Goal: Task Accomplishment & Management: Manage account settings

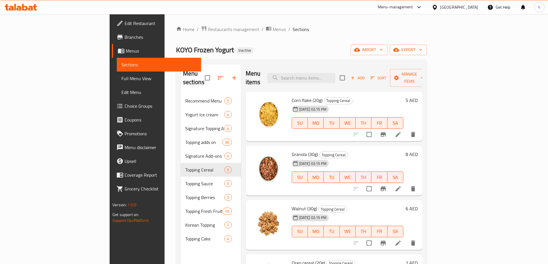
click at [125, 22] on span "Edit Restaurant" at bounding box center [161, 23] width 72 height 7
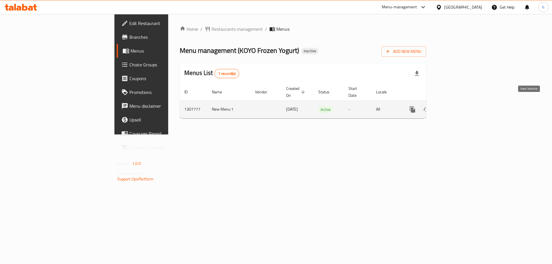
click at [458, 106] on icon "enhanced table" at bounding box center [454, 109] width 7 height 7
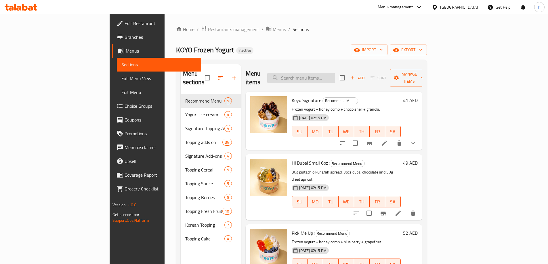
click at [335, 73] on input "search" at bounding box center [301, 78] width 68 height 10
paste input "Honey Comb (65g)"
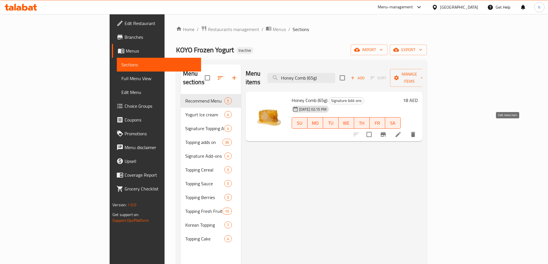
type input "Honey Comb (65g)"
click at [402, 131] on icon at bounding box center [398, 134] width 7 height 7
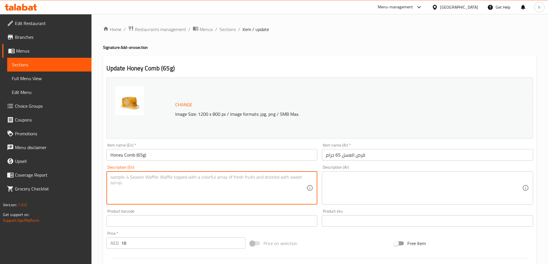
click at [177, 184] on textarea at bounding box center [208, 188] width 196 height 27
paste textarea "Crunchy, sweet honeycomb pieces that add a rich, caramelized flavor"
type textarea "Crunchy, sweet honeycomb pieces that add a rich, caramelized flavor"
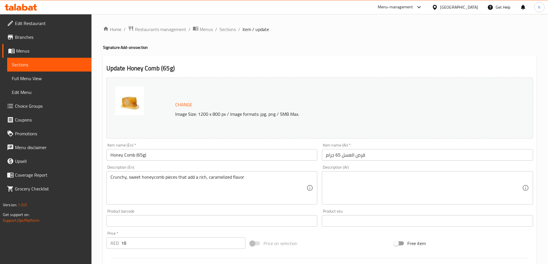
click at [349, 193] on textarea at bounding box center [424, 188] width 196 height 27
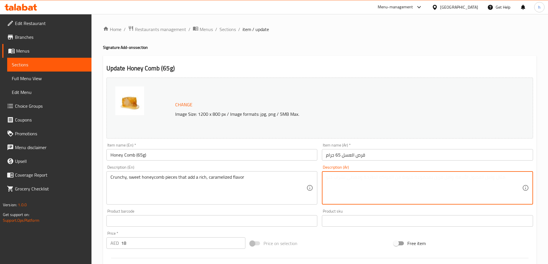
paste textarea "قطع العسل المقرمشة والحلوة التي تضيف نكهة غنية بالكراميل"
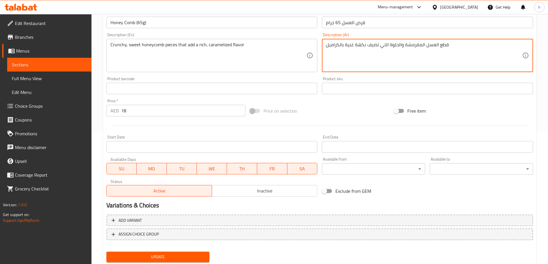
scroll to position [150, 0]
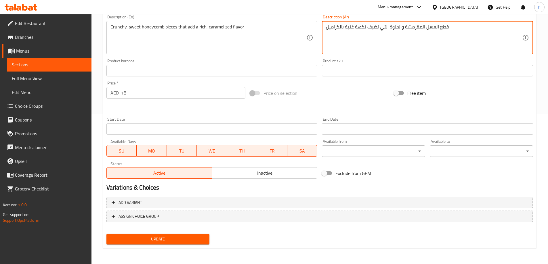
type textarea "قطع العسل المقرمشة والحلوة التي تضيف نكهة غنية بالكراميل"
click at [184, 236] on span "Update" at bounding box center [158, 239] width 94 height 7
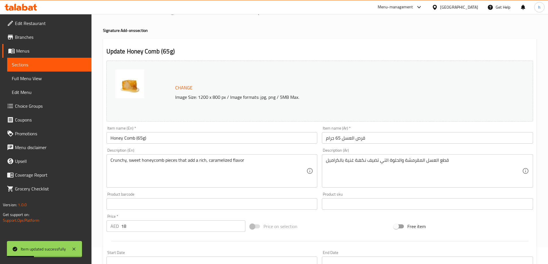
scroll to position [0, 0]
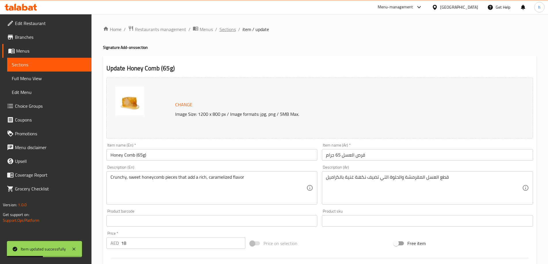
click at [231, 30] on span "Sections" at bounding box center [228, 29] width 16 height 7
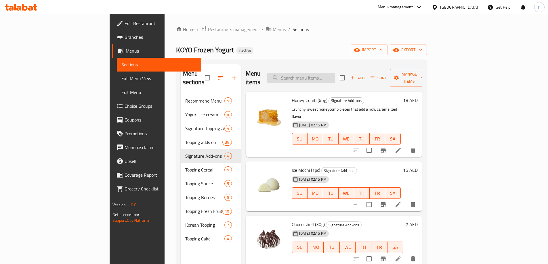
click at [335, 75] on input "search" at bounding box center [301, 78] width 68 height 10
paste input "Ice Mochi (1pc)"
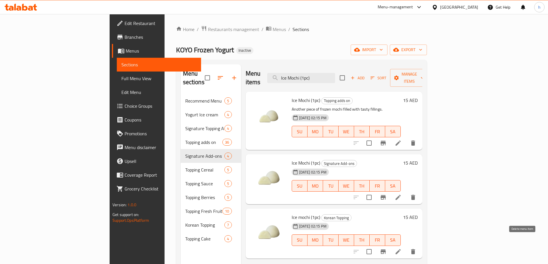
click at [415, 249] on icon "delete" at bounding box center [413, 251] width 4 height 5
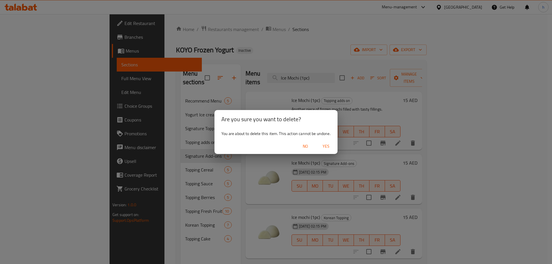
click at [329, 146] on span "Yes" at bounding box center [326, 146] width 14 height 7
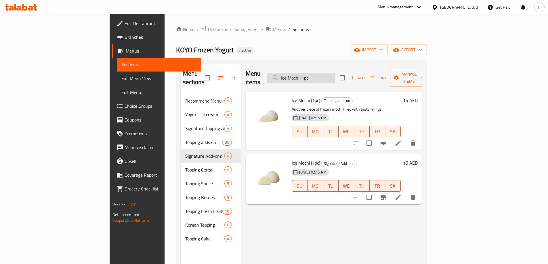
click at [335, 75] on input "Ice Mochi (1pc)" at bounding box center [301, 78] width 68 height 10
paste input "Choco Shell (30g"
click at [335, 75] on input "Choco Shell (30g)" at bounding box center [301, 78] width 68 height 10
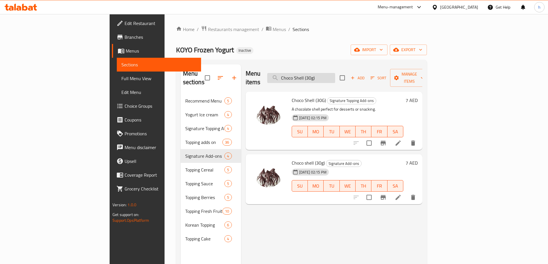
click at [335, 75] on input "Choco Shell (30g)" at bounding box center [301, 78] width 68 height 10
paste input "Ice Mochi (1pc"
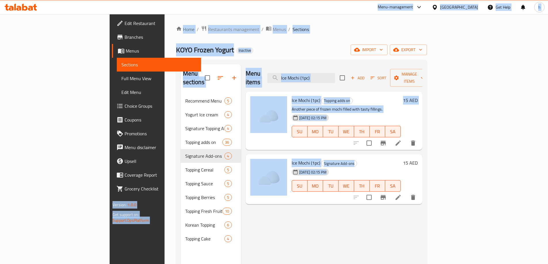
drag, startPoint x: 90, startPoint y: 9, endPoint x: 285, endPoint y: 216, distance: 284.7
click at [286, 217] on div "​ Menu-management United Arab Emirates Get Help h Edit Restaurant Branches Menu…" at bounding box center [274, 139] width 548 height 250
click at [278, 217] on div "Menu items Ice Mochi (1pc) Add Sort Manage items Ice Mochi (1pc) Topping adds o…" at bounding box center [331, 196] width 181 height 264
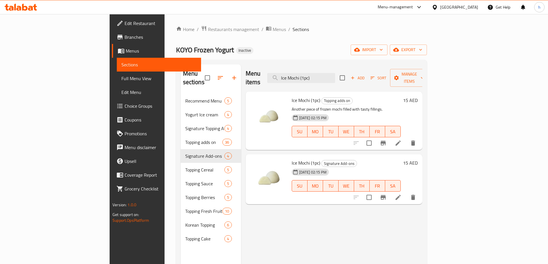
click at [299, 209] on div "Menu items Ice Mochi (1pc) Add Sort Manage items Ice Mochi (1pc) Topping adds o…" at bounding box center [331, 196] width 181 height 264
click at [335, 75] on input "Ice Mochi (1pc)" at bounding box center [301, 78] width 68 height 10
paste input "Kunafa Chocolate Bite (3pcs"
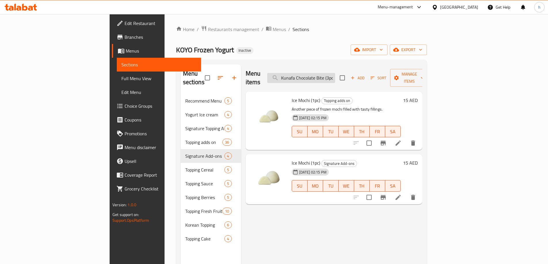
scroll to position [0, 3]
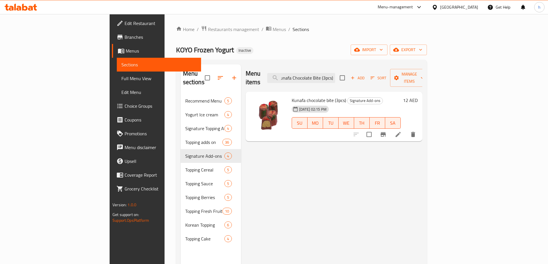
type input "Kunafa Chocolate Bite (3pcs)"
click at [402, 131] on icon at bounding box center [398, 134] width 7 height 7
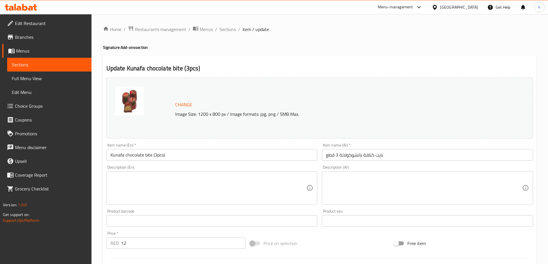
click at [253, 181] on textarea at bounding box center [208, 188] width 196 height 27
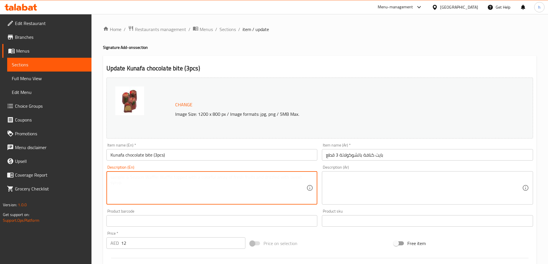
paste textarea "Crispy kunafa nests filled with smooth chocolate for a rich Middle Eastern twis…"
type textarea "Crispy kunafa nests filled with smooth chocolate for a rich Middle Eastern twis…"
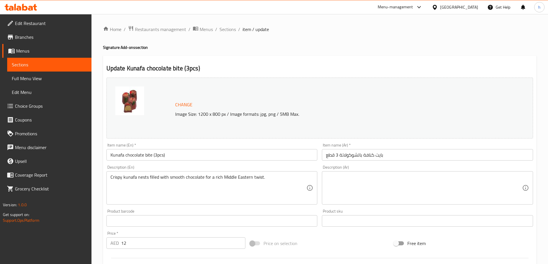
click at [345, 175] on textarea at bounding box center [424, 188] width 196 height 27
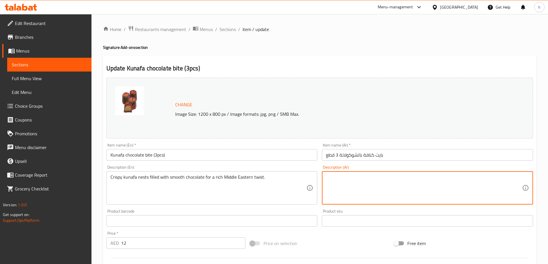
paste textarea "أعشاش الكنافة المقرمشة المحشوة بالشوكولاتة الناعمة لإضفاء نكهة شرق أوسطية غنية."
drag, startPoint x: 496, startPoint y: 177, endPoint x: 484, endPoint y: 176, distance: 12.4
click at [484, 176] on textarea "أعشاش الكنافة المقرمشة المحشوة بالشوكولاتة الناعمة لإضفاء نكهة شرق أوسطية غنية." at bounding box center [424, 188] width 196 height 27
click at [496, 176] on textarea "نبستيس الكنافة المقرمشة المحشوة بالشوكولاتة الناعمة لإضفاء نكهة شرق أوسطية غنية." at bounding box center [424, 188] width 196 height 27
type textarea "نيستيس الكنافة المقرمشة المحشوة بالشوكولاتة الناعمة لإضفاء نكهة شرق أوسطية غنية."
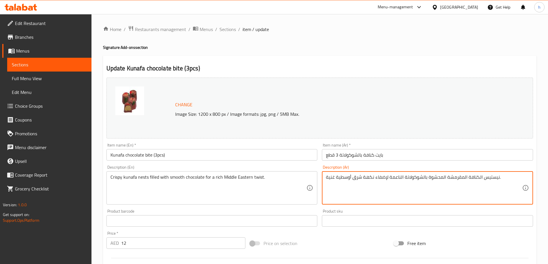
click at [297, 213] on div "Product barcode Product barcode" at bounding box center [211, 218] width 211 height 18
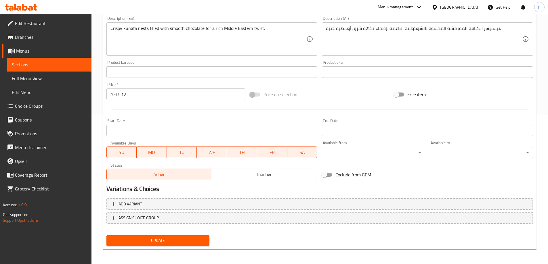
scroll to position [150, 0]
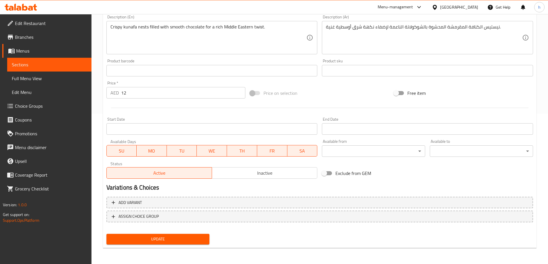
click at [199, 241] on span "Update" at bounding box center [158, 239] width 94 height 7
click at [487, 98] on div "Free item" at bounding box center [464, 93] width 144 height 16
click at [198, 247] on div "Update" at bounding box center [158, 239] width 108 height 15
click at [199, 245] on button "Update" at bounding box center [157, 239] width 103 height 11
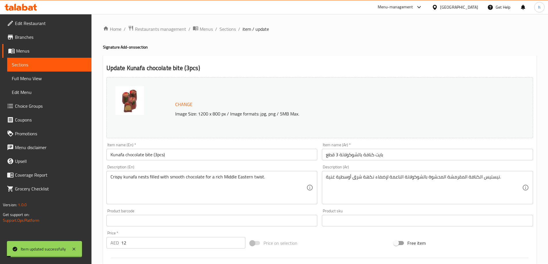
scroll to position [0, 0]
click at [234, 32] on span "Sections" at bounding box center [228, 29] width 16 height 7
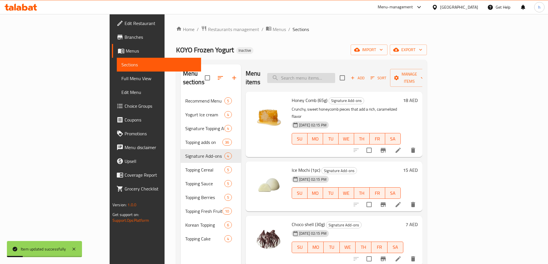
click at [335, 73] on input "search" at bounding box center [301, 78] width 68 height 10
paste input "Corn Flake (20g)"
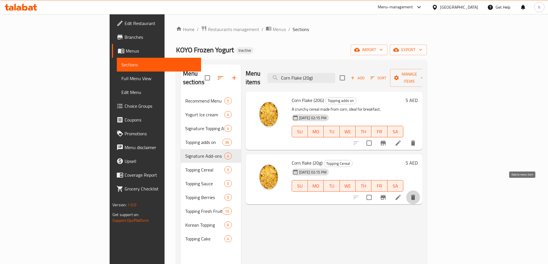
click at [415, 195] on icon "delete" at bounding box center [413, 197] width 4 height 5
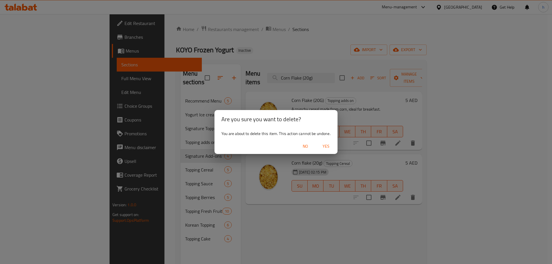
click at [325, 146] on span "Yes" at bounding box center [326, 146] width 14 height 7
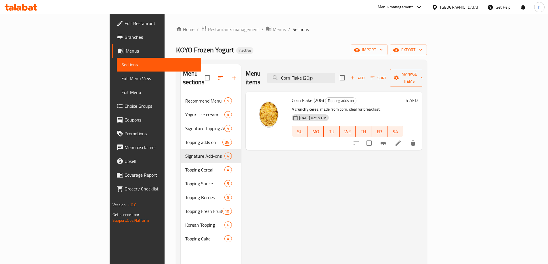
click at [357, 180] on div "Menu items Corn Flake (20g) Add Sort Manage items Corn Flake (20G) Topping adds…" at bounding box center [331, 196] width 181 height 264
click at [335, 73] on input "Corn Flake (20g)" at bounding box center [301, 78] width 68 height 10
paste input "hoco Shell (3"
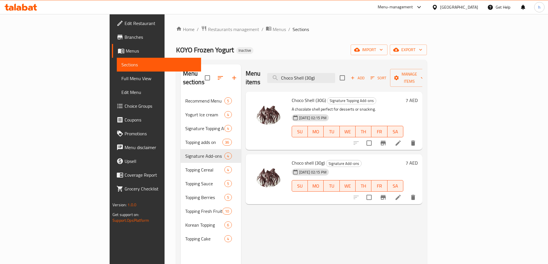
click at [308, 202] on div "Menu items Choco Shell (30g) Add Sort Manage items Choco Shell (30G) Signature …" at bounding box center [331, 196] width 181 height 264
click at [335, 76] on input "Choco Shell (30g)" at bounding box center [301, 78] width 68 height 10
paste input "Honey Comb (65g"
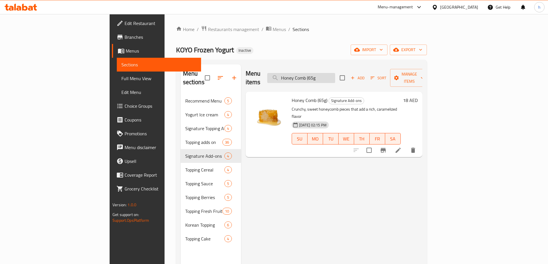
click at [335, 76] on input "Honey Comb (65g" at bounding box center [301, 78] width 68 height 10
paste input "Kunafa Chocolate Bite (3pcs)"
click at [335, 73] on input "Kunafa Chocolate Bite (3pcs)" at bounding box center [301, 78] width 68 height 10
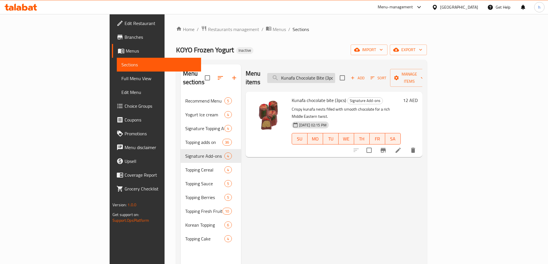
click at [335, 73] on input "Kunafa Chocolate Bite (3pcs)" at bounding box center [301, 78] width 68 height 10
paste input "Corn Flake (20g"
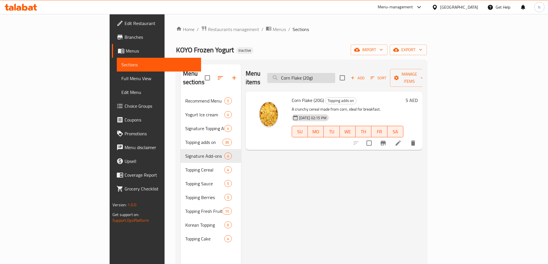
click at [335, 74] on input "Corn Flake (20g)" at bounding box center [301, 78] width 68 height 10
paste input "Granola (3"
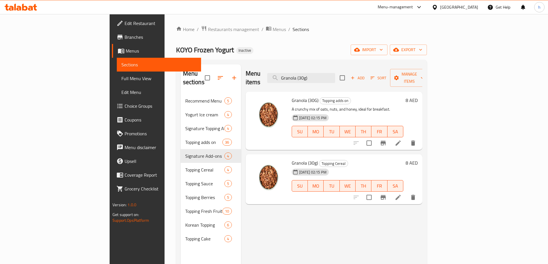
click at [396, 205] on div "Menu items Granola (30g) Add Sort Manage items Granola (30G) Topping adds on A …" at bounding box center [331, 196] width 181 height 264
click at [395, 226] on div "Menu items Granola (30g) Add Sort Manage items Granola (30G) Topping adds on A …" at bounding box center [331, 196] width 181 height 264
click at [368, 66] on div "Menu items Granola (30g) Add Sort Manage items" at bounding box center [334, 77] width 177 height 27
click at [335, 75] on input "Granola (30g)" at bounding box center [301, 78] width 68 height 10
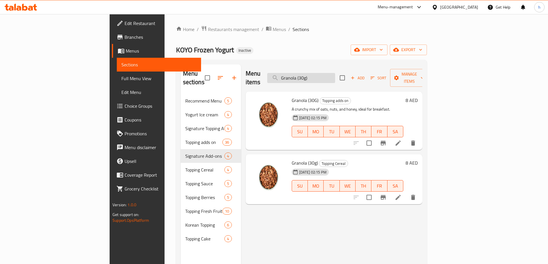
click at [335, 75] on input "Granola (30g)" at bounding box center [301, 78] width 68 height 10
paste input "Walnut"
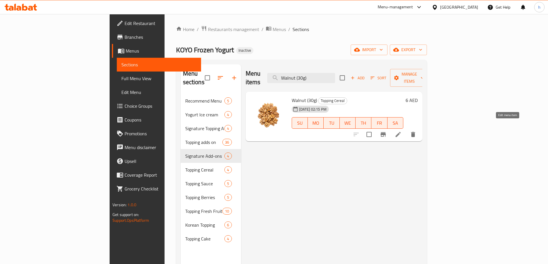
type input "Walnut (30g)"
click at [402, 131] on icon at bounding box center [398, 134] width 7 height 7
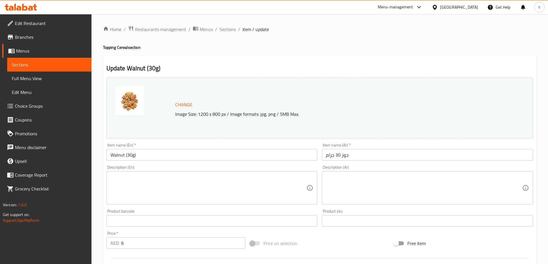
click at [164, 185] on textarea at bounding box center [208, 188] width 196 height 27
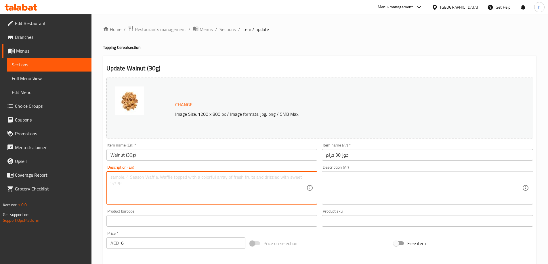
paste textarea "Nutty and slightly bitter walnuts for an earthy crunch."
type textarea "Nutty and slightly bitter walnuts for an earthy crunch."
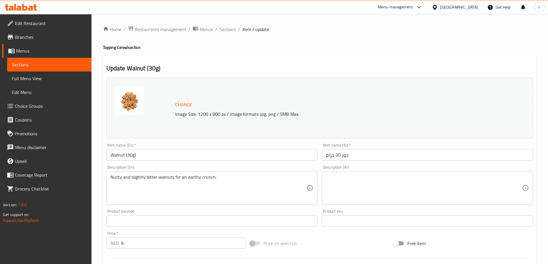
click at [369, 188] on textarea at bounding box center [424, 188] width 196 height 27
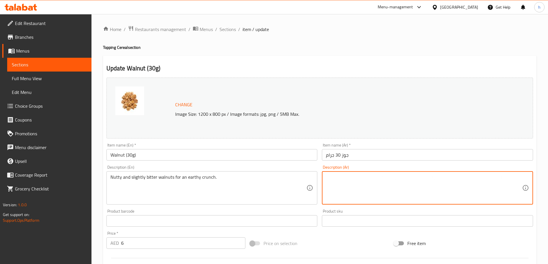
paste textarea "الجوز اللذيذ والمرير قليلاً للحصول على نكهة ترابية مقرمشة."
type textarea "الجوز اللذيذ والمرير قليلاً للحصول على نكهة ترابية مقرمشة."
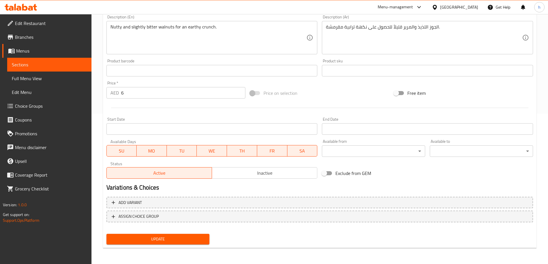
drag, startPoint x: 182, startPoint y: 236, endPoint x: 195, endPoint y: 228, distance: 15.9
click at [182, 236] on span "Update" at bounding box center [158, 239] width 94 height 7
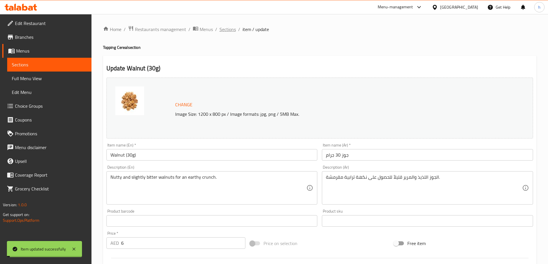
click at [231, 30] on span "Sections" at bounding box center [228, 29] width 16 height 7
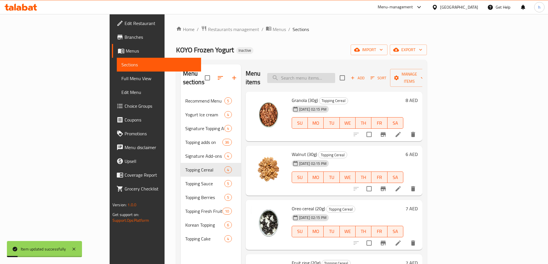
click at [335, 73] on input "search" at bounding box center [301, 78] width 68 height 10
paste input "Ice Mochi (1pc)"
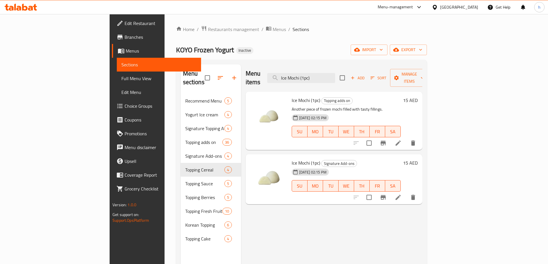
type input "Ice Mochi (1pc)"
drag, startPoint x: 268, startPoint y: 100, endPoint x: 391, endPoint y: 105, distance: 122.4
click at [391, 105] on div "Ice Mochi (1pc) Topping adds on Another piece of frozen mochi filled with tasty…" at bounding box center [346, 121] width 114 height 54
click at [370, 112] on div "25-08-2025 02:15 PM SU MO TU WE TH FR SA" at bounding box center [346, 127] width 114 height 31
drag, startPoint x: 264, startPoint y: 100, endPoint x: 354, endPoint y: 96, distance: 90.1
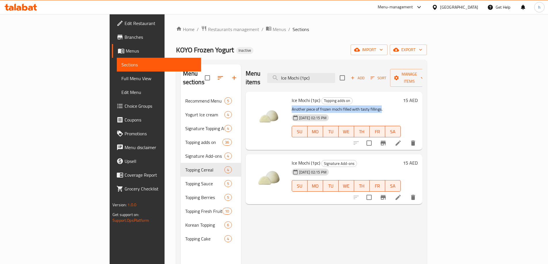
click at [354, 96] on div "Ice Mochi (1pc) Topping adds on Another piece of frozen mochi filled with tasty…" at bounding box center [346, 121] width 114 height 54
click at [402, 140] on icon at bounding box center [398, 143] width 7 height 7
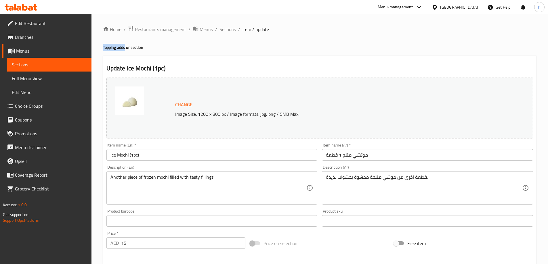
drag, startPoint x: 102, startPoint y: 46, endPoint x: 126, endPoint y: 50, distance: 23.6
click at [126, 50] on div "Home / Restaurants management / Menus / Sections / item / update Topping adds o…" at bounding box center [319, 214] width 457 height 401
copy h4 "Topping adds"
click at [143, 156] on input "Ice Mochi (1pc)" at bounding box center [211, 155] width 211 height 12
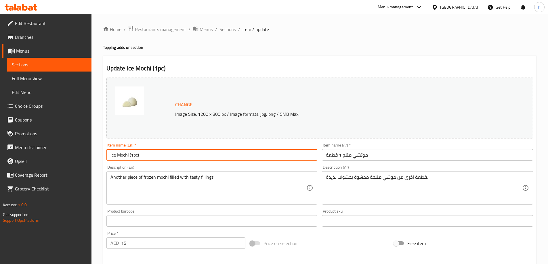
paste input "Topping adds"
type input "Ice Mochi (1pc) Topping adds"
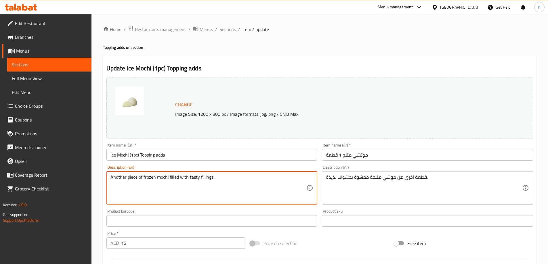
click at [228, 178] on textarea "Another piece of frozen mochi filled with tasty fillings." at bounding box center [208, 188] width 196 height 27
click at [228, 175] on textarea "Another piece of frozen mochi filled with tasty fillings." at bounding box center [208, 188] width 196 height 27
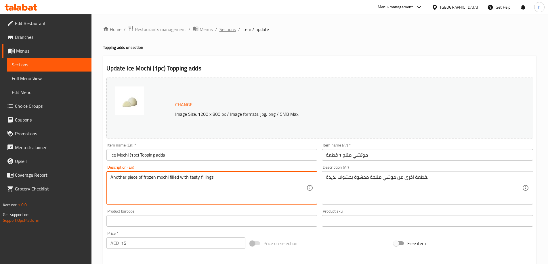
click at [231, 28] on span "Sections" at bounding box center [228, 29] width 16 height 7
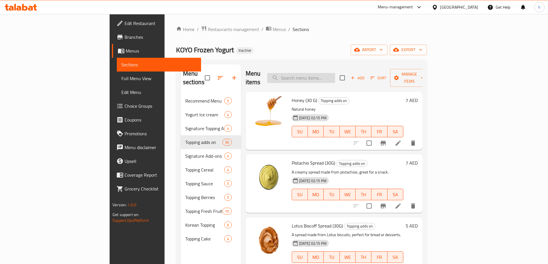
click at [335, 75] on input "search" at bounding box center [301, 78] width 68 height 10
paste input "Topping adds"
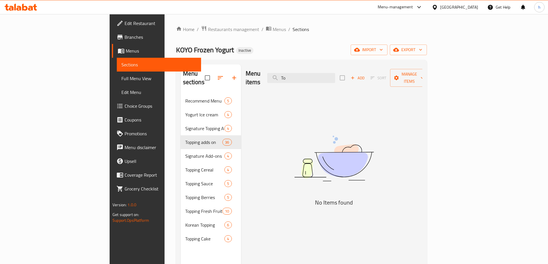
type input "T"
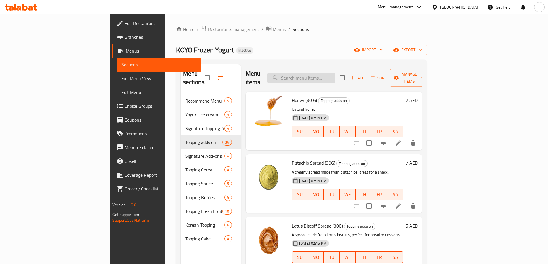
click at [335, 75] on input "search" at bounding box center [301, 78] width 68 height 10
paste input "Ice Mochi (1pc"
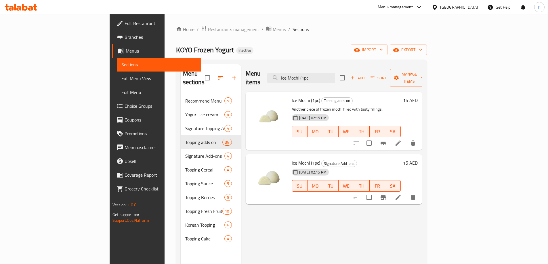
type input "Ice Mochi (1pc"
drag, startPoint x: 380, startPoint y: 209, endPoint x: 381, endPoint y: 204, distance: 5.5
click at [380, 209] on div "Menu items Ice Mochi (1pc Add Sort Manage items Ice Mochi (1pc) Topping adds on…" at bounding box center [331, 196] width 181 height 264
click at [415, 195] on icon "delete" at bounding box center [413, 197] width 4 height 5
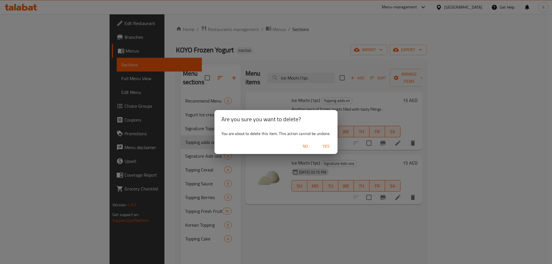
click at [329, 147] on span "Yes" at bounding box center [326, 146] width 14 height 7
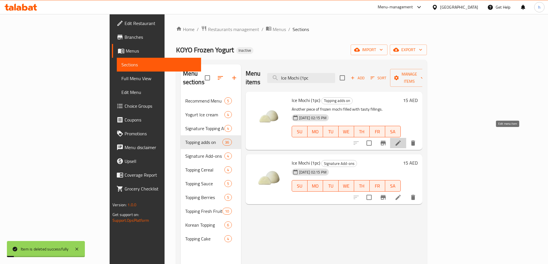
click at [402, 140] on icon at bounding box center [398, 143] width 7 height 7
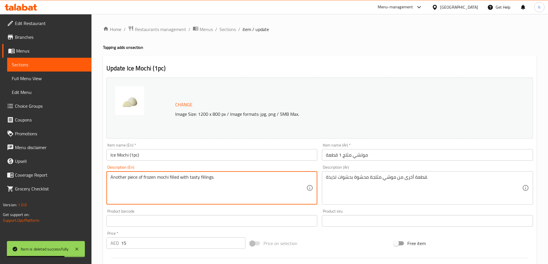
click at [262, 184] on textarea "Another piece of frozen mochi filled with tasty fillings." at bounding box center [208, 188] width 196 height 27
paste textarea "A soft, chewy rice dough filled with creamy ice cream"
type textarea "A soft, chewy rice dough filled with creamy ice cream."
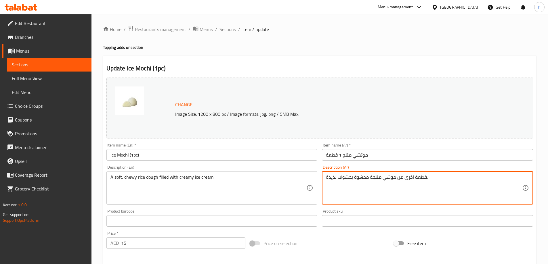
click at [418, 180] on textarea "قطعة أخرى من موشي مثلجة محشوة بحشوات لذيذة." at bounding box center [424, 188] width 196 height 27
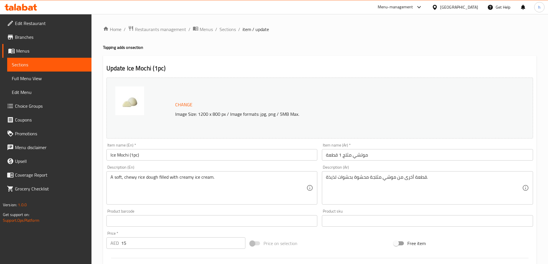
click at [440, 171] on div "Description (Ar) قطعة أخرى من موشي مثلجة محشوة بحشوات لذيذة. Description (Ar)" at bounding box center [427, 184] width 211 height 39
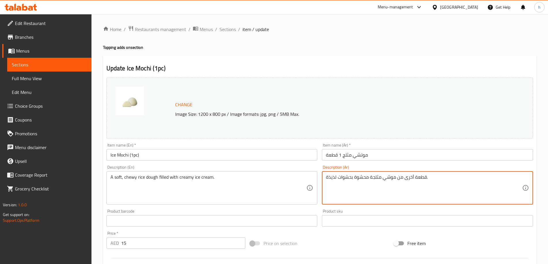
click at [440, 181] on textarea "قطعة أخرى من موشي مثلجة محشوة بحشوات لذيذة." at bounding box center [424, 188] width 196 height 27
paste textarea "عجينة أرز ناعمة وطرية محشوة بالآيس كريم الكريمي"
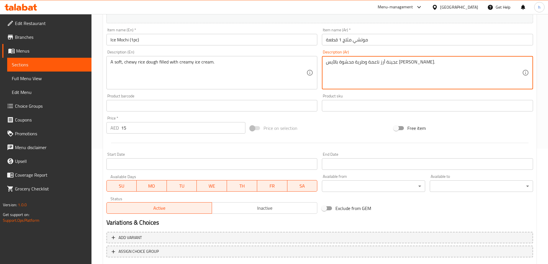
scroll to position [150, 0]
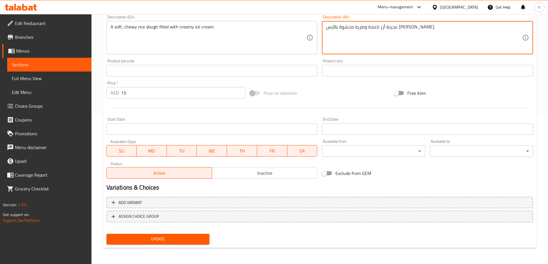
type textarea "عجينة أرز ناعمة وطرية محشوة بالآيس كريم الكريمي."
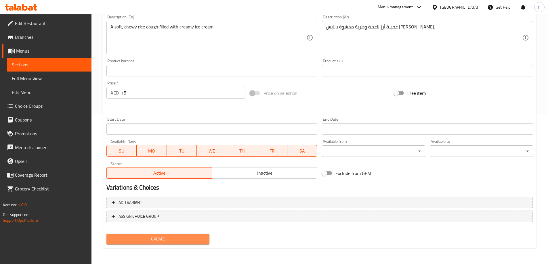
click at [206, 242] on button "Update" at bounding box center [157, 239] width 103 height 11
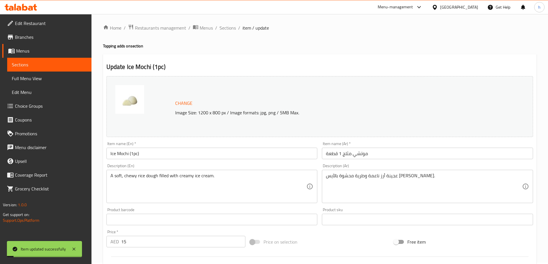
scroll to position [0, 0]
click at [222, 30] on span "Sections" at bounding box center [228, 29] width 16 height 7
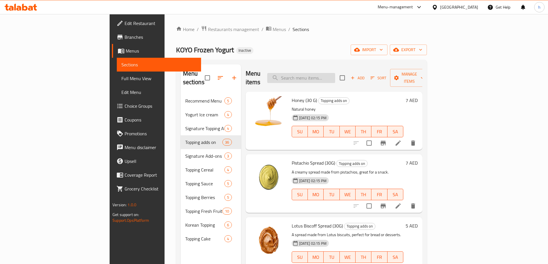
click at [335, 75] on input "search" at bounding box center [301, 78] width 68 height 10
paste input "Walnut (30g"
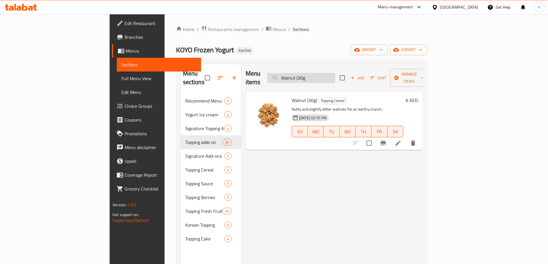
click at [335, 73] on input "Walnut (30g" at bounding box center [301, 78] width 68 height 10
paste input "Oreo Cereal (20g)"
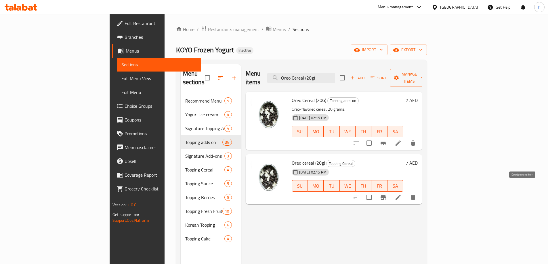
type input "Oreo Cereal (20g)"
click at [420, 194] on button "delete" at bounding box center [413, 198] width 14 height 14
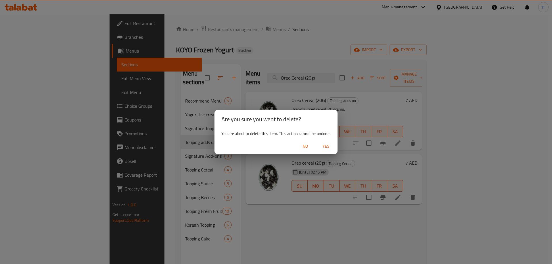
click at [326, 148] on span "Yes" at bounding box center [326, 146] width 14 height 7
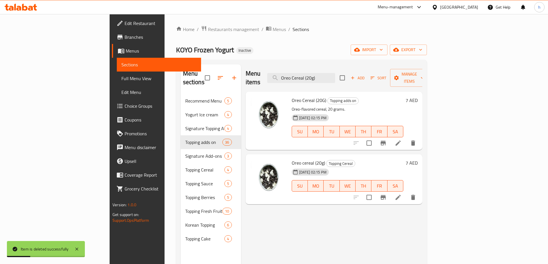
click at [401, 141] on icon at bounding box center [398, 143] width 5 height 5
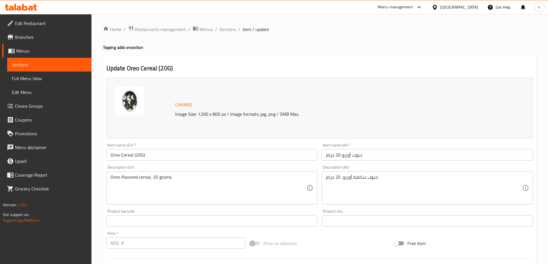
click at [156, 174] on div "Oreo-flavored cereal, 20 grams. Description (En)" at bounding box center [211, 187] width 211 height 33
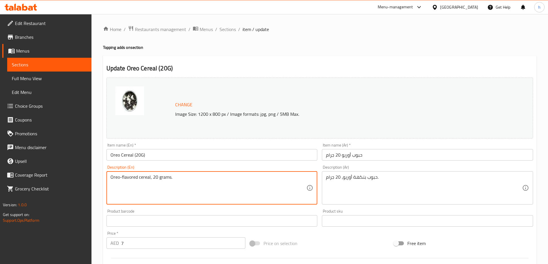
click at [157, 180] on textarea "Oreo-flavored cereal, 20 grams." at bounding box center [208, 188] width 196 height 27
paste textarea "Mini Oreo-flavored cereal pieces that bring a chocolatey crunch"
type textarea "Mini Oreo-flavored cereal pieces that bring a chocolatey crunch."
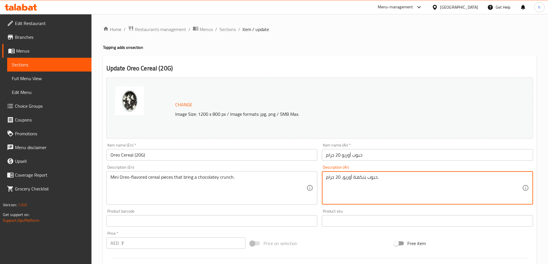
click at [465, 180] on textarea "حبوب بنكهة أوريو، 20 جرام." at bounding box center [424, 188] width 196 height 27
paste textarea "قطع صغيرة من الحبوب بنكهة أوريو تضفي نكهة الشوكولاتة"
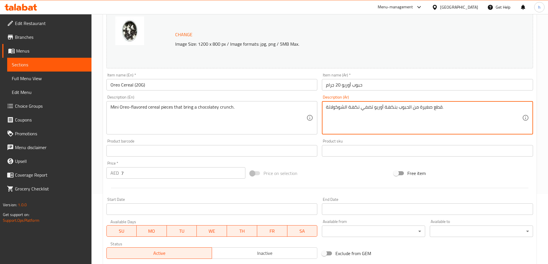
scroll to position [150, 0]
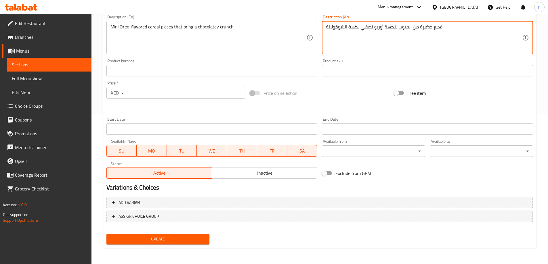
type textarea "قطع صغيرة من الحبوب بنكهة أوريو تضفي نكهة الشوكولاتة."
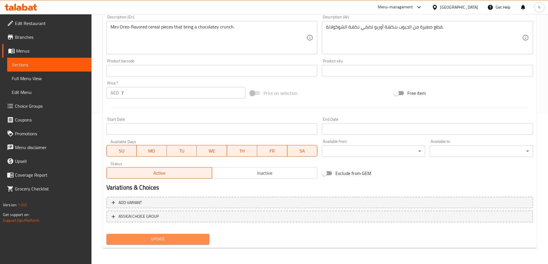
click at [161, 240] on span "Update" at bounding box center [158, 239] width 94 height 7
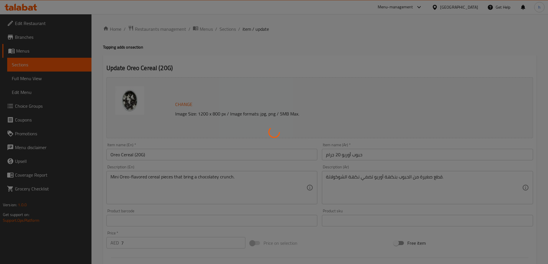
scroll to position [0, 0]
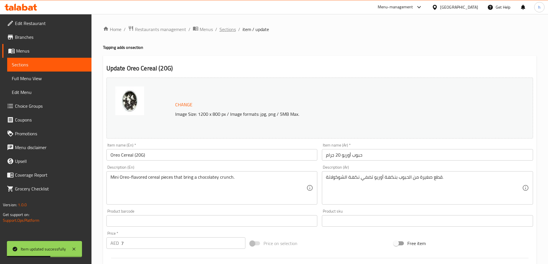
click at [228, 28] on span "Sections" at bounding box center [228, 29] width 16 height 7
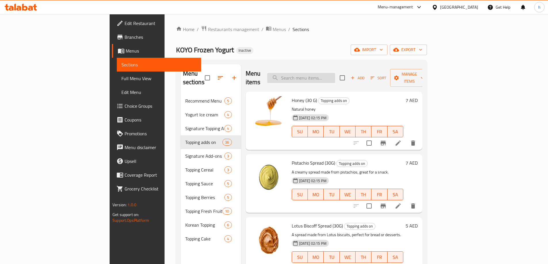
click at [335, 78] on input "search" at bounding box center [301, 78] width 68 height 10
paste input "Fruit Ring (20g)"
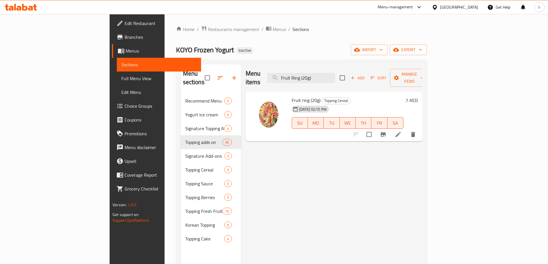
type input "Fruit Ring (20g)"
click at [406, 129] on li at bounding box center [398, 134] width 16 height 10
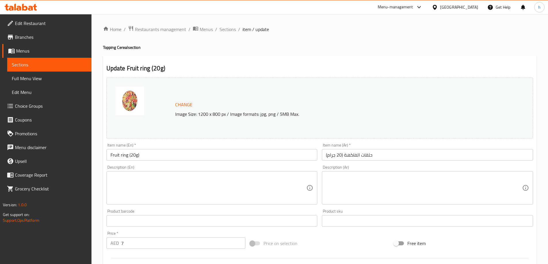
click at [227, 181] on textarea at bounding box center [208, 188] width 196 height 27
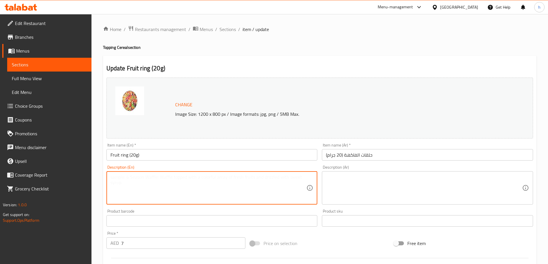
paste textarea "Colorful, fruity cereal rings that add a playful sweetness."
type textarea "Colorful, fruity cereal rings that add a playful sweetness."
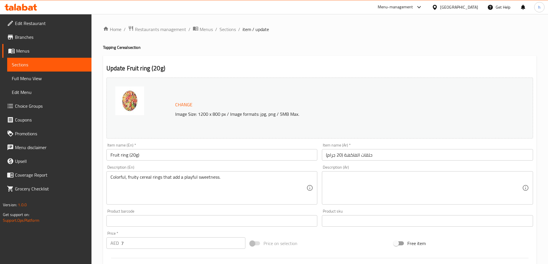
click at [439, 190] on textarea at bounding box center [424, 188] width 196 height 27
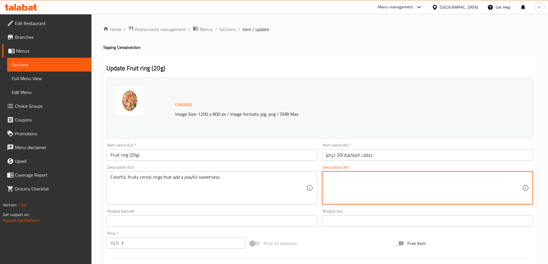
paste textarea "حلقات حبوب ملونة وفاكهية تضيف حلاوة مرحة."
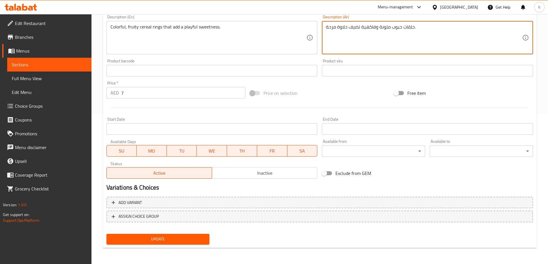
type textarea "حلقات حبوب ملونة وفاكهية تضيف حلاوة مرحة."
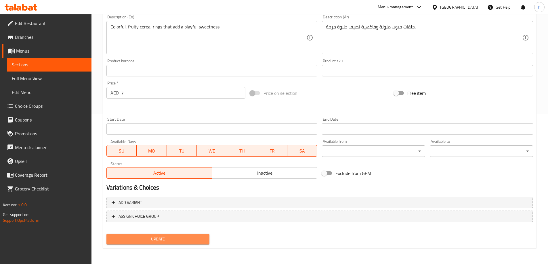
click at [183, 241] on span "Update" at bounding box center [158, 239] width 94 height 7
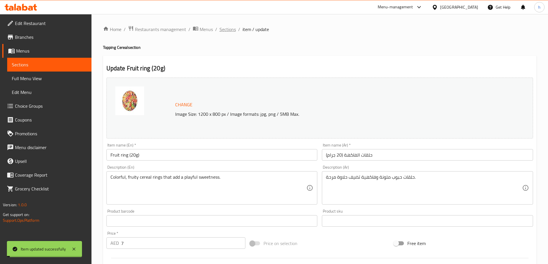
click at [227, 27] on span "Sections" at bounding box center [228, 29] width 16 height 7
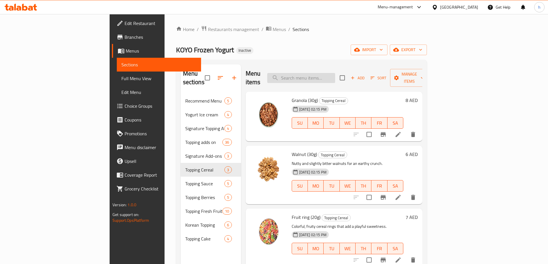
click at [335, 78] on input "search" at bounding box center [301, 78] width 68 height 10
paste input "حلقات حبوب ملونة وفاكهية تضيف حلاوة مرحة."
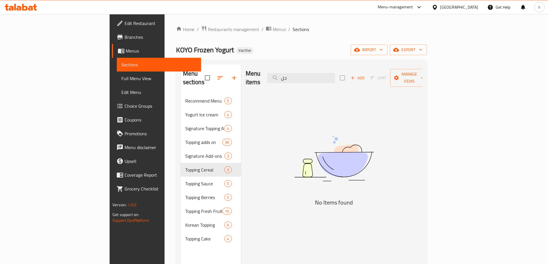
type input "ح"
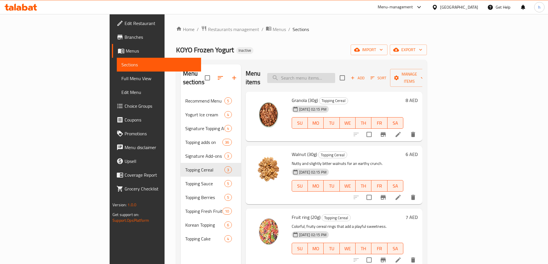
click at [335, 73] on input "search" at bounding box center [301, 78] width 68 height 10
paste input "Condensed Milk (30g)"
type input "Condensed Milk (30g)"
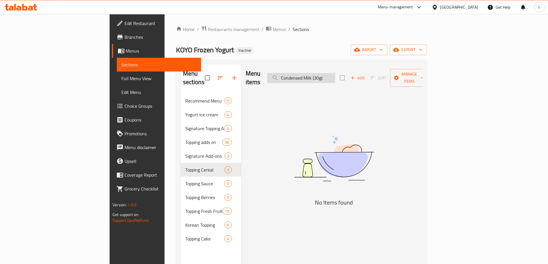
click at [320, 74] on input "Condensed Milk (30g)" at bounding box center [301, 78] width 68 height 10
click at [335, 73] on input "Condensed Milk (30g)" at bounding box center [301, 78] width 68 height 10
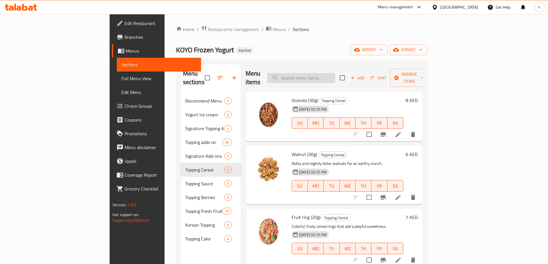
click at [335, 74] on input "search" at bounding box center [301, 78] width 68 height 10
paste input "Condensed Milk (30g)"
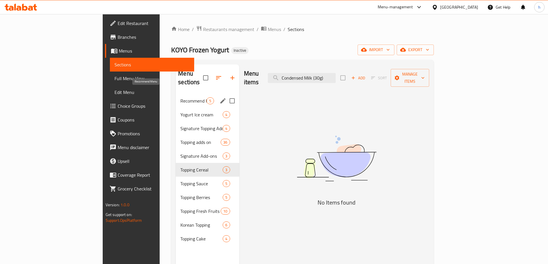
click at [180, 98] on span "Recommend Menu" at bounding box center [193, 101] width 26 height 7
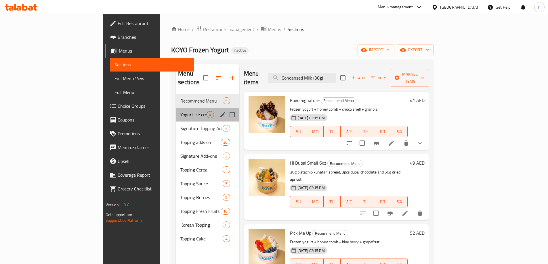
click at [176, 108] on div "Yogurt Ice cream 4" at bounding box center [207, 115] width 63 height 14
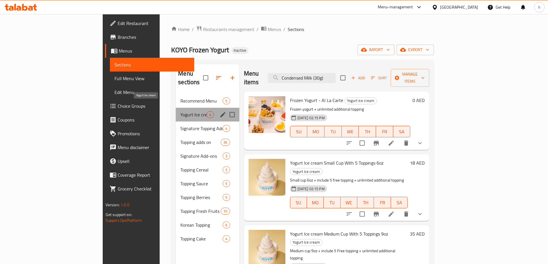
click at [180, 111] on span "Yogurt Ice cream" at bounding box center [193, 114] width 26 height 7
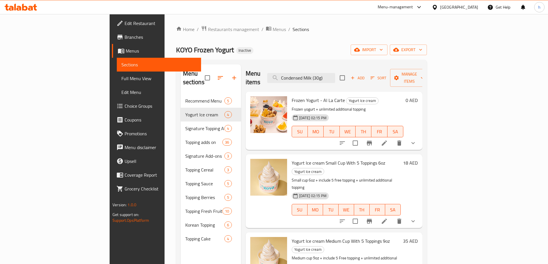
click at [378, 92] on div "Frozen Yogurt - Al La Carte Yogurt Ice cream Frozen yogurt + unlimited addition…" at bounding box center [334, 121] width 177 height 58
click at [383, 72] on div "Menu items Condensed Milk (30g) Add Sort Manage items" at bounding box center [334, 77] width 177 height 27
click at [335, 74] on input "Condensed Milk (30g)" at bounding box center [301, 78] width 68 height 10
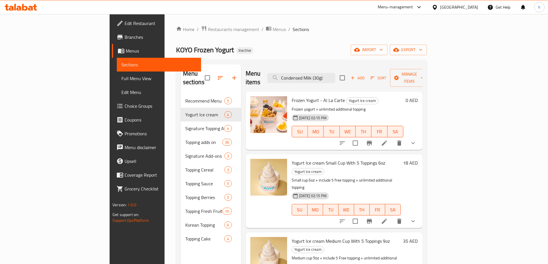
click at [295, 20] on div "Home / Restaurants management / Menus / Sections KOYO Frozen Yogurt Inactive im…" at bounding box center [302, 179] width 274 height 331
click at [335, 76] on input "Condensed Milk (30g)" at bounding box center [301, 78] width 68 height 10
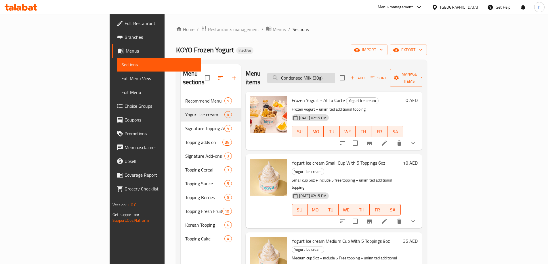
paste input "Pistachio Spread"
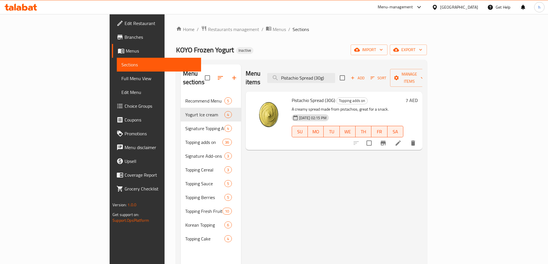
type input "Pistachio Spread (30g)"
click at [401, 141] on icon at bounding box center [398, 143] width 5 height 5
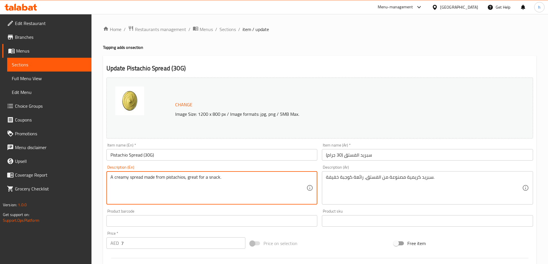
click at [293, 183] on textarea "A creamy spread made from pistachios, great for a snack." at bounding box center [208, 188] width 196 height 27
paste textarea "Smooth, nutty pistachio spread with a mildly sweet taste"
type textarea "Smooth, nutty pistachio spread with a mildly sweet taste."
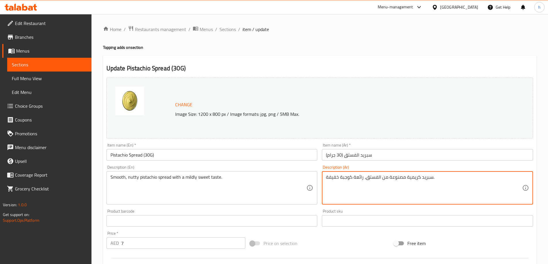
click at [382, 185] on textarea "سبريد كريمية مصنوعة من الفستق، رائعة كوجبة خفيفة." at bounding box center [424, 188] width 196 height 27
paste textarea "كريمة الفستق الناعمة ذات النكهة الجوزية مع طعم حلو خفيف"
type textarea "كريمة الفستق الناعمة ذات النكهة الجوزية مع طعم حلو خفيف."
click at [383, 203] on div "كريمة الفستق الناعمة ذات النكهة الجوزية مع طعم حلو خفيف. Description (Ar)" at bounding box center [427, 187] width 211 height 33
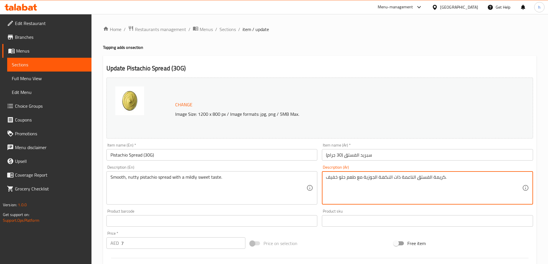
click at [308, 207] on div "Product barcode Product barcode" at bounding box center [212, 218] width 216 height 22
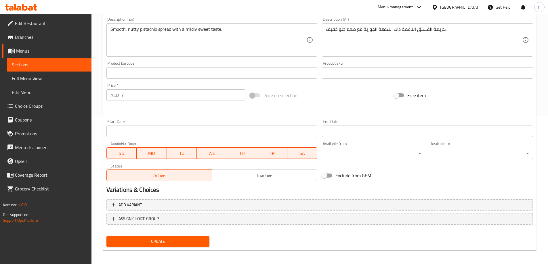
scroll to position [150, 0]
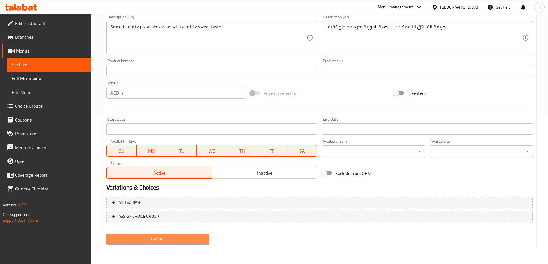
click at [173, 238] on span "Update" at bounding box center [158, 239] width 94 height 7
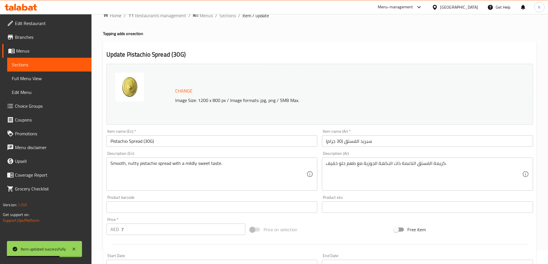
scroll to position [0, 0]
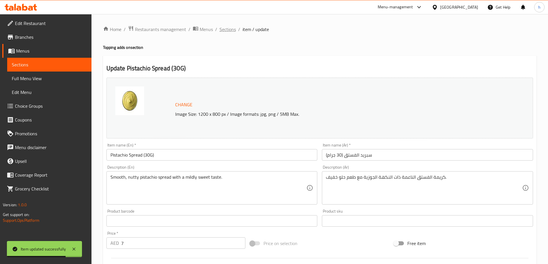
click at [226, 29] on span "Sections" at bounding box center [228, 29] width 16 height 7
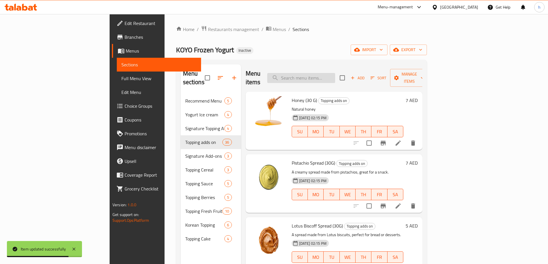
click at [335, 74] on input "search" at bounding box center [301, 78] width 68 height 10
paste input "Nutella (30g)"
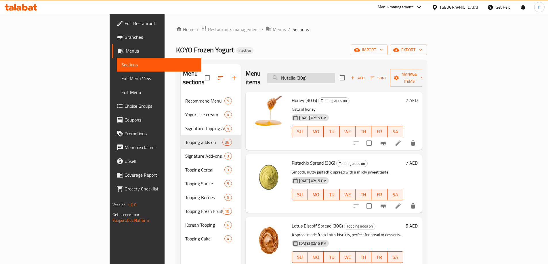
click at [335, 76] on input "Nutella (30g)" at bounding box center [301, 78] width 68 height 10
click at [320, 74] on input "Nutella (30g)" at bounding box center [301, 78] width 68 height 10
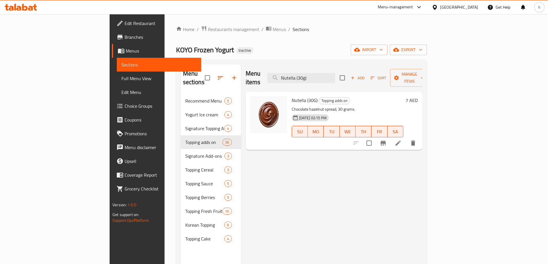
type input "Nutella (30g)"
click at [402, 140] on icon at bounding box center [398, 143] width 7 height 7
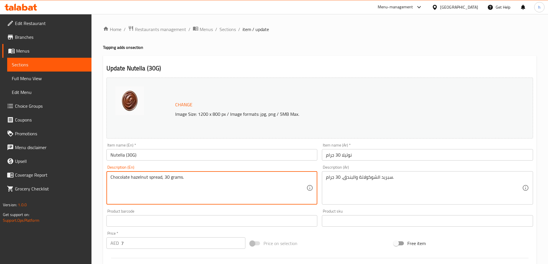
click at [216, 177] on textarea "Chocolate hazelnut spread, 30 grams." at bounding box center [208, 188] width 196 height 27
paste textarea "reamy hazelnut chocolate spread loved for its rich flavor"
type textarea "Creamy hazelnut chocolate spread loved for its rich flavor."
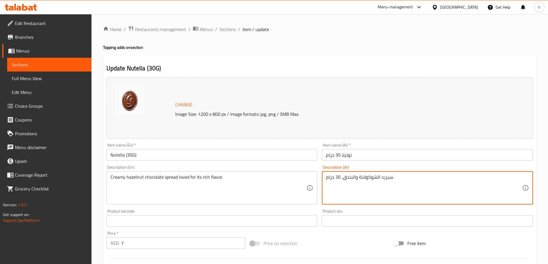
click at [390, 175] on textarea "سبريد الشوكولاتة والبندق، 30 جرام." at bounding box center [424, 188] width 196 height 27
paste textarea "كريمة البندق والشوكولاتة محبوبة بسبب نكهتها الغنية"
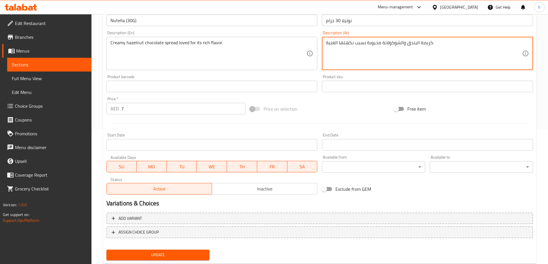
scroll to position [150, 0]
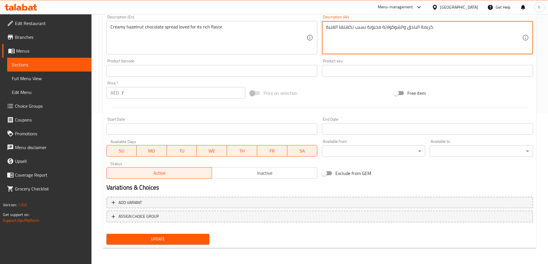
type textarea "كريمة البندق والشوكولاتة محبوبة بسبب نكهتها الغنية."
click at [196, 238] on span "Update" at bounding box center [158, 239] width 94 height 7
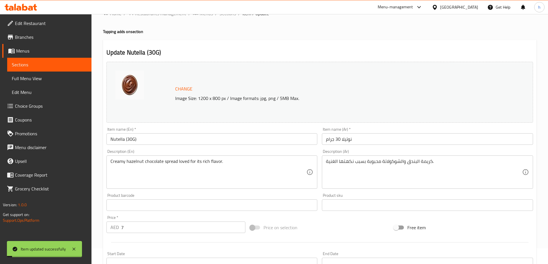
scroll to position [0, 0]
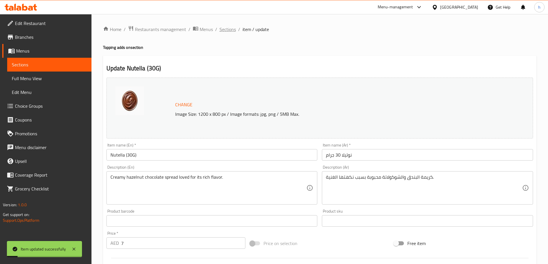
click at [224, 32] on span "Sections" at bounding box center [228, 29] width 16 height 7
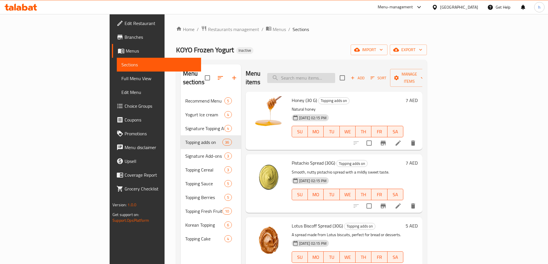
click at [314, 73] on input "search" at bounding box center [301, 78] width 68 height 10
paste input "Lotus Biscoff Spread (30g)"
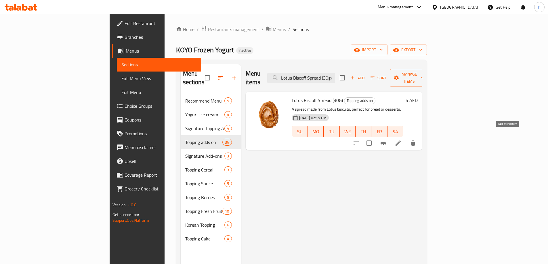
type input "Lotus Biscoff Spread (30g)"
click at [401, 141] on icon at bounding box center [398, 143] width 5 height 5
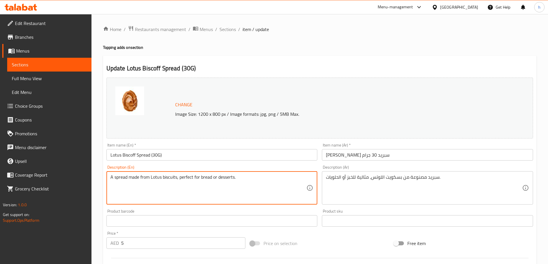
click at [288, 185] on textarea "A spread made from Lotus biscuits, perfect for bread or desserts." at bounding box center [208, 188] width 196 height 27
paste textarea "caramelized biscuit spread with a warm, spiced taste"
type textarea "A caramelized biscuit spread with a warm, spiced taste."
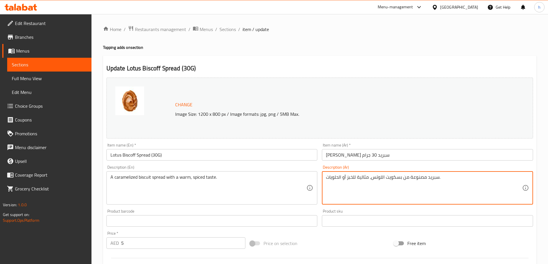
click at [446, 179] on textarea "سبريد مصنوعة من بسكويت اللوتس، مثالية للخبز أو الحلويات." at bounding box center [424, 188] width 196 height 27
paste textarea "سكويت مكرمل ذو طعم دافئ وحار"
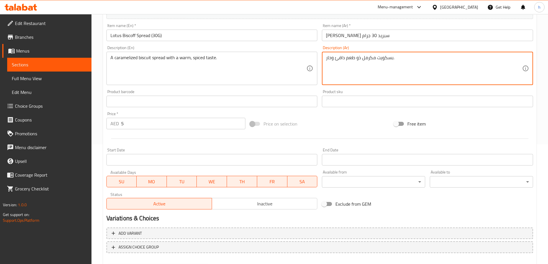
scroll to position [150, 0]
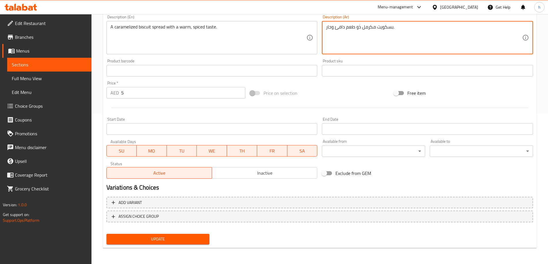
type textarea "بسكويت مكرمل ذو طعم دافئ وحار."
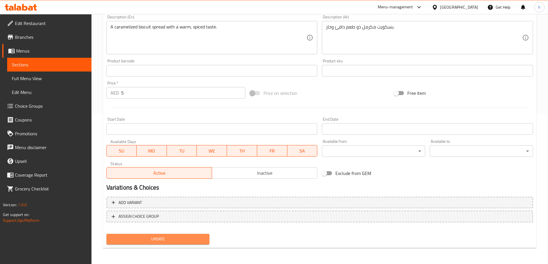
click at [196, 237] on span "Update" at bounding box center [158, 239] width 94 height 7
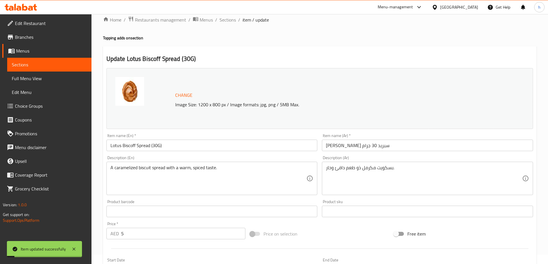
scroll to position [0, 0]
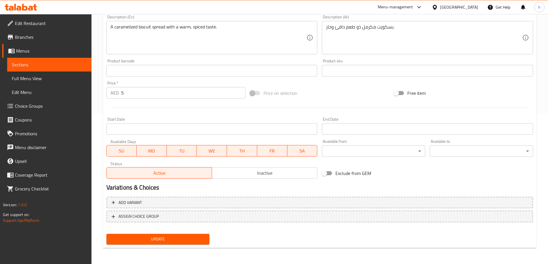
click at [201, 241] on span "Update" at bounding box center [158, 239] width 94 height 7
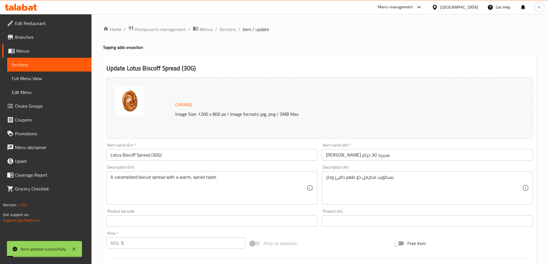
click at [235, 31] on ol "Home / Restaurants management / Menus / Sections / item / update" at bounding box center [320, 29] width 434 height 7
click at [236, 31] on ol "Home / Restaurants management / Menus / Sections / item / update" at bounding box center [320, 29] width 434 height 7
click at [234, 30] on span "Sections" at bounding box center [228, 29] width 16 height 7
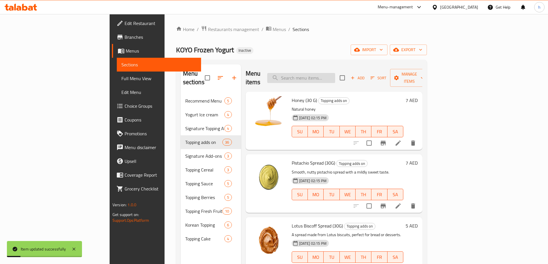
drag, startPoint x: 339, startPoint y: 66, endPoint x: 347, endPoint y: 71, distance: 9.7
click at [339, 67] on div "Menu items Add Sort Manage items" at bounding box center [334, 77] width 177 height 27
click at [335, 73] on input "search" at bounding box center [301, 78] width 68 height 10
paste input "Honey (30g)"
type input "Honey (30g)"
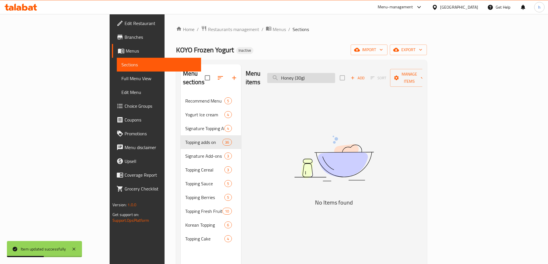
drag, startPoint x: 321, startPoint y: 74, endPoint x: 325, endPoint y: 78, distance: 5.7
click at [322, 74] on input "Honey (30g)" at bounding box center [301, 78] width 68 height 10
click at [326, 79] on input "Honey (30g)" at bounding box center [301, 78] width 68 height 10
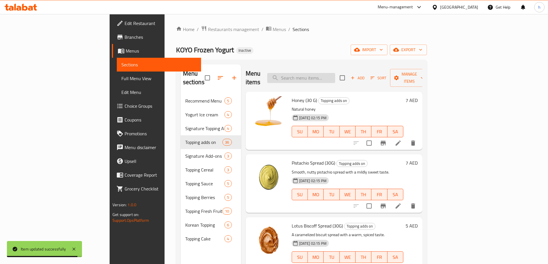
paste input "Honey (30g)"
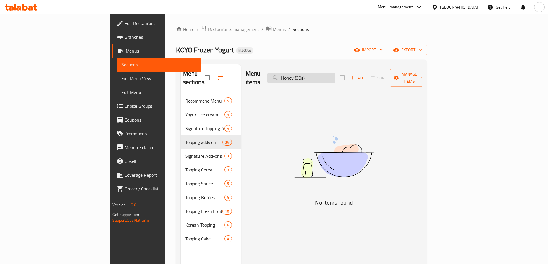
click at [335, 75] on input "Honey (30g)" at bounding box center [301, 78] width 68 height 10
click at [323, 74] on input "Honey (30g)" at bounding box center [301, 78] width 68 height 10
click at [323, 75] on input "Honey (30g)" at bounding box center [301, 78] width 68 height 10
click at [335, 76] on input "honey (30g)" at bounding box center [301, 78] width 68 height 10
type input "honey (30g)"
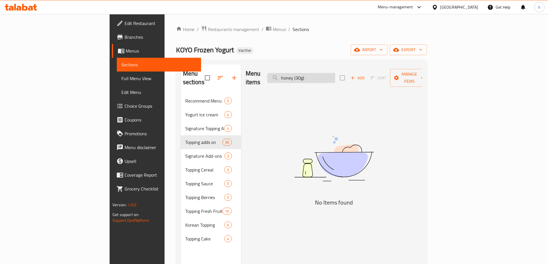
click at [335, 76] on input "honey (30g)" at bounding box center [301, 78] width 68 height 10
click at [296, 45] on div "KOYO Frozen Yogurt Inactive import export" at bounding box center [301, 50] width 251 height 11
click at [335, 73] on input "honey (30g)" at bounding box center [301, 78] width 68 height 10
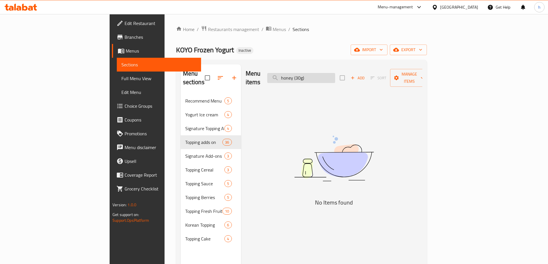
click at [335, 73] on input "honey (30g)" at bounding box center [301, 78] width 68 height 10
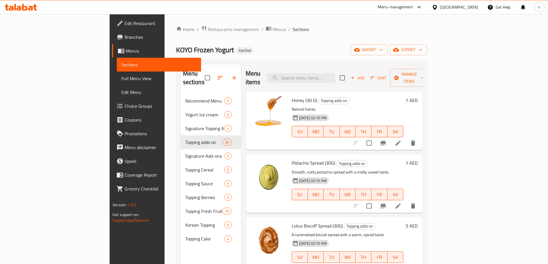
click at [349, 27] on ol "Home / Restaurants management / Menus / Sections" at bounding box center [301, 29] width 251 height 7
click at [402, 140] on icon at bounding box center [398, 143] width 7 height 7
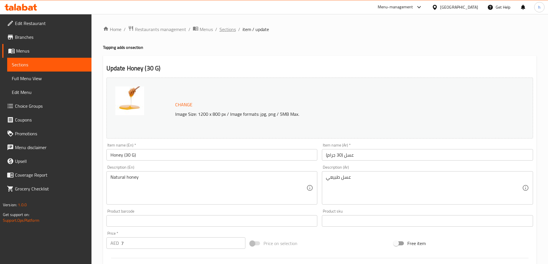
click at [224, 33] on span "Sections" at bounding box center [228, 29] width 16 height 7
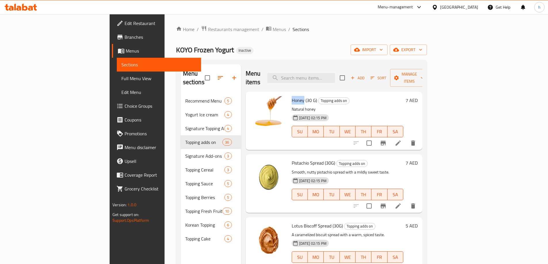
drag, startPoint x: 264, startPoint y: 92, endPoint x: 276, endPoint y: 94, distance: 12.0
click at [292, 96] on span "Honey (30 G)" at bounding box center [304, 100] width 25 height 9
copy span "Honey"
click at [329, 76] on input "search" at bounding box center [301, 78] width 68 height 10
paste input "Honey"
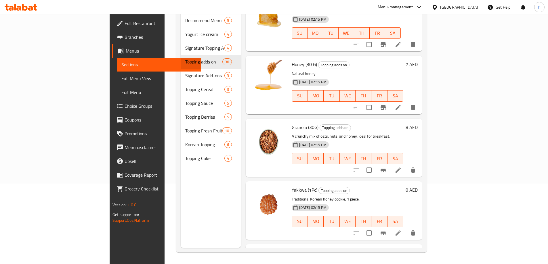
scroll to position [244, 0]
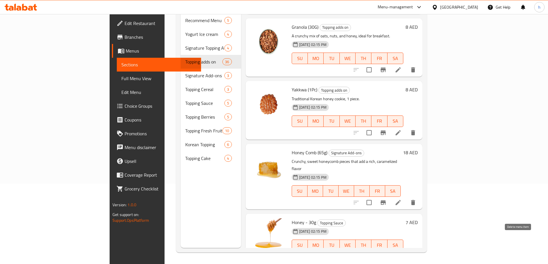
type input "Honey"
click at [415, 255] on icon "delete" at bounding box center [413, 257] width 4 height 5
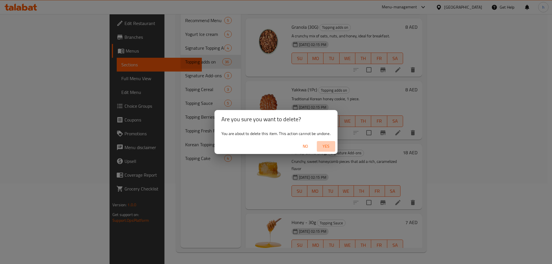
click at [324, 144] on span "Yes" at bounding box center [326, 146] width 14 height 7
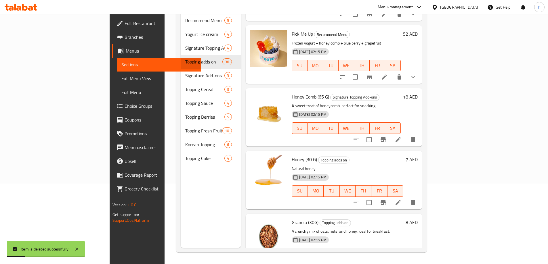
scroll to position [46, 0]
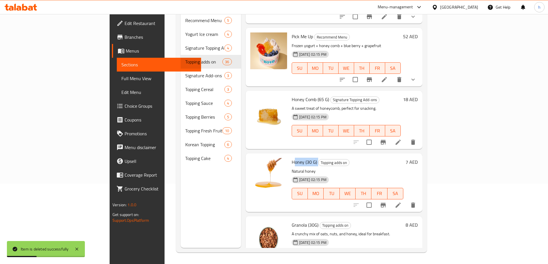
drag, startPoint x: 267, startPoint y: 154, endPoint x: 300, endPoint y: 155, distance: 33.1
click at [300, 158] on h6 "Honey (30 G) Topping adds on" at bounding box center [348, 162] width 112 height 8
click at [292, 158] on span "Honey (30 G)" at bounding box center [304, 162] width 25 height 9
click at [402, 202] on icon at bounding box center [398, 205] width 7 height 7
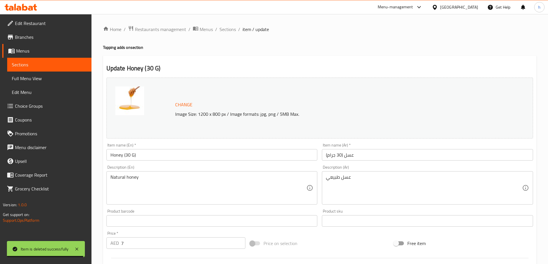
click at [268, 157] on input "Honey (30 G)" at bounding box center [211, 155] width 211 height 12
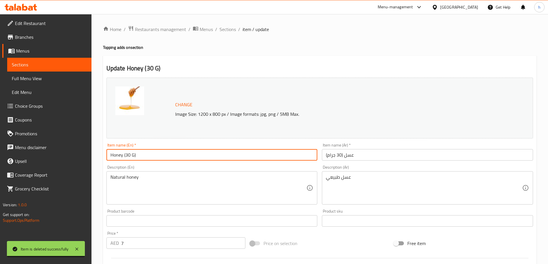
click at [268, 157] on input "Honey (30 G)" at bounding box center [211, 155] width 211 height 12
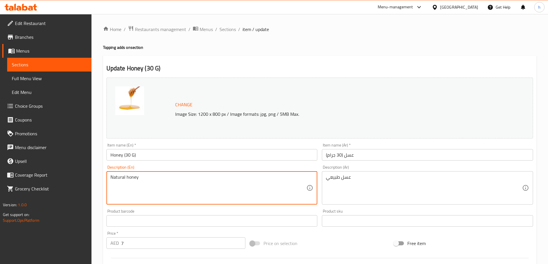
click at [184, 184] on textarea "Natural honey" at bounding box center [208, 188] width 196 height 27
paste textarea "golden honey that adds floral sweetness."
type textarea "Natural golden honey that adds floral sweetness."
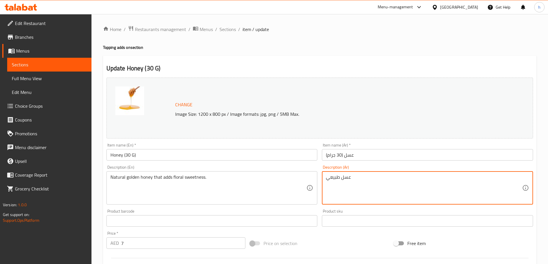
click at [394, 188] on textarea "عسل طبيعي" at bounding box center [424, 188] width 196 height 27
click at [448, 178] on textarea "عسل طبيعي" at bounding box center [424, 188] width 196 height 27
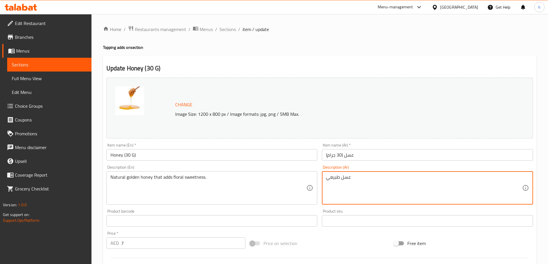
click at [448, 178] on textarea "عسل طبيعي" at bounding box center [424, 188] width 196 height 27
paste textarea "هبي طبيعي يضفي نكهة حلاوة زهرية."
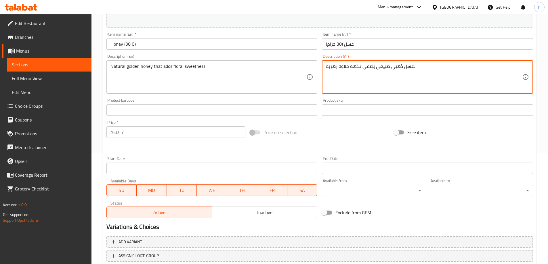
scroll to position [150, 0]
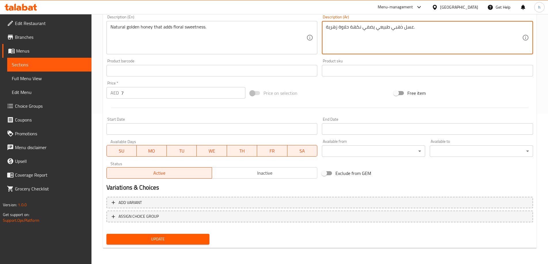
type textarea "عسل ذهبي طبيعي يضفي نكهة حلاوة زهرية."
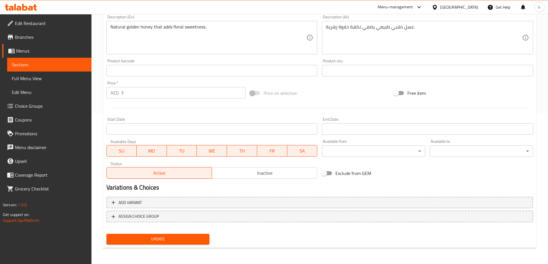
click at [190, 234] on div "Update" at bounding box center [158, 239] width 108 height 15
click at [189, 239] on span "Update" at bounding box center [158, 239] width 94 height 7
click at [285, 109] on div at bounding box center [319, 108] width 431 height 14
click at [195, 243] on button "Update" at bounding box center [157, 239] width 103 height 11
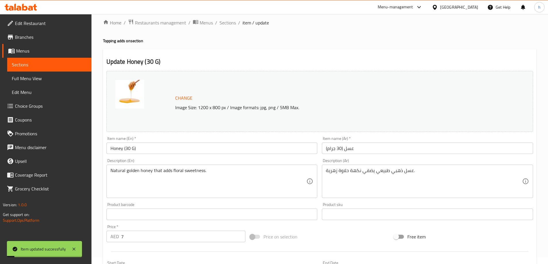
scroll to position [0, 0]
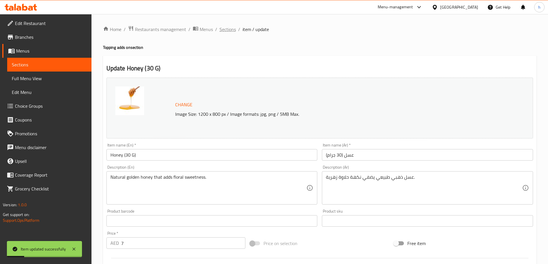
click at [228, 29] on span "Sections" at bounding box center [228, 29] width 16 height 7
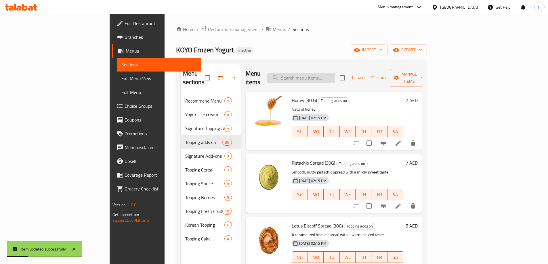
drag, startPoint x: 228, startPoint y: 29, endPoint x: 350, endPoint y: 77, distance: 131.4
click at [335, 77] on input "search" at bounding box center [301, 78] width 68 height 10
paste input "Condensed Milk (30g)"
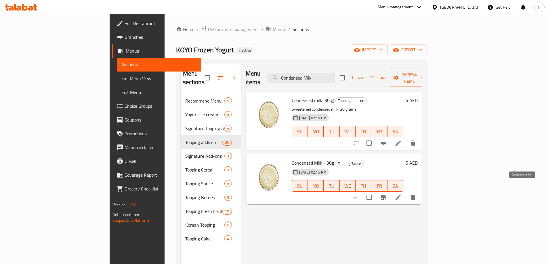
type input "Condensed Milk"
click at [417, 194] on icon "delete" at bounding box center [413, 197] width 7 height 7
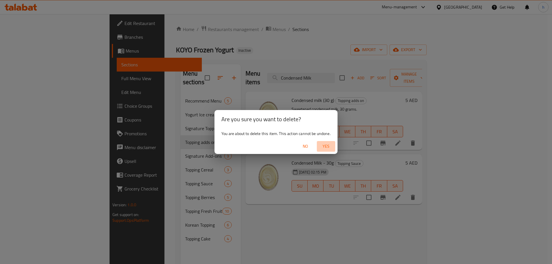
click at [331, 146] on span "Yes" at bounding box center [326, 146] width 14 height 7
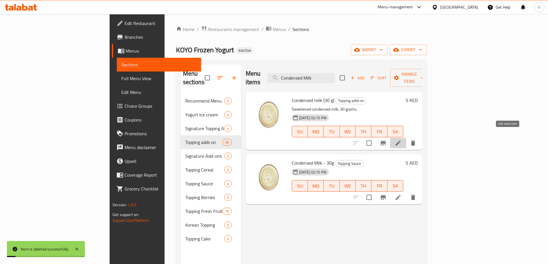
click at [401, 141] on icon at bounding box center [398, 143] width 5 height 5
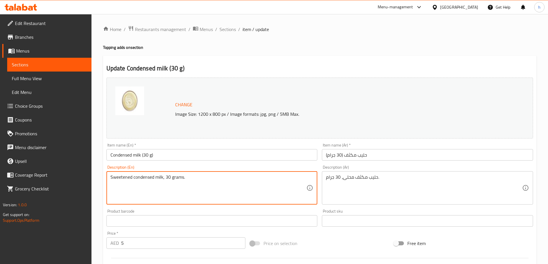
click at [277, 182] on textarea "Sweetened condensed milk, 30 grams." at bounding box center [208, 188] width 196 height 27
paste textarea "Thick, creamy milk sweetener for extra richnes"
type textarea "Thick, creamy milk sweetener for extra richness."
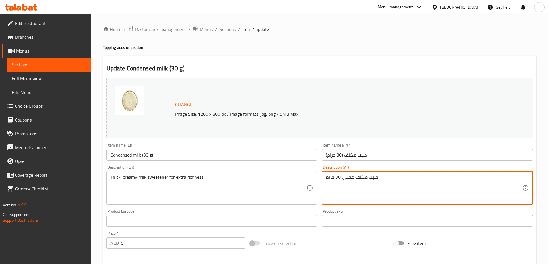
click at [452, 179] on textarea "حليب مكثف محلى، 30 جرام." at bounding box center [424, 188] width 196 height 27
paste textarea "مُحلي حليب سميك وكريمي لمزيد من الثراء"
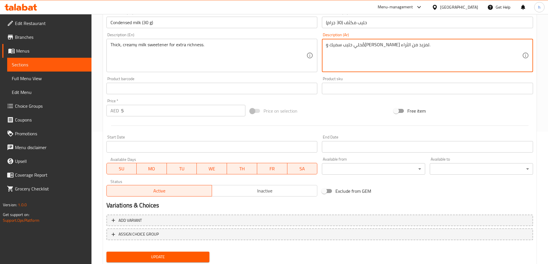
scroll to position [150, 0]
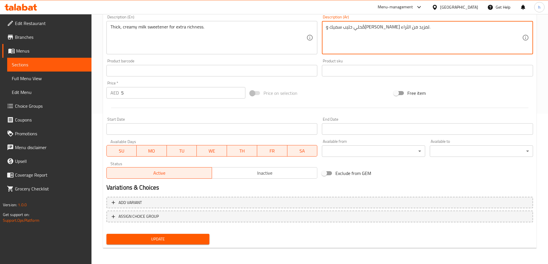
type textarea "مُحلي حليب سميك وكريمي لمزيد من الثراء."
click at [192, 243] on button "Update" at bounding box center [157, 239] width 103 height 11
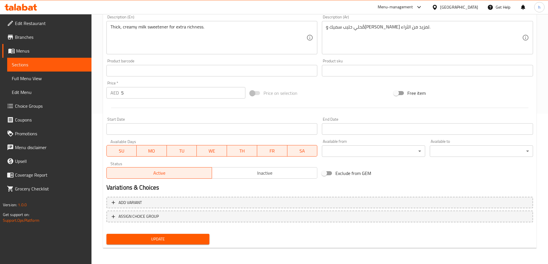
click at [180, 239] on span "Update" at bounding box center [158, 239] width 94 height 7
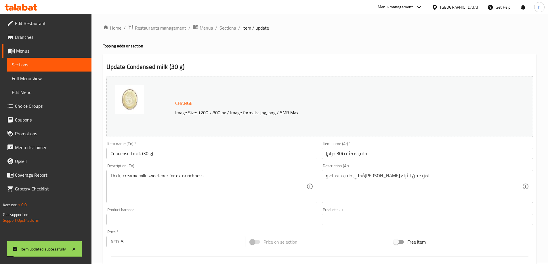
scroll to position [0, 0]
click at [235, 30] on span "Sections" at bounding box center [228, 29] width 16 height 7
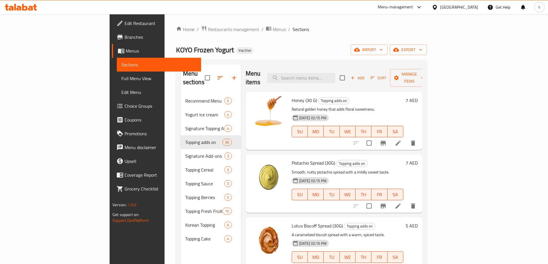
click at [333, 96] on h6 "Honey (30 G) Topping adds on" at bounding box center [348, 100] width 112 height 8
click at [341, 92] on div "Honey (30 G) Topping adds on Natural golden honey that adds floral sweetness. 2…" at bounding box center [334, 121] width 177 height 58
click at [344, 80] on div "Menu items Add Sort Manage items" at bounding box center [334, 77] width 177 height 27
click at [335, 77] on input "search" at bounding box center [301, 78] width 68 height 10
click at [393, 55] on div "KOYO Frozen Yogurt Inactive import export" at bounding box center [301, 50] width 251 height 11
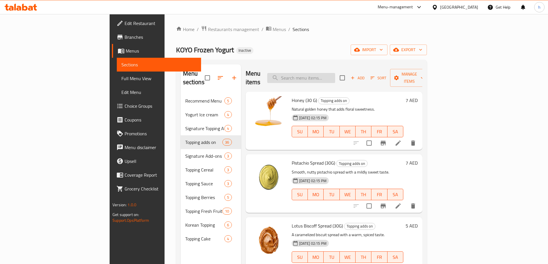
click at [335, 74] on input "search" at bounding box center [301, 78] width 68 height 10
paste input "Honey Comb (65g)"
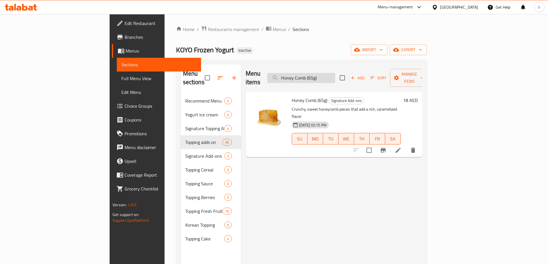
click at [335, 75] on input "Honey Comb (65g)" at bounding box center [301, 78] width 68 height 10
paste input "Ice Mochi (1pc"
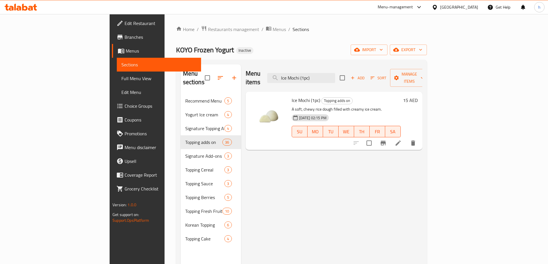
type input "Ice Mochi (1pc)"
click at [422, 152] on div "Menu items Ice Mochi (1pc) Add Sort Manage items Ice Mochi (1pc) Topping adds o…" at bounding box center [331, 196] width 181 height 264
click at [422, 47] on span "export" at bounding box center [408, 49] width 28 height 7
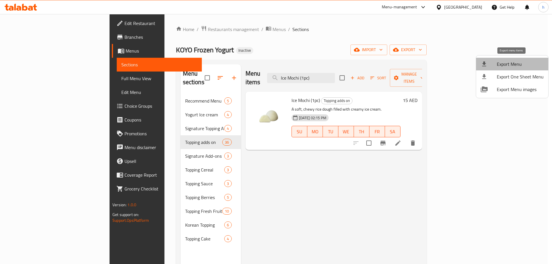
click at [523, 59] on li "Export Menu" at bounding box center [512, 64] width 72 height 13
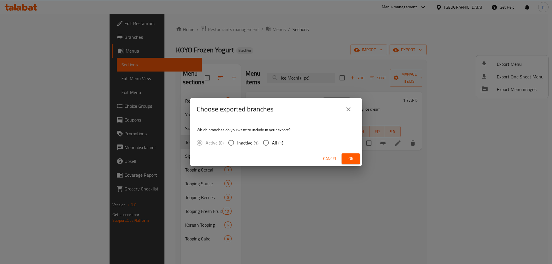
click at [271, 140] on input "All (1)" at bounding box center [266, 143] width 12 height 12
radio input "true"
click at [348, 156] on span "Ok" at bounding box center [350, 158] width 9 height 7
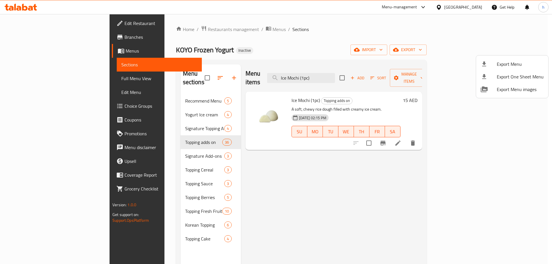
click at [403, 69] on div at bounding box center [276, 132] width 552 height 264
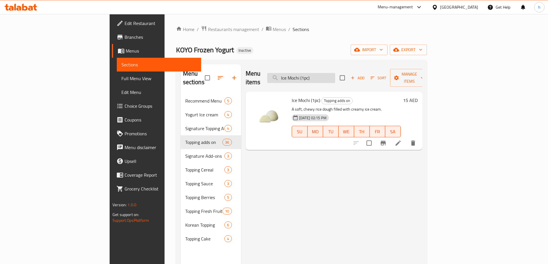
click at [335, 75] on input "Ice Mochi (1pc)" at bounding box center [301, 78] width 68 height 10
paste input "Choco Shell (30G"
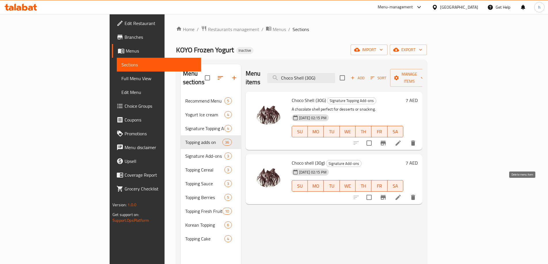
click at [417, 194] on icon "delete" at bounding box center [413, 197] width 7 height 7
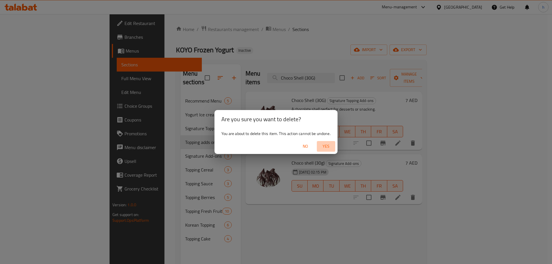
click at [324, 148] on span "Yes" at bounding box center [326, 146] width 14 height 7
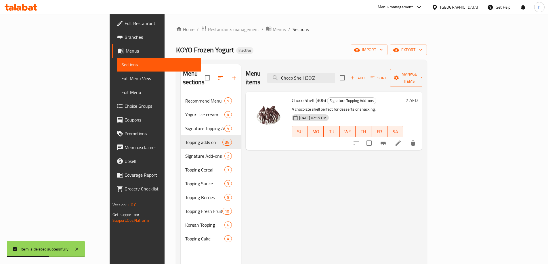
click at [348, 80] on div "Menu items Choco Shell (30G) Add Sort Manage items" at bounding box center [334, 77] width 177 height 27
click at [335, 74] on input "Choco Shell (30G)" at bounding box center [301, 78] width 68 height 10
paste input "Granola"
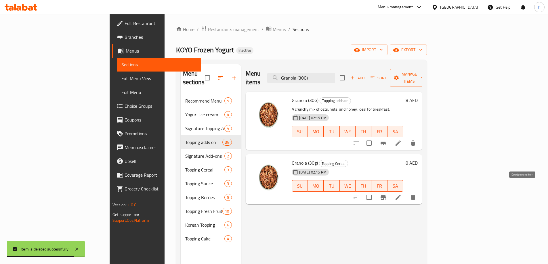
click at [417, 194] on icon "delete" at bounding box center [413, 197] width 7 height 7
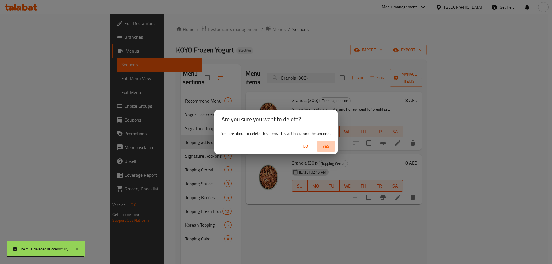
click at [324, 147] on span "Yes" at bounding box center [326, 146] width 14 height 7
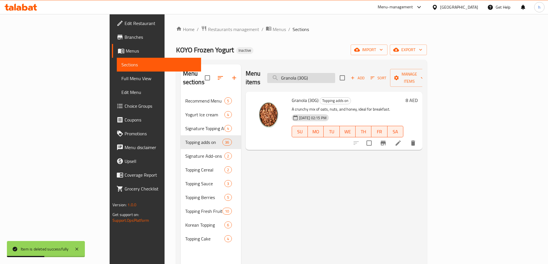
click at [335, 73] on input "Granola (30G)" at bounding box center [301, 78] width 68 height 10
paste input "Blackberry"
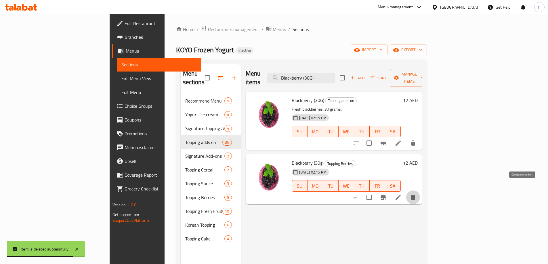
click at [417, 194] on icon "delete" at bounding box center [413, 197] width 7 height 7
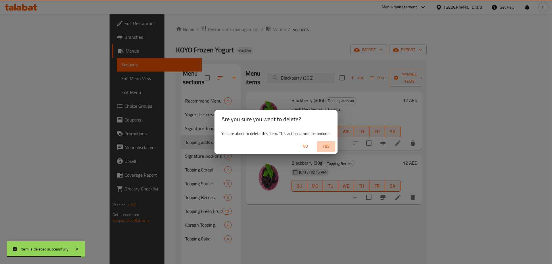
click at [329, 146] on span "Yes" at bounding box center [326, 146] width 14 height 7
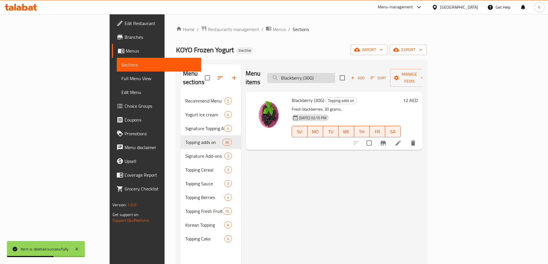
click at [335, 75] on input "Blackberry (30G)" at bounding box center [301, 78] width 68 height 10
paste input "Physalis"
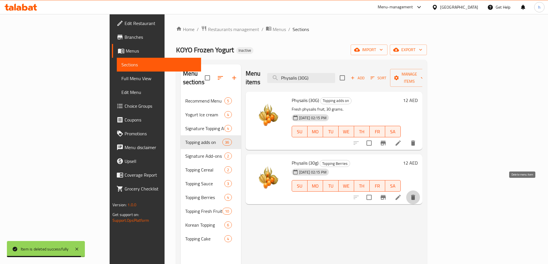
click at [417, 194] on icon "delete" at bounding box center [413, 197] width 7 height 7
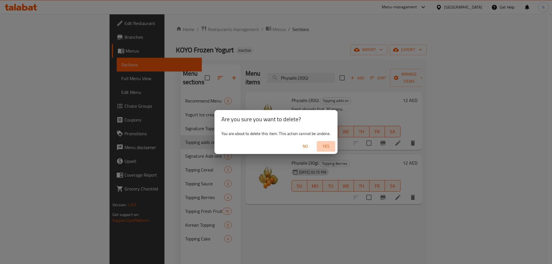
click at [323, 143] on span "Yes" at bounding box center [326, 146] width 14 height 7
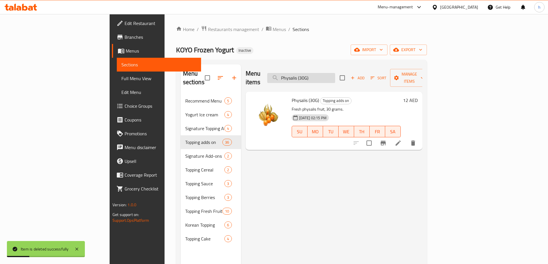
click at [335, 76] on input "Physalis (30G)" at bounding box center [301, 78] width 68 height 10
paste input "Redcurrant"
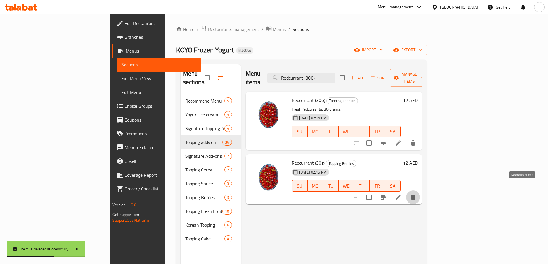
click at [415, 195] on icon "delete" at bounding box center [413, 197] width 4 height 5
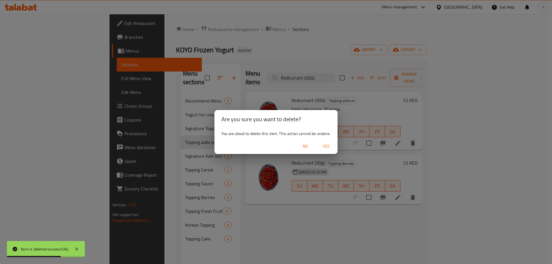
click at [328, 148] on span "Yes" at bounding box center [326, 146] width 14 height 7
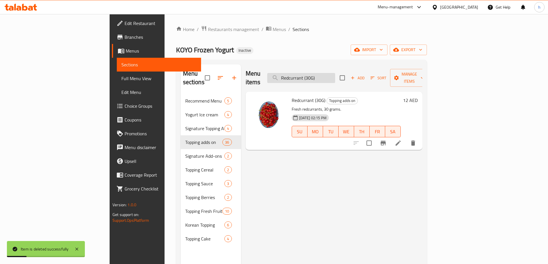
click at [335, 74] on input "Redcurrant (30G)" at bounding box center [301, 78] width 68 height 10
paste input "Mango (8"
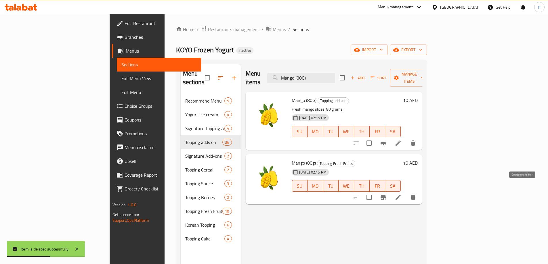
click at [420, 193] on button "delete" at bounding box center [413, 198] width 14 height 14
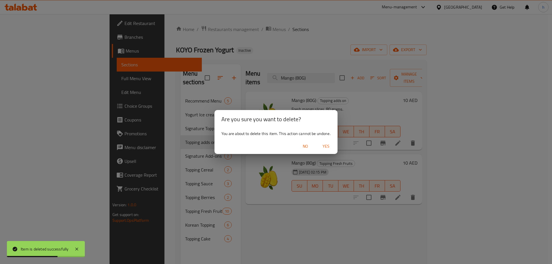
click at [330, 150] on span "Yes" at bounding box center [326, 146] width 14 height 7
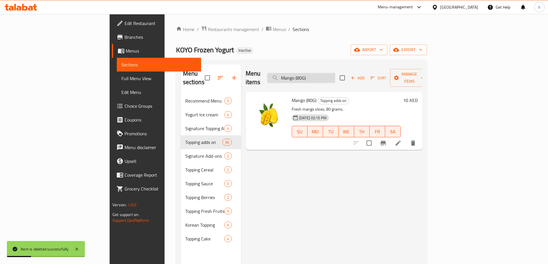
click at [335, 75] on input "Mango (80G)" at bounding box center [301, 78] width 68 height 10
paste input "Kiwi"
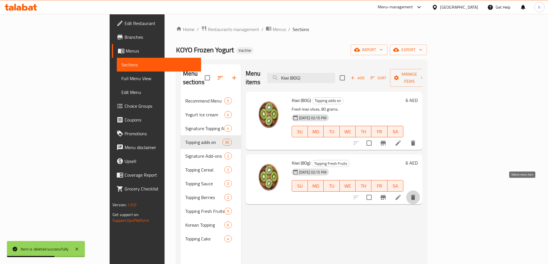
click at [415, 195] on icon "delete" at bounding box center [413, 197] width 4 height 5
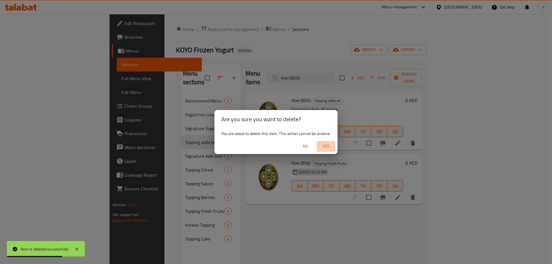
click at [326, 145] on span "Yes" at bounding box center [326, 146] width 14 height 7
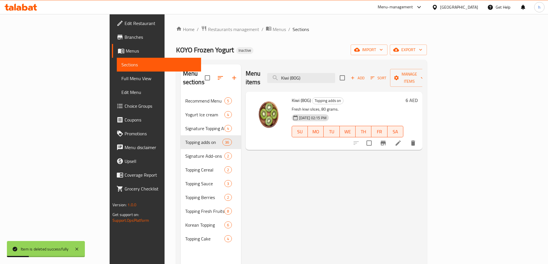
click at [351, 66] on div "Menu items Kiwi (80G) Add Sort Manage items" at bounding box center [334, 77] width 177 height 27
click at [335, 77] on input "Kiwi (80G)" at bounding box center [301, 78] width 68 height 10
paste input "Apple"
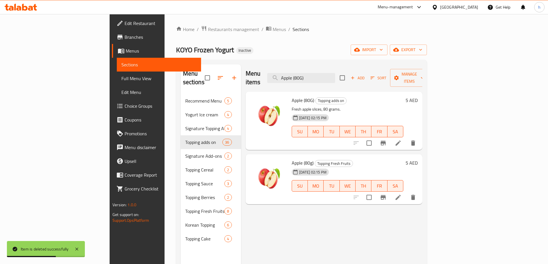
click at [417, 194] on icon "delete" at bounding box center [413, 197] width 7 height 7
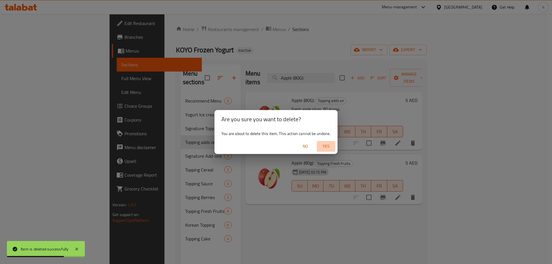
click at [331, 146] on span "Yes" at bounding box center [326, 146] width 14 height 7
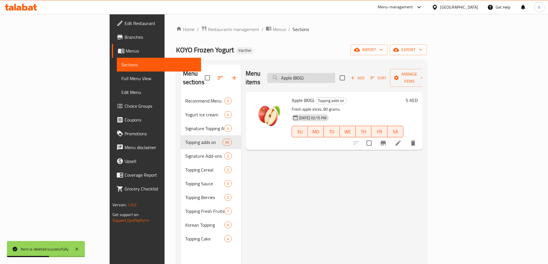
click at [335, 73] on input "Apple (80G)" at bounding box center [301, 78] width 68 height 10
paste input "Banana"
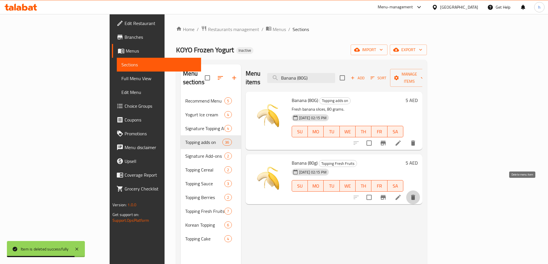
click at [420, 191] on button "delete" at bounding box center [413, 198] width 14 height 14
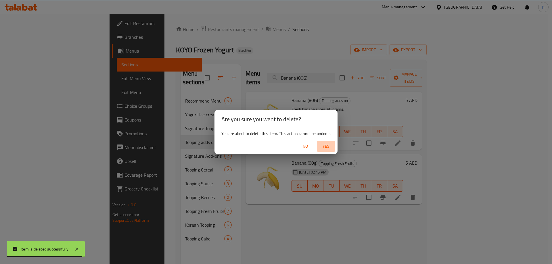
click at [325, 144] on span "Yes" at bounding box center [326, 146] width 14 height 7
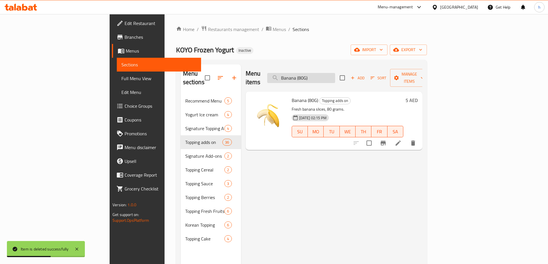
click at [335, 75] on input "Banana (80G)" at bounding box center [301, 78] width 68 height 10
paste input "Water Mellon (100g"
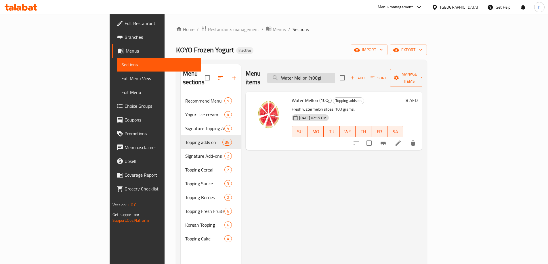
click at [335, 73] on input "Water Mellon (100g)" at bounding box center [301, 78] width 68 height 10
paste input "Starwberry (50G"
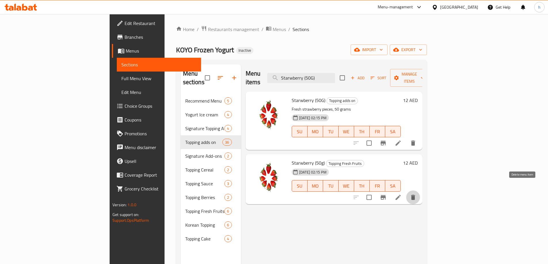
click at [417, 194] on icon "delete" at bounding box center [413, 197] width 7 height 7
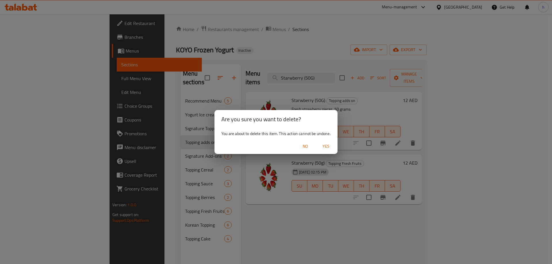
click at [332, 147] on span "Yes" at bounding box center [326, 146] width 14 height 7
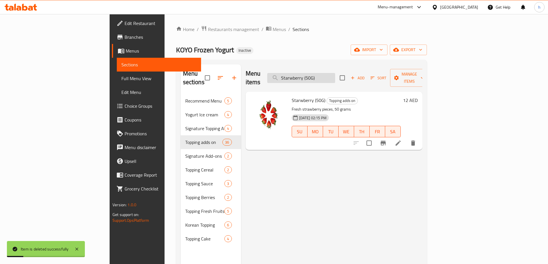
click at [335, 77] on input "Starwberry (50G)" at bounding box center [301, 78] width 68 height 10
paste input "Grapefruit (100g"
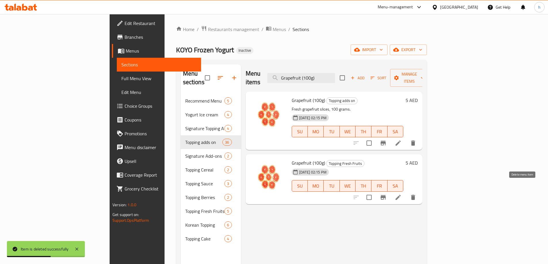
click at [420, 194] on button "delete" at bounding box center [413, 198] width 14 height 14
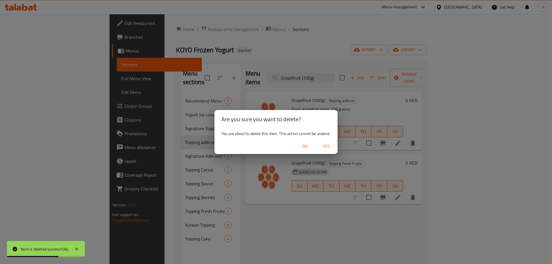
click at [329, 147] on span "Yes" at bounding box center [326, 146] width 14 height 7
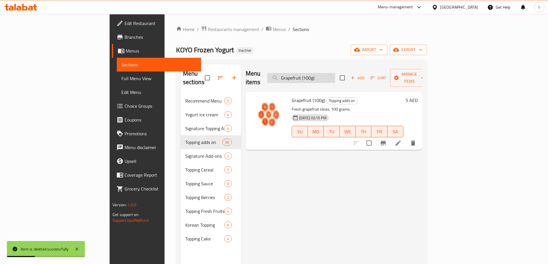
click at [335, 73] on input "Grapefruit (100g)" at bounding box center [301, 78] width 68 height 10
click at [335, 75] on input "Grapefruit (100g)" at bounding box center [301, 78] width 68 height 10
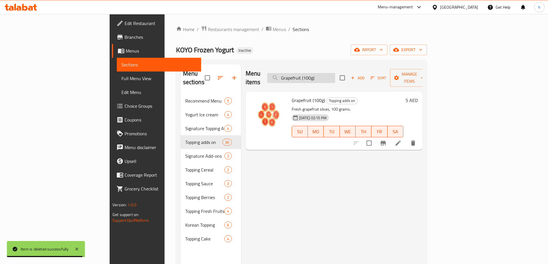
click at [335, 75] on input "Grapefruit (100g)" at bounding box center [301, 78] width 68 height 10
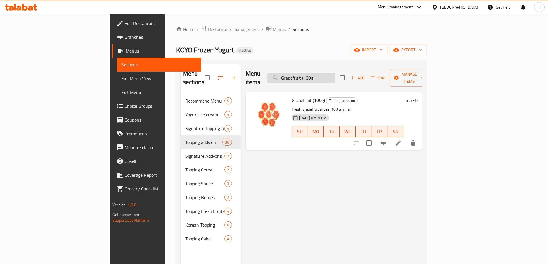
paste input "Orange"
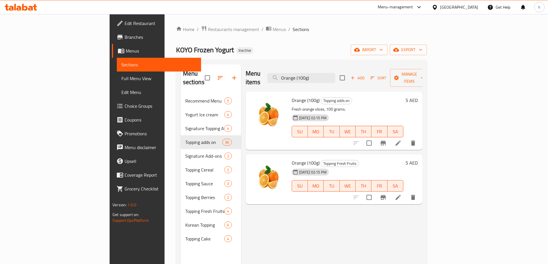
click at [417, 194] on icon "delete" at bounding box center [413, 197] width 7 height 7
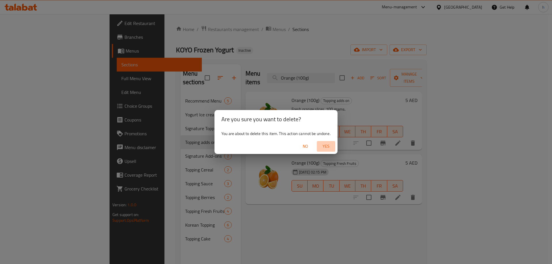
click at [327, 145] on span "Yes" at bounding box center [326, 146] width 14 height 7
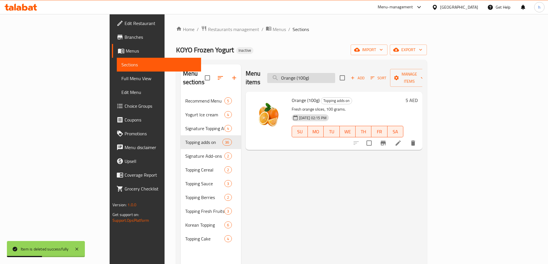
click at [335, 73] on input "Orange (100g)" at bounding box center [301, 78] width 68 height 10
paste input "Passion Fruits (40G"
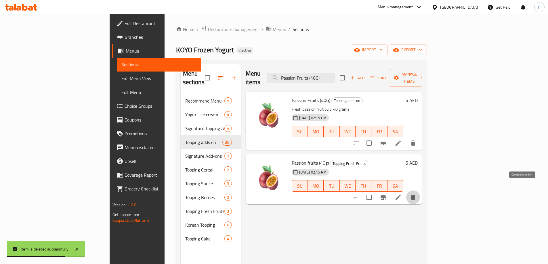
click at [420, 191] on button "delete" at bounding box center [413, 198] width 14 height 14
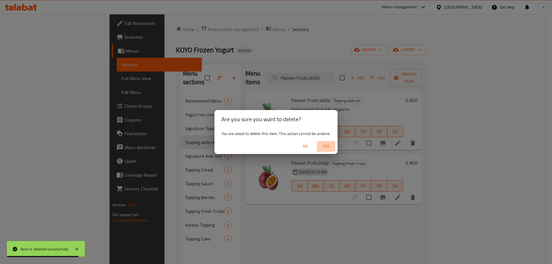
click at [331, 146] on span "Yes" at bounding box center [326, 146] width 14 height 7
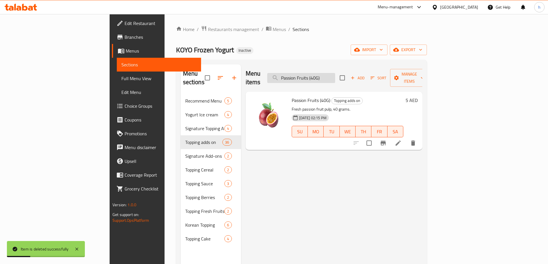
click at [335, 73] on input "Passion Fruits (40G)" at bounding box center [301, 78] width 68 height 10
click at [335, 75] on input "Passion Fruits (40G)" at bounding box center [301, 78] width 68 height 10
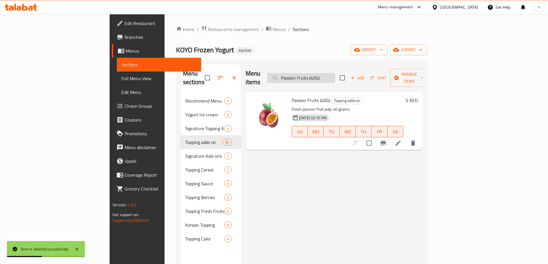
paste input "Joripong (1"
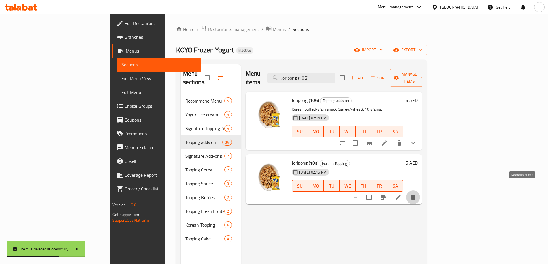
click at [415, 195] on icon "delete" at bounding box center [413, 197] width 4 height 5
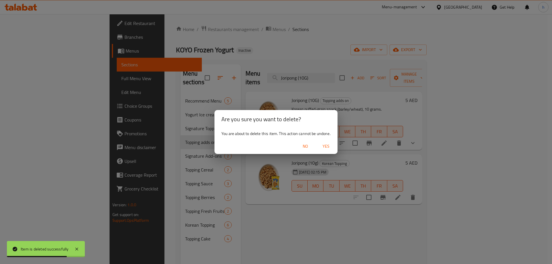
click at [325, 144] on span "Yes" at bounding box center [326, 146] width 14 height 7
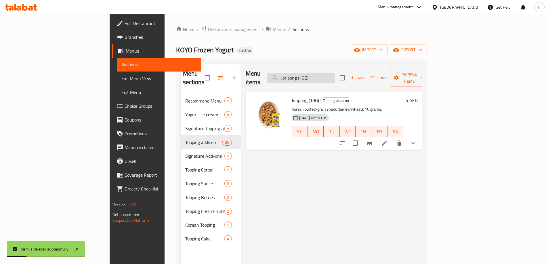
click at [335, 76] on input "Joripong (10G)" at bounding box center [301, 78] width 68 height 10
paste input "Air Poped Multi Grain"
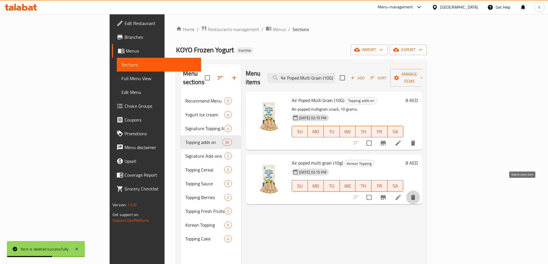
click at [420, 191] on button "delete" at bounding box center [413, 198] width 14 height 14
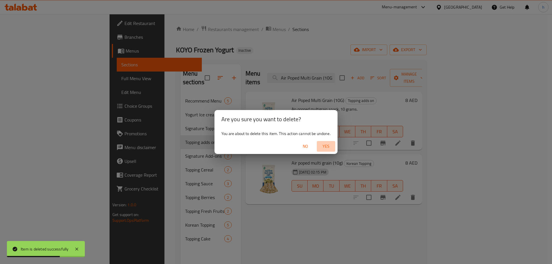
click at [326, 147] on span "Yes" at bounding box center [326, 146] width 14 height 7
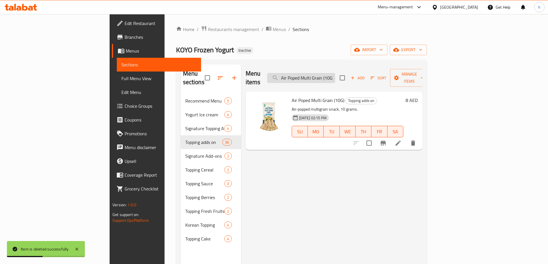
click at [323, 73] on input "Air Poped Multi Grain (10G)" at bounding box center [301, 78] width 68 height 10
paste input "Yakkwa (1Pc"
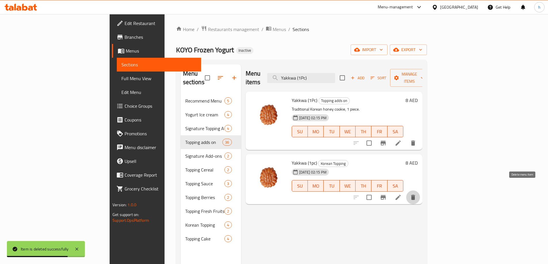
click at [417, 194] on icon "delete" at bounding box center [413, 197] width 7 height 7
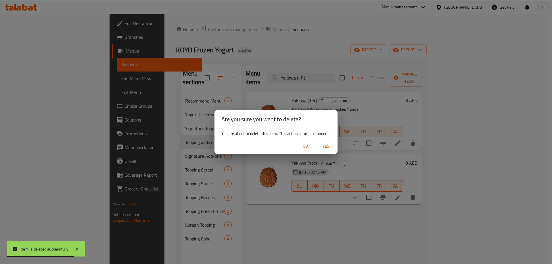
click at [328, 149] on span "Yes" at bounding box center [326, 146] width 14 height 7
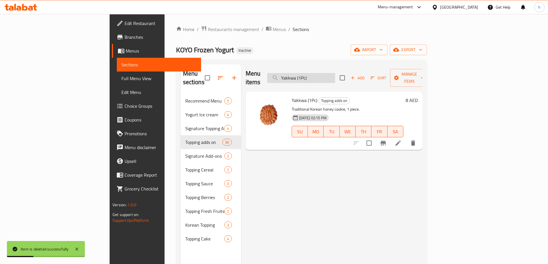
click at [334, 75] on input "Yakkwa (1Pc)" at bounding box center [301, 78] width 68 height 10
paste input "O'yes ; Choco Cake (1p"
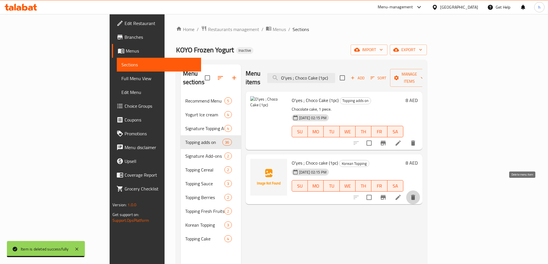
click at [415, 195] on icon "delete" at bounding box center [413, 197] width 4 height 5
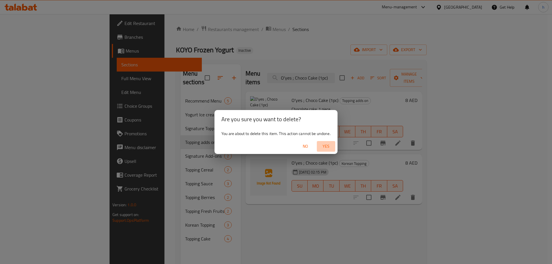
click at [328, 146] on span "Yes" at bounding box center [326, 146] width 14 height 7
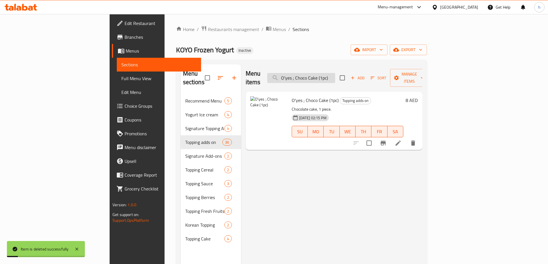
click at [335, 74] on input "O'yes ; Choco Cake (1pc)" at bounding box center [301, 78] width 68 height 10
paste input "at Chocochip Cooki"
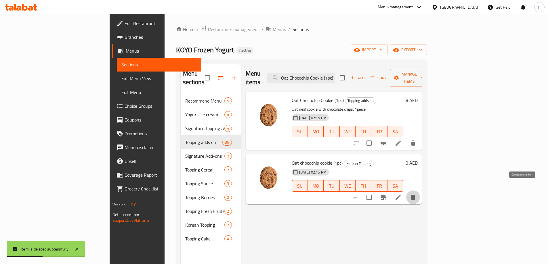
click at [417, 194] on icon "delete" at bounding box center [413, 197] width 7 height 7
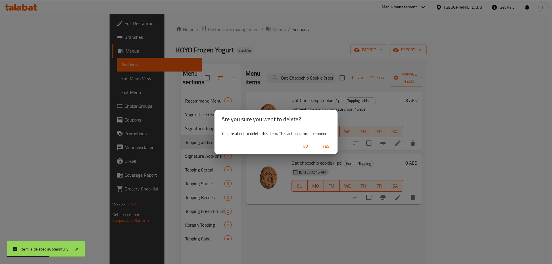
click at [323, 148] on span "Yes" at bounding box center [326, 146] width 14 height 7
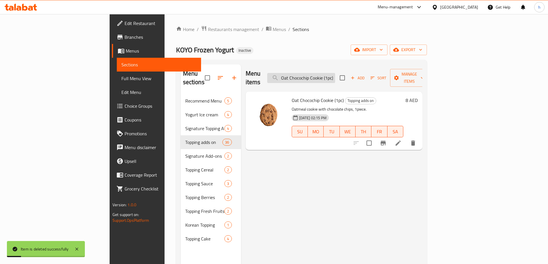
click at [335, 77] on input "Oat Chocochip Cookie (1pc)" at bounding box center [301, 78] width 68 height 10
paste input "Choco shell (30g"
click at [335, 77] on input "Choco shell (30g)" at bounding box center [301, 78] width 68 height 10
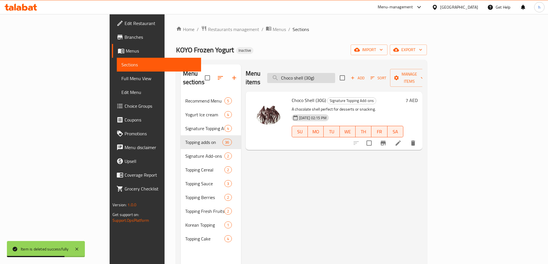
click at [335, 77] on input "Choco shell (30g)" at bounding box center [301, 78] width 68 height 10
paste input "Granola"
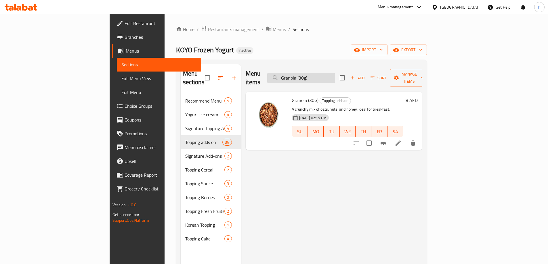
click at [335, 73] on input "Granola (30g)" at bounding box center [301, 78] width 68 height 10
paste input "Walnut"
click at [335, 74] on input "Walnut (30g)" at bounding box center [301, 78] width 68 height 10
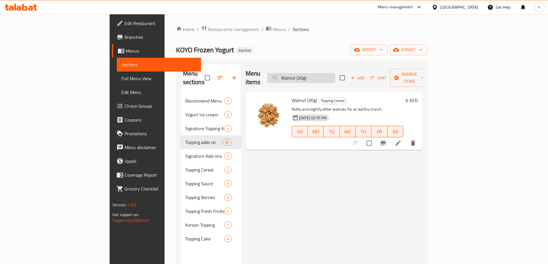
click at [335, 74] on input "Walnut (30g)" at bounding box center [301, 78] width 68 height 10
paste input "Fruit ring (2"
click at [330, 73] on input "Fruit ring (20g)" at bounding box center [301, 78] width 68 height 10
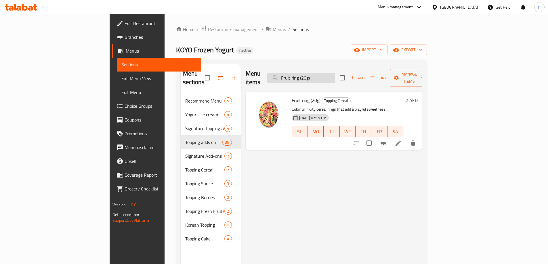
click at [330, 73] on input "Fruit ring (20g)" at bounding box center [301, 78] width 68 height 10
paste input "Pistachio Spread - 30g"
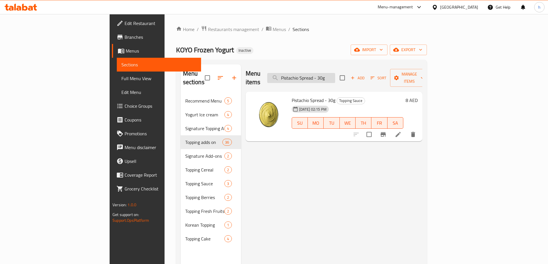
click at [335, 73] on input "Pistachio Spread - 30g" at bounding box center [301, 78] width 68 height 10
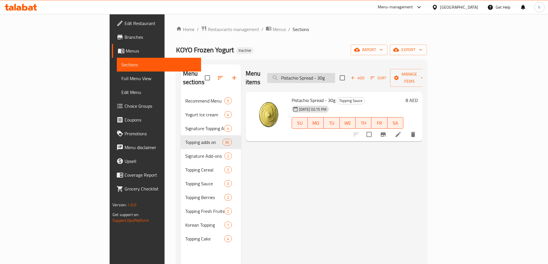
click at [335, 73] on input "Pistachio Spread - 30g" at bounding box center [301, 78] width 68 height 10
paste input "Nutella"
click at [346, 79] on div "Menu items Nutella - 30g Add Sort Manage items" at bounding box center [334, 77] width 177 height 27
click at [335, 78] on input "Nutella - 30g" at bounding box center [301, 78] width 68 height 10
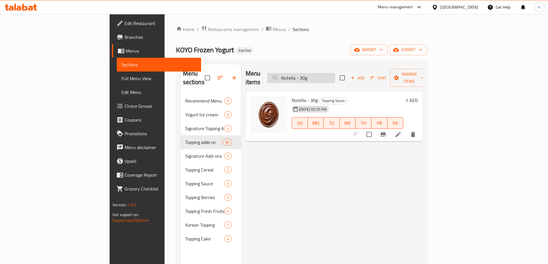
click at [335, 78] on input "Nutella - 30g" at bounding box center [301, 78] width 68 height 10
paste input "Lotus Biscoff Spread"
click at [338, 63] on div "Menu sections Recommend Menu 5 Yogurt Ice cream 4 Signature Topping Add-ons 4 T…" at bounding box center [301, 197] width 251 height 274
click at [335, 76] on input "Lotus Biscoff Spread - 30g" at bounding box center [301, 78] width 68 height 10
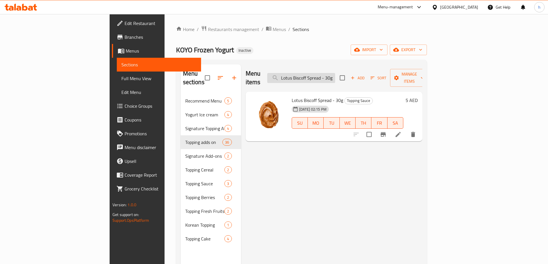
click at [335, 76] on input "Lotus Biscoff Spread - 30g" at bounding box center [301, 78] width 68 height 10
paste input "Raspberry (30g)"
click at [335, 81] on div "Menu items Raspberry (30g) Add Sort Manage items" at bounding box center [334, 77] width 177 height 27
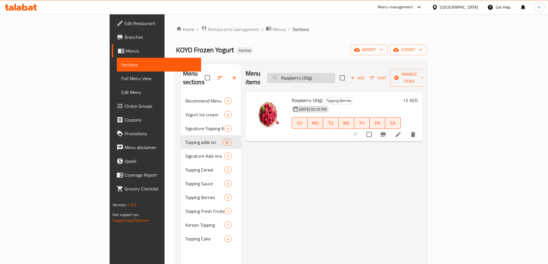
click at [335, 74] on input "Raspberry (30g)" at bounding box center [301, 78] width 68 height 10
paste input "Watermelon (10"
click at [335, 75] on input "Watermelon (100g)" at bounding box center [301, 78] width 68 height 10
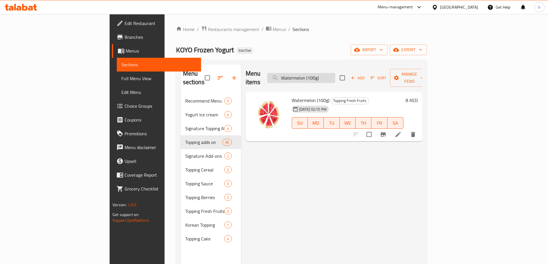
click at [335, 75] on input "Watermelon (100g)" at bounding box center [301, 78] width 68 height 10
paste input "Grape (5"
click at [335, 78] on input "Grape (50g)" at bounding box center [301, 78] width 68 height 10
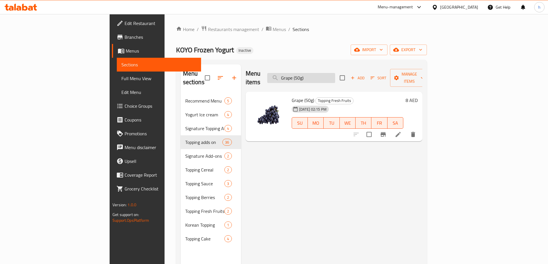
click at [335, 78] on input "Grape (50g)" at bounding box center [301, 78] width 68 height 10
paste input "Turtle Chip 20g"
click at [327, 73] on input "Turtle Chip 20g" at bounding box center [301, 78] width 68 height 10
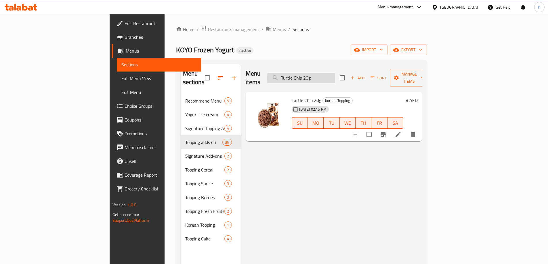
paste input "Oreo Cookie 3"
click at [335, 74] on input "Oreo Cookie 30g" at bounding box center [301, 78] width 68 height 10
paste input "Yuzu Cheese Cake 1pc"
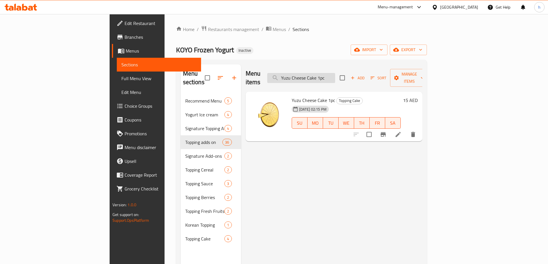
click at [335, 79] on input "Yuzu Cheese Cake 1pc" at bounding box center [301, 78] width 68 height 10
paste input "Maltesers 20g"
click at [335, 73] on input "Maltesers 20g" at bounding box center [301, 78] width 68 height 10
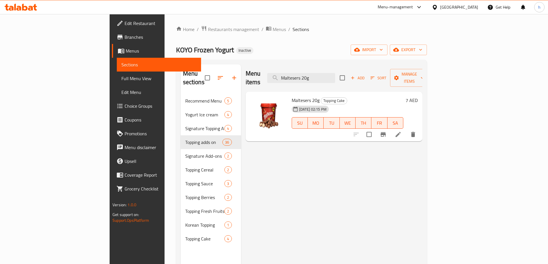
click at [361, 80] on div "Menu items Maltesers 20g Add Sort Manage items" at bounding box center [334, 77] width 177 height 27
click at [360, 81] on div "Menu items Maltesers 20g Add Sort Manage items" at bounding box center [334, 77] width 177 height 27
click at [335, 76] on input "Maltesers 20g" at bounding box center [301, 78] width 68 height 10
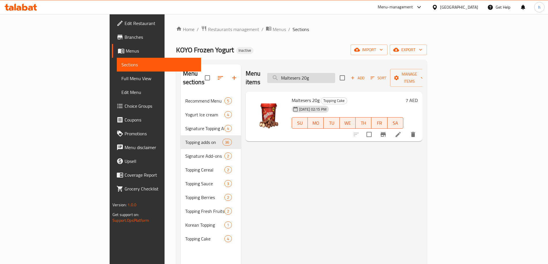
click at [335, 76] on input "Maltesers 20g" at bounding box center [301, 78] width 68 height 10
paste input "Cheesecake 1pc"
type input "Cheesecake 1pc"
click at [338, 172] on div "Menu items Cheesecake 1pc Add Sort Manage items Cheesecake 1pc Topping Cake 25-…" at bounding box center [331, 196] width 181 height 264
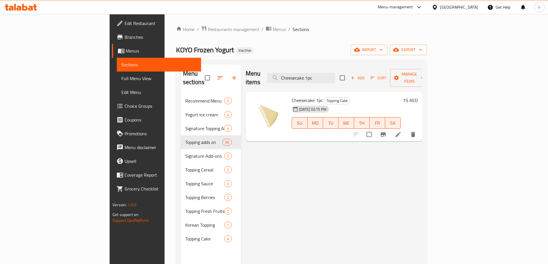
click at [278, 213] on div "Menu items Cheesecake 1pc Add Sort Manage items Cheesecake 1pc Topping Cake 25-…" at bounding box center [331, 196] width 181 height 264
click at [335, 75] on input "Cheesecake 1pc" at bounding box center [301, 78] width 68 height 10
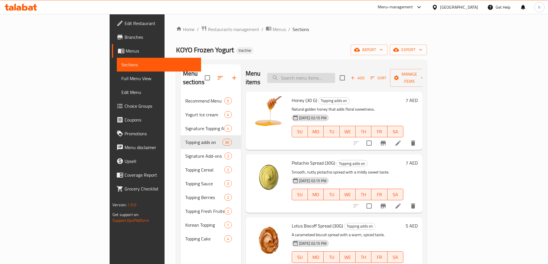
click at [335, 76] on input "search" at bounding box center [301, 78] width 68 height 10
paste input "Honey Comb (65g)"
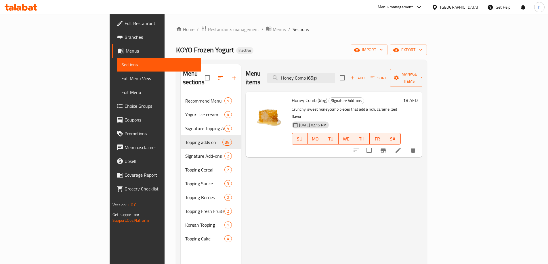
type input "Honey Comb (65g)"
click at [406, 145] on li at bounding box center [398, 150] width 16 height 10
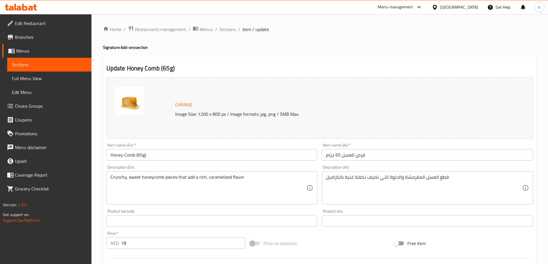
click at [162, 173] on div "Crunchy, sweet honeycomb pieces that add a rich, caramelized flavor Description…" at bounding box center [211, 187] width 211 height 33
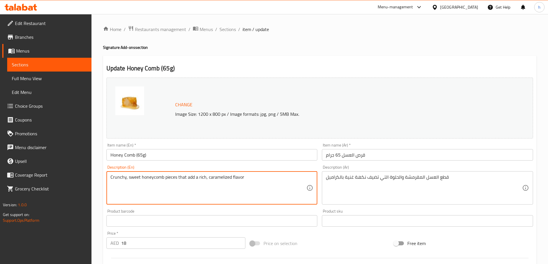
click at [160, 177] on textarea "Crunchy, sweet honeycomb pieces that add a rich, caramelized flavor" at bounding box center [208, 188] width 196 height 27
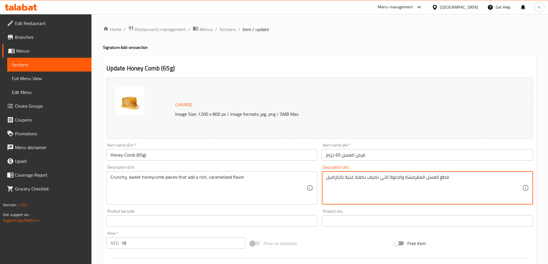
drag, startPoint x: 438, startPoint y: 178, endPoint x: 426, endPoint y: 177, distance: 11.8
type textarea "قطع من قرص العسل المقرمشة والحلوة التي تضيف نكهة غنية بالكراميل"
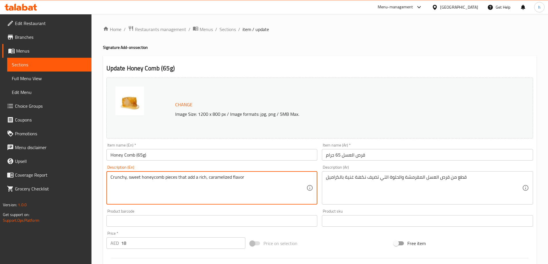
click at [143, 182] on textarea "Crunchy, sweet honeycomb pieces that add a rich, caramelized flavor" at bounding box center [208, 188] width 196 height 27
click at [178, 179] on textarea "Crunchy, sweet honeycomb pieces that add a rich, caramelized flavor" at bounding box center [208, 188] width 196 height 27
click at [227, 183] on textarea "Crunchy, sweet honeycomb pieces that add a rich, caramelized flavor" at bounding box center [208, 188] width 196 height 27
click at [224, 198] on textarea "Crunchy, sweet honeycomb pieces that add a rich, caramelized flavor" at bounding box center [208, 188] width 196 height 27
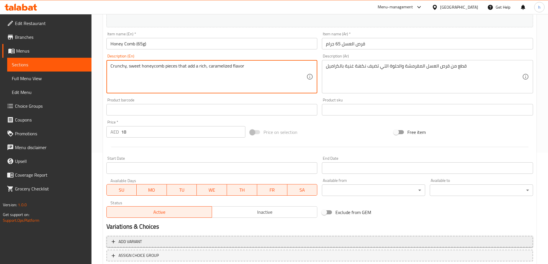
scroll to position [150, 0]
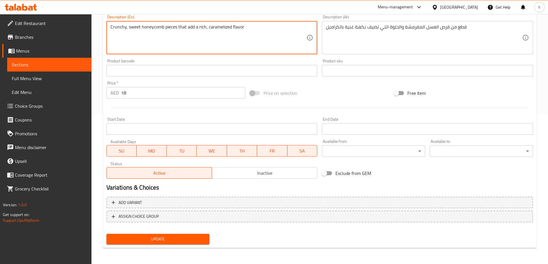
click at [201, 239] on span "Update" at bounding box center [158, 239] width 94 height 7
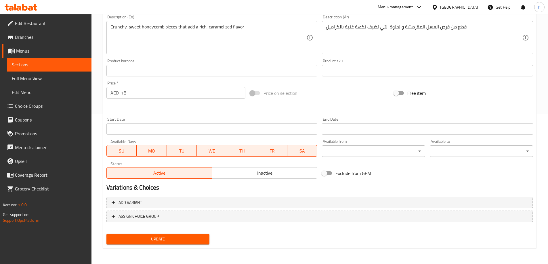
click at [183, 237] on span "Update" at bounding box center [158, 239] width 94 height 7
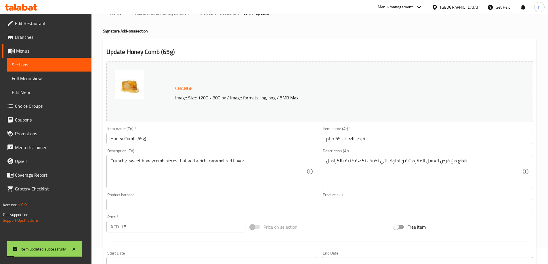
scroll to position [0, 0]
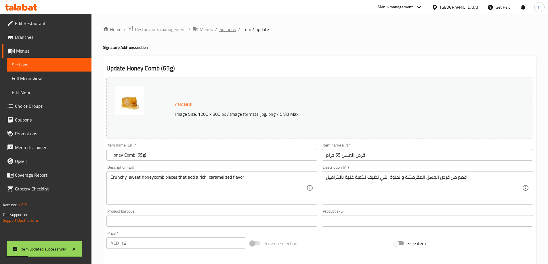
click at [230, 26] on span "Sections" at bounding box center [228, 29] width 16 height 7
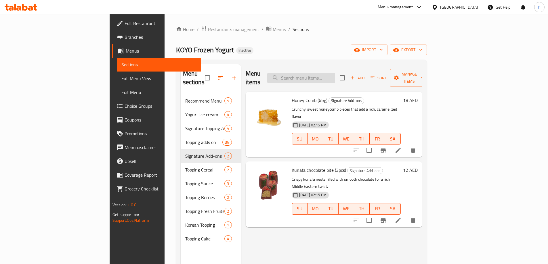
click at [335, 73] on input "search" at bounding box center [301, 78] width 68 height 10
paste input "Ice Mochi (1pc)"
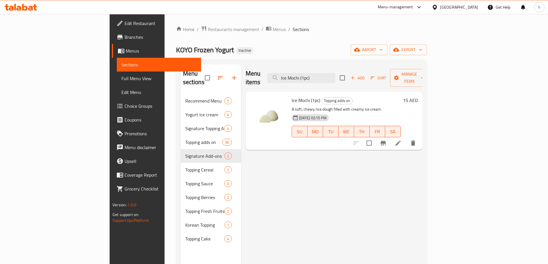
type input "Ice Mochi (1pc)"
click at [402, 140] on icon at bounding box center [398, 143] width 7 height 7
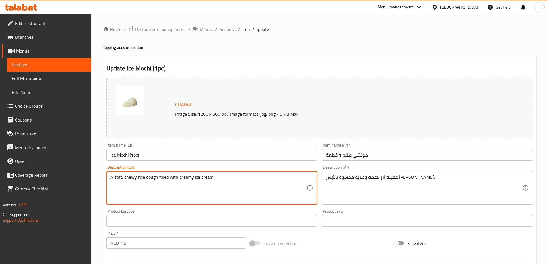
drag, startPoint x: 157, startPoint y: 178, endPoint x: 107, endPoint y: 176, distance: 50.1
click at [129, 180] on textarea "A soft, chewy rice dough filled with creamy ice cream." at bounding box center [208, 188] width 196 height 27
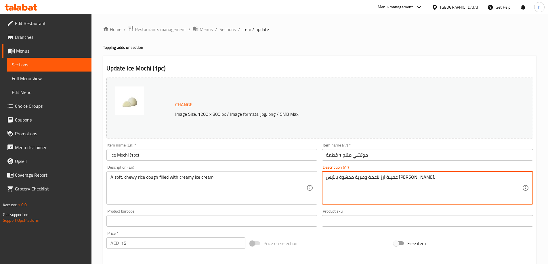
drag, startPoint x: 392, startPoint y: 177, endPoint x: 384, endPoint y: 176, distance: 8.7
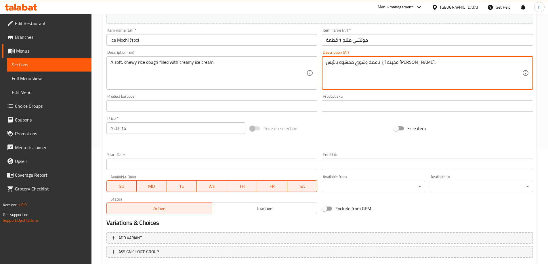
scroll to position [150, 0]
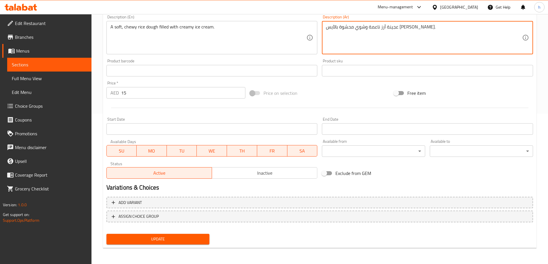
type textarea "عجينة أرز ناعمة وشوي محشوة بالآيس كريم الكريمي."
click at [196, 237] on span "Update" at bounding box center [158, 239] width 94 height 7
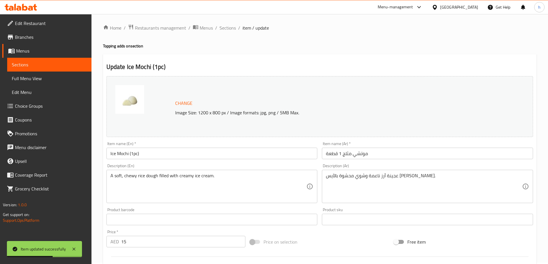
scroll to position [0, 0]
click at [229, 32] on span "Sections" at bounding box center [228, 29] width 16 height 7
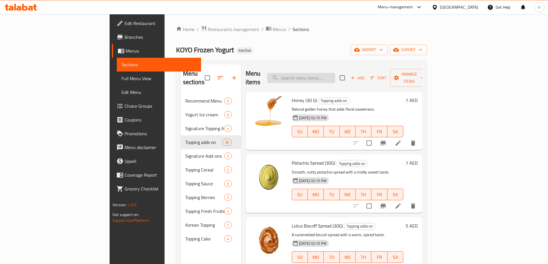
click at [335, 73] on input "search" at bounding box center [301, 78] width 68 height 10
paste input "Choco Shell (30g)"
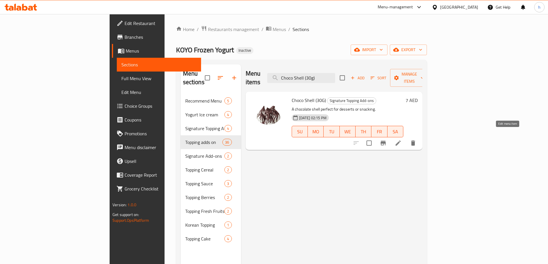
type input "Choco Shell (30g)"
click at [402, 140] on icon at bounding box center [398, 143] width 7 height 7
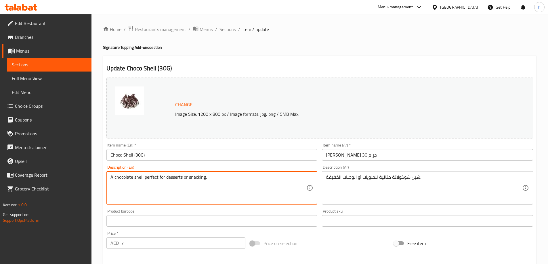
click at [253, 178] on textarea "A chocolate shell perfect for desserts or snacking." at bounding box center [208, 188] width 196 height 27
paste textarea "coating that hardens into a crisp shell when poured over cold desserts"
type textarea "A chocolate coating that hardens into a crisp shell when poured over cold desse…"
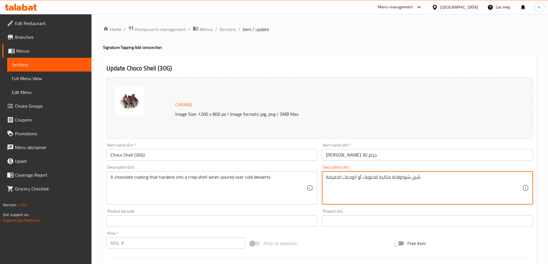
click at [428, 184] on textarea "شيل شوكولاتة مثالية للحلويات أو الوجبات الخفيفة." at bounding box center [424, 188] width 196 height 27
paste textarea "بقة من الشوكولاتة تتصلب لتتحول إلى قشرة مقرمشة عند سكبها على الحلويات الباردة"
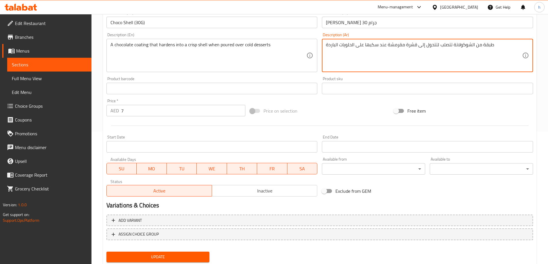
scroll to position [150, 0]
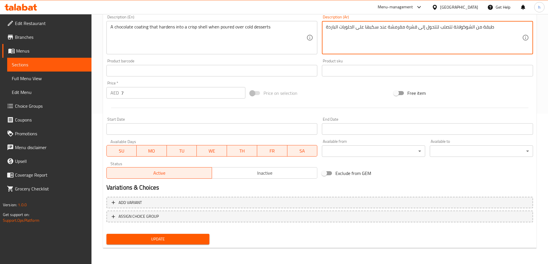
type textarea "طبقة من الشوكولاتة تتصلب لتتحول إلى قشرة مقرمشة عند سكبها على الحلويات الباردة"
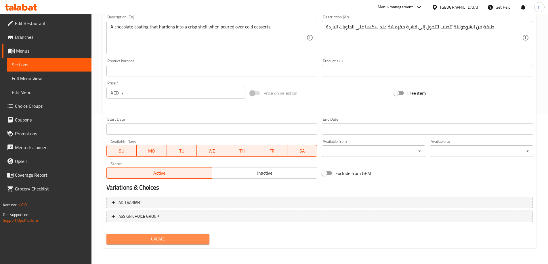
click at [187, 239] on span "Update" at bounding box center [158, 239] width 94 height 7
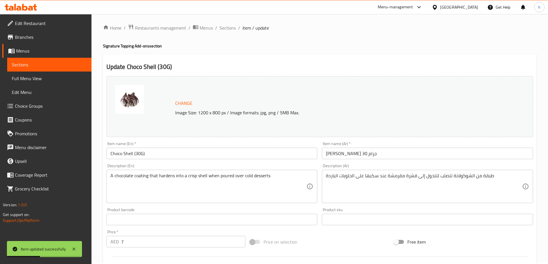
scroll to position [0, 0]
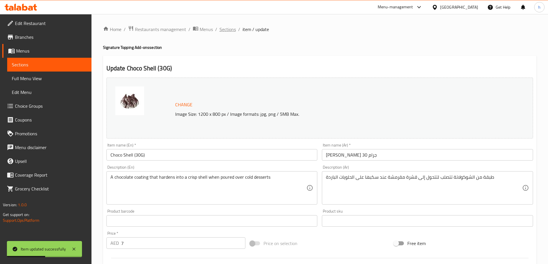
click at [232, 30] on span "Sections" at bounding box center [228, 29] width 16 height 7
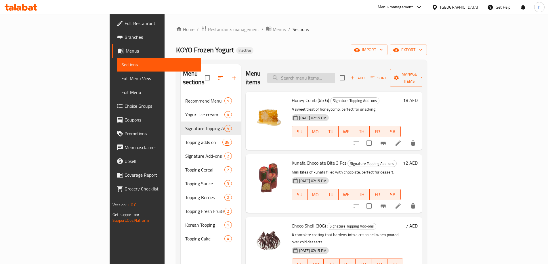
click at [325, 73] on input "search" at bounding box center [301, 78] width 68 height 10
paste input "Kunafa Chocolate Bite (3pcs)"
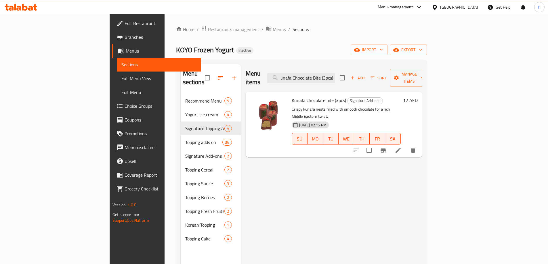
type input "Kunafa Chocolate Bite (3pcs)"
click at [406, 145] on li at bounding box center [398, 150] width 16 height 10
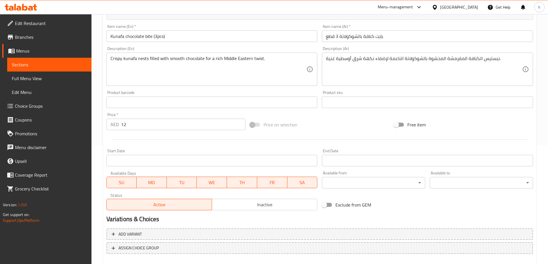
scroll to position [150, 0]
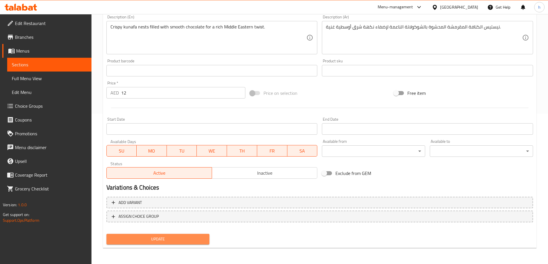
click at [167, 238] on span "Update" at bounding box center [158, 239] width 94 height 7
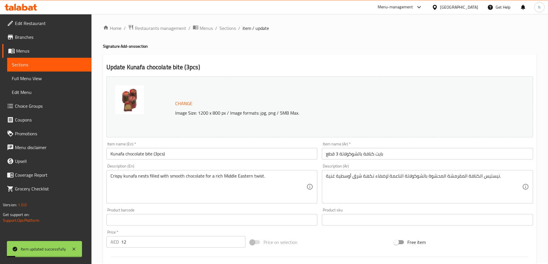
scroll to position [0, 0]
click at [234, 27] on span "Sections" at bounding box center [228, 29] width 16 height 7
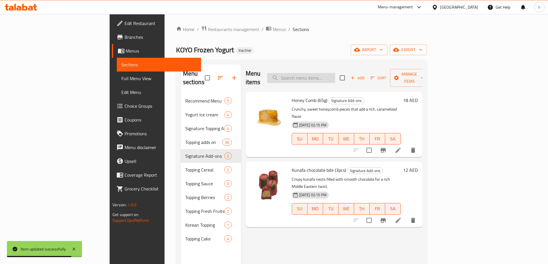
click at [335, 77] on input "search" at bounding box center [301, 78] width 68 height 10
paste input "Corn Flake (20g)"
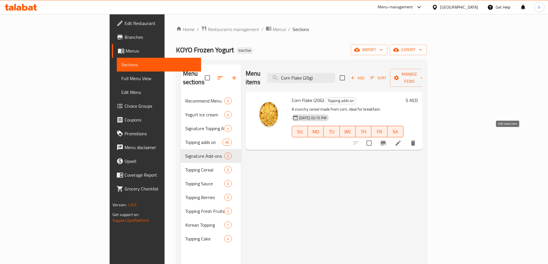
type input "Corn Flake (20g)"
click at [402, 140] on icon at bounding box center [398, 143] width 7 height 7
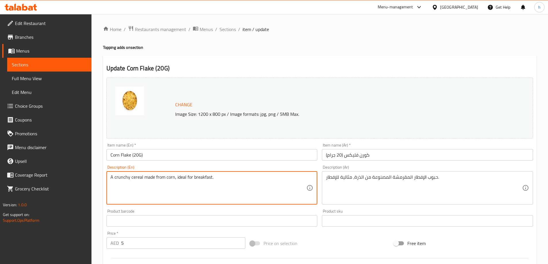
click at [261, 185] on textarea "A crunchy cereal made from corn, ideal for breakfast." at bounding box center [208, 188] width 196 height 27
paste textarea "Light, crispy corn flakes that add a subtle crunch"
type textarea "Light, crispy corn flakes that add a subtle crunch."
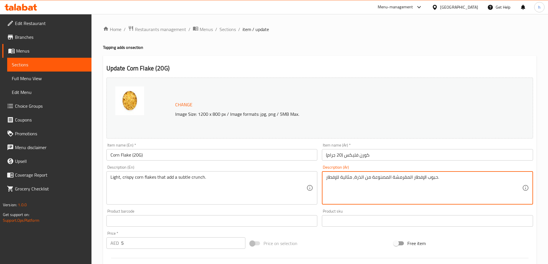
click at [462, 179] on textarea "حبوب الإفطار المقرمشة المصنوعة من الذرة، مثالية للإفطار." at bounding box center [424, 188] width 196 height 27
paste textarea "قائق الذرة الخفيفة والمقرمشة التي تضيف نكهة أزمة لطيفة"
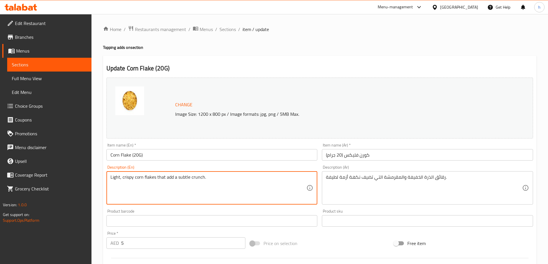
drag, startPoint x: 135, startPoint y: 176, endPoint x: 155, endPoint y: 177, distance: 19.9
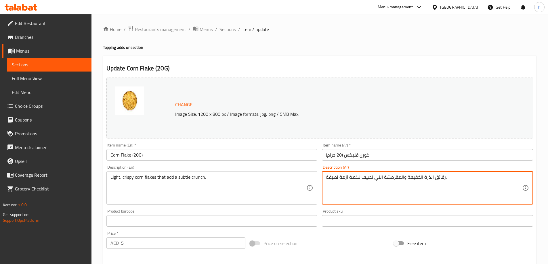
drag, startPoint x: 443, startPoint y: 178, endPoint x: 424, endPoint y: 181, distance: 19.7
paste textarea "كورن فليكس"
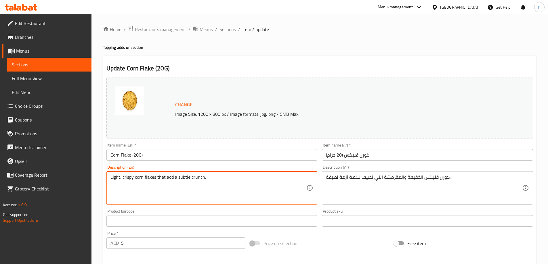
drag, startPoint x: 157, startPoint y: 177, endPoint x: 245, endPoint y: 183, distance: 88.5
click at [178, 178] on textarea "Light, crispy corn flakes that add a subtle crunch." at bounding box center [208, 188] width 196 height 27
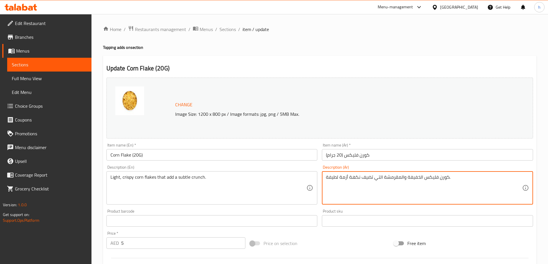
drag, startPoint x: 360, startPoint y: 179, endPoint x: 326, endPoint y: 183, distance: 34.5
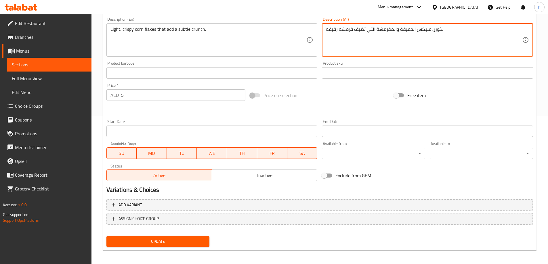
scroll to position [150, 0]
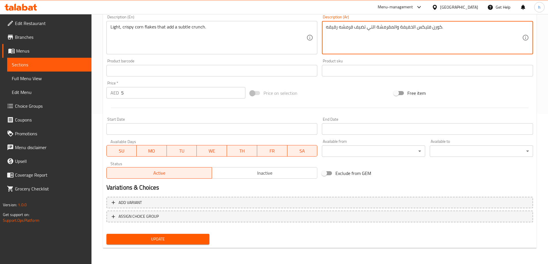
type textarea "كورن فليكس الخفيفة والمقرمشة التي تضيف قرمشه رقيقه."
click at [186, 239] on span "Update" at bounding box center [158, 239] width 94 height 7
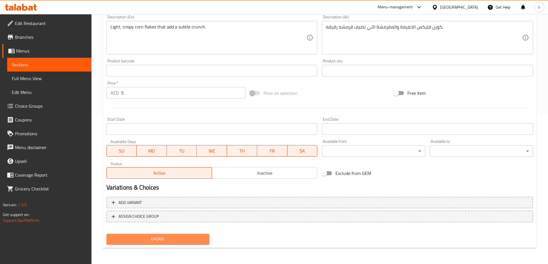
click at [196, 243] on span "Update" at bounding box center [158, 239] width 94 height 7
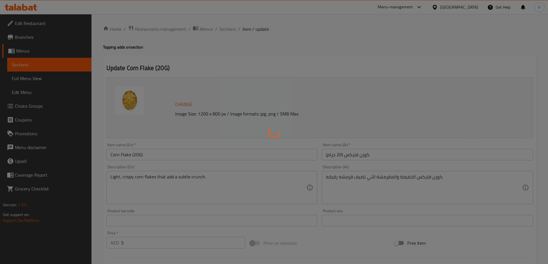
scroll to position [0, 0]
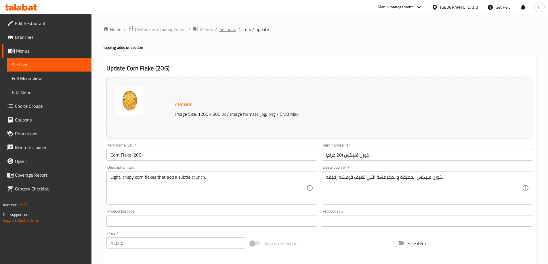
click at [229, 30] on span "Sections" at bounding box center [228, 29] width 16 height 7
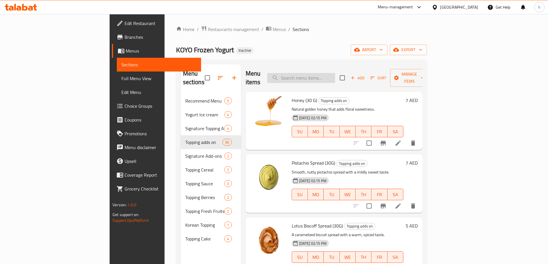
click at [335, 75] on input "search" at bounding box center [301, 78] width 68 height 10
paste input "Granola (30g)"
click at [318, 73] on input "Granola (30g)" at bounding box center [301, 78] width 68 height 10
click at [335, 73] on input "Granola (30g)" at bounding box center [301, 78] width 68 height 10
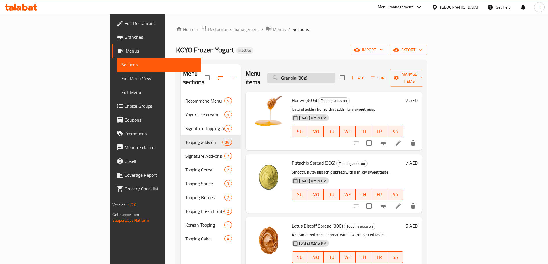
click at [335, 73] on input "Granola (30g)" at bounding box center [301, 78] width 68 height 10
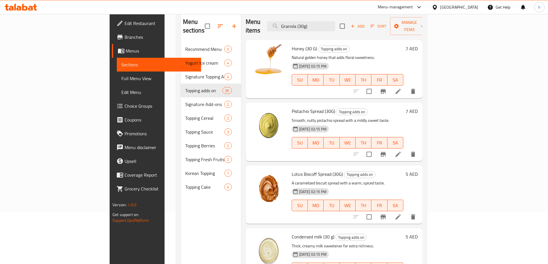
scroll to position [23, 0]
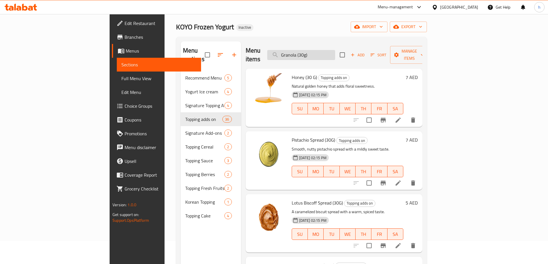
click at [317, 51] on input "Granola (30g)" at bounding box center [301, 55] width 68 height 10
click at [354, 44] on div "Menu items Granola (30g) Add Sort Manage items" at bounding box center [334, 54] width 177 height 27
click at [335, 51] on input "Granola (30g)" at bounding box center [301, 55] width 68 height 10
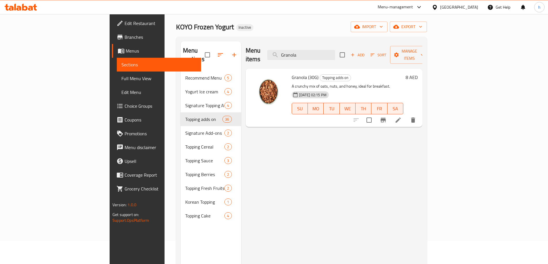
type input "Granola"
click at [402, 117] on icon at bounding box center [398, 120] width 7 height 7
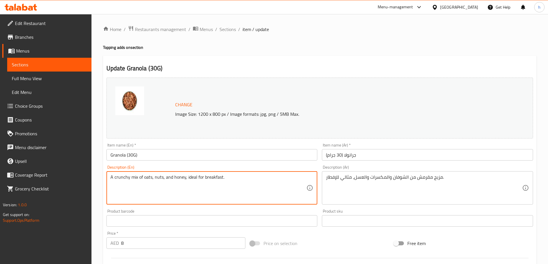
click at [276, 184] on textarea "A crunchy mix of oats, nuts, and honey, ideal for breakfast." at bounding box center [208, 188] width 196 height 27
paste textarea "wholesome mix of oats and nuts, baked for a crunchy texture"
type textarea "A wholesome mix of oats and nuts, baked for a crunchy texture."
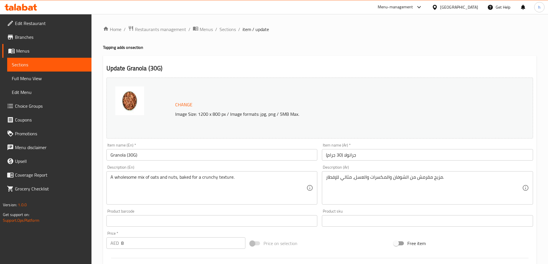
click at [411, 174] on div "مزيج مقرمش من الشوفان والمكسرات والعسل، مثالي للإفطار. Description (Ar)" at bounding box center [427, 187] width 211 height 33
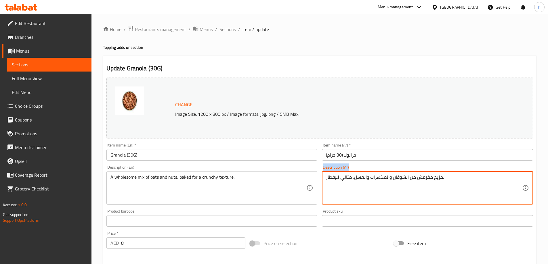
click at [411, 174] on div "مزيج مقرمش من الشوفان والمكسرات والعسل، مثالي للإفطار. Description (Ar)" at bounding box center [427, 187] width 211 height 33
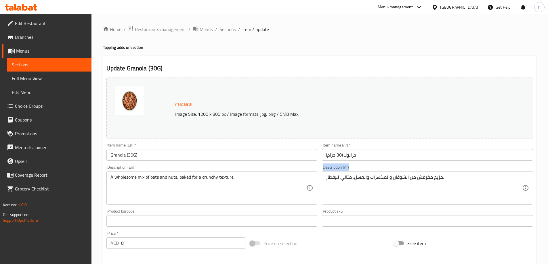
click at [411, 174] on div "مزيج مقرمش من الشوفان والمكسرات والعسل، مثالي للإفطار. Description (Ar)" at bounding box center [427, 187] width 211 height 33
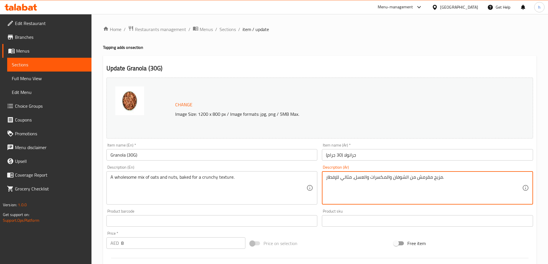
click at [415, 177] on textarea "مزيج مقرمش من الشوفان والمكسرات والعسل، مثالي للإفطار." at bounding box center [424, 188] width 196 height 27
paste textarea "صحي من الشوفان والمكسرات، مخبوز للحصول على ملمس مقرمش"
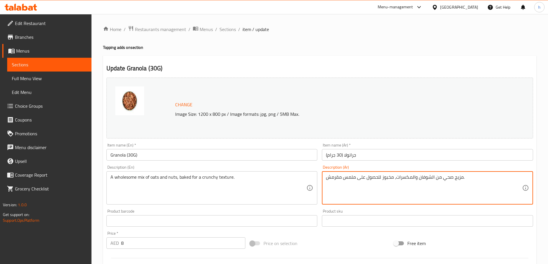
type textarea "مزيج صحي من الشوفان والمكسرات، مخبوز للحصول على ملمس مقرمش."
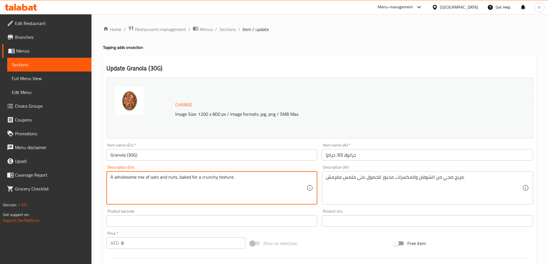
drag, startPoint x: 110, startPoint y: 178, endPoint x: 145, endPoint y: 180, distance: 34.3
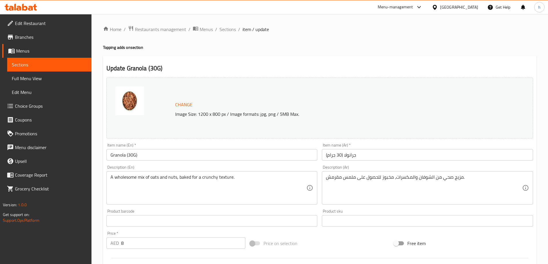
click at [308, 167] on div "Description (En) A wholesome mix of oats and nuts, baked for a crunchy texture.…" at bounding box center [211, 184] width 211 height 39
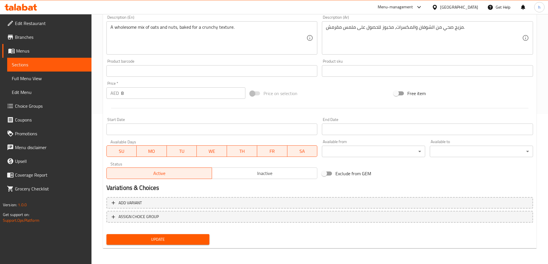
scroll to position [150, 0]
click at [187, 239] on span "Update" at bounding box center [158, 239] width 94 height 7
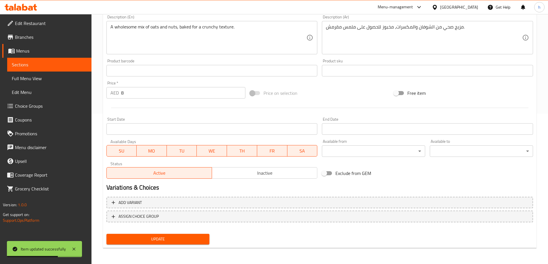
click at [180, 241] on span "Update" at bounding box center [158, 239] width 94 height 7
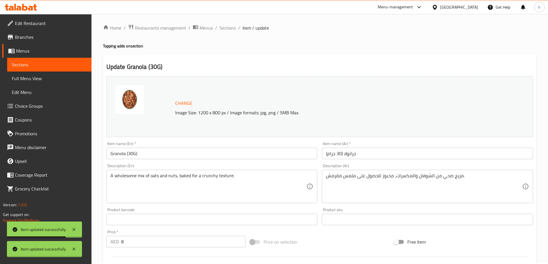
scroll to position [0, 0]
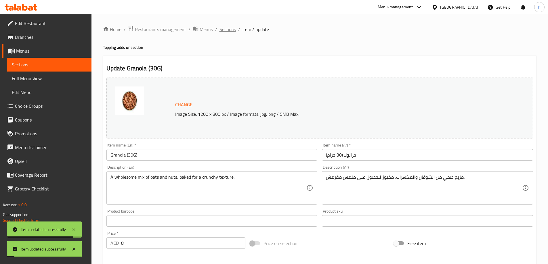
click at [227, 30] on span "Sections" at bounding box center [228, 29] width 16 height 7
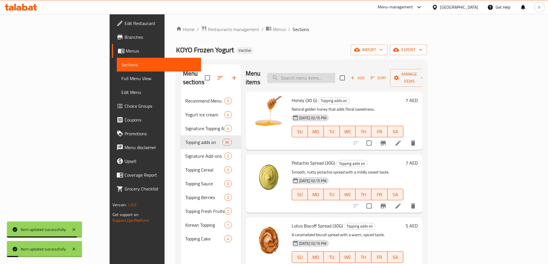
click at [335, 73] on input "search" at bounding box center [301, 78] width 68 height 10
paste
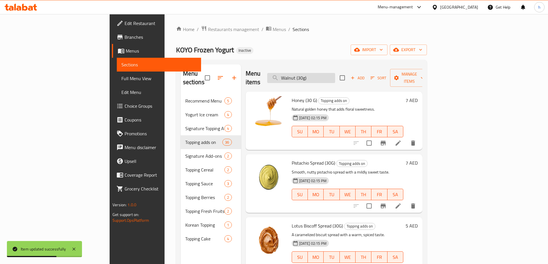
click at [335, 75] on input "Walnut (30g)" at bounding box center [301, 78] width 68 height 10
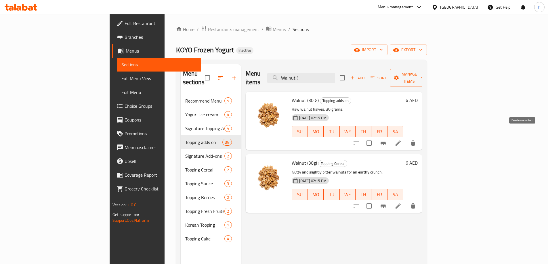
click at [415, 141] on icon "delete" at bounding box center [413, 143] width 4 height 5
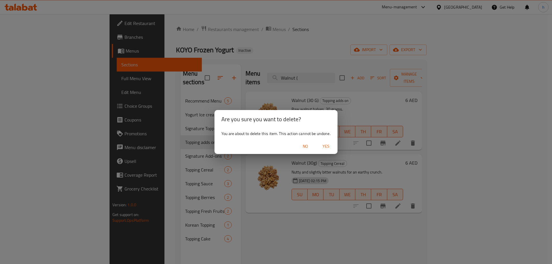
click at [330, 145] on span "Yes" at bounding box center [326, 146] width 14 height 7
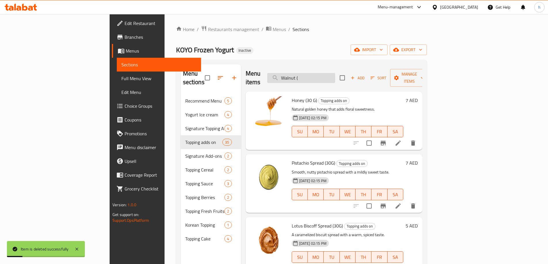
click at [335, 77] on input "Walnut (" at bounding box center [301, 78] width 68 height 10
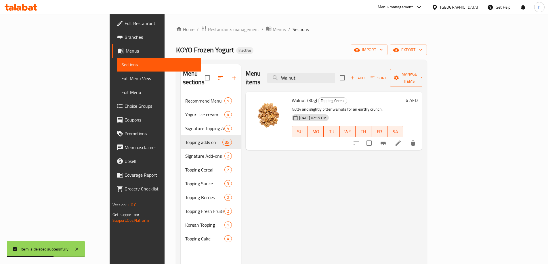
type input "Walnut"
click at [406, 138] on li at bounding box center [398, 143] width 16 height 10
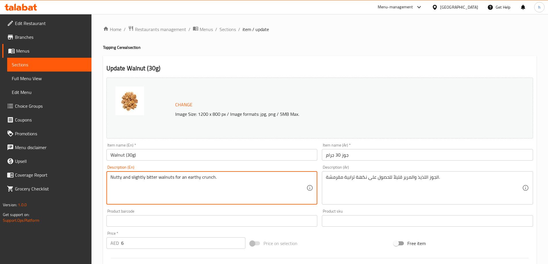
drag, startPoint x: 133, startPoint y: 178, endPoint x: 146, endPoint y: 184, distance: 14.3
click at [152, 178] on textarea "Nutty and slightly bitter walnuts for an earthy crunch." at bounding box center [208, 188] width 196 height 27
click at [170, 179] on textarea "Nutty and slightly bitter walnuts for an earthy crunch." at bounding box center [208, 188] width 196 height 27
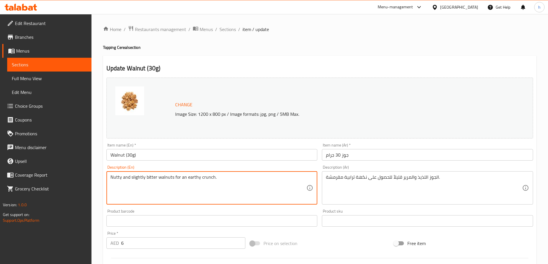
click at [195, 195] on textarea "Nutty and slightly bitter walnuts for an earthy crunch." at bounding box center [208, 188] width 196 height 27
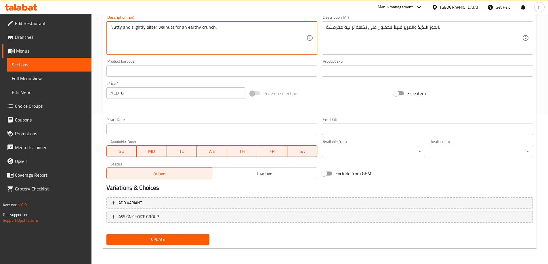
scroll to position [150, 0]
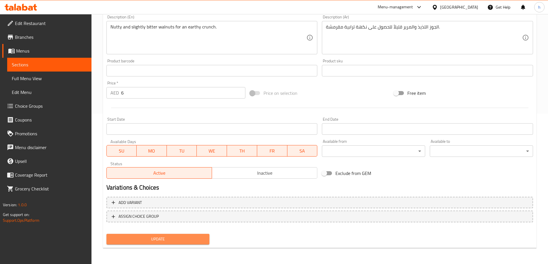
click at [179, 241] on span "Update" at bounding box center [158, 239] width 94 height 7
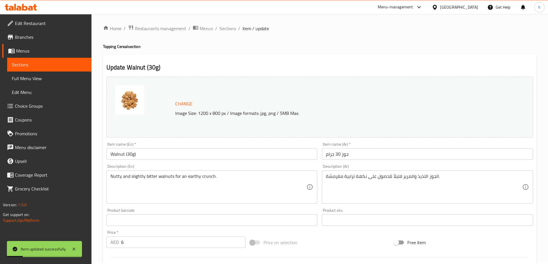
scroll to position [0, 0]
click at [234, 26] on span "Sections" at bounding box center [228, 29] width 16 height 7
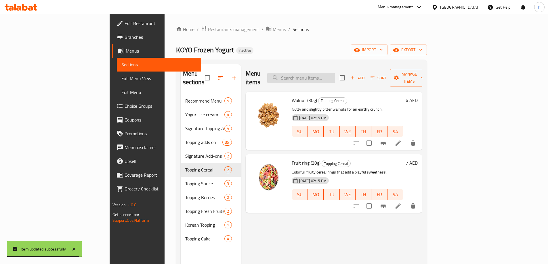
click at [311, 77] on input "search" at bounding box center [301, 78] width 68 height 10
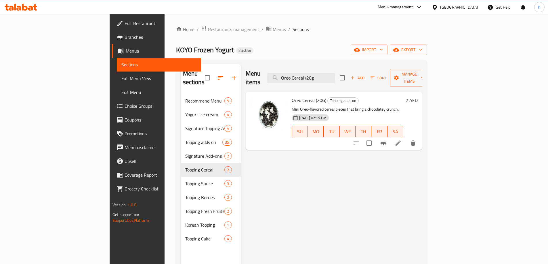
type input "Oreo Cereal (20g"
click at [401, 141] on icon at bounding box center [398, 143] width 5 height 5
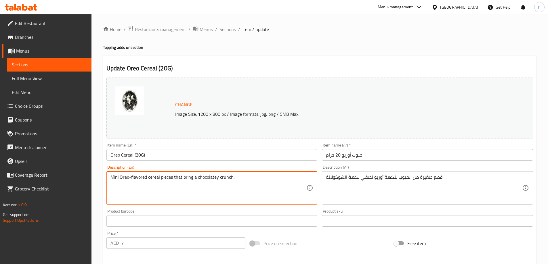
drag, startPoint x: 174, startPoint y: 178, endPoint x: 238, endPoint y: 186, distance: 63.9
click at [183, 178] on textarea "Mini Oreo-flavored cereal pieces that bring a chocolatey crunch." at bounding box center [208, 188] width 196 height 27
click at [177, 178] on textarea "Mini Oreo-flavored cereal pieces that bring a chocolatey crunch." at bounding box center [208, 188] width 196 height 27
drag, startPoint x: 174, startPoint y: 177, endPoint x: 236, endPoint y: 186, distance: 63.4
click at [236, 186] on textarea "Mini Oreo-flavored cereal pieces that bring a chocolatey crunch." at bounding box center [208, 188] width 196 height 27
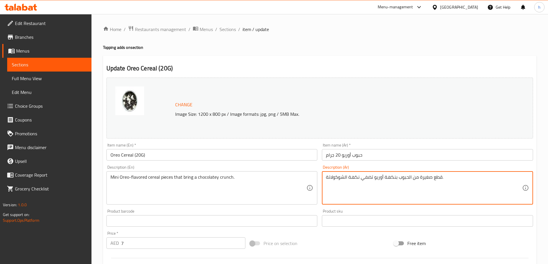
drag, startPoint x: 372, startPoint y: 178, endPoint x: 318, endPoint y: 175, distance: 54.4
click at [356, 180] on textarea "قطع صغيرة من الحبوب بنكهة أوريو التي تجلب أزمة الشوكولاتة.." at bounding box center [424, 188] width 196 height 27
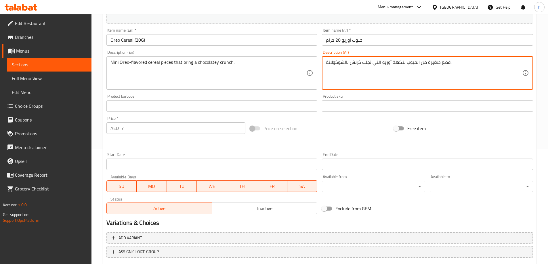
click at [349, 62] on textarea "قطع صغيرة من الحبوب بنكهة أوريو التي تجلب كرنش ىالشوكولاتة.." at bounding box center [424, 73] width 196 height 27
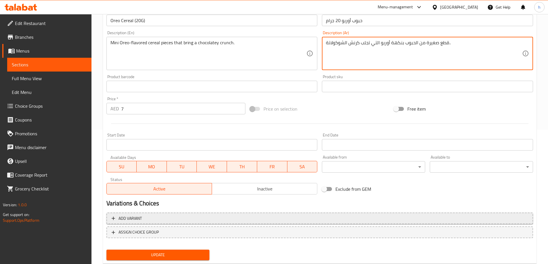
scroll to position [150, 0]
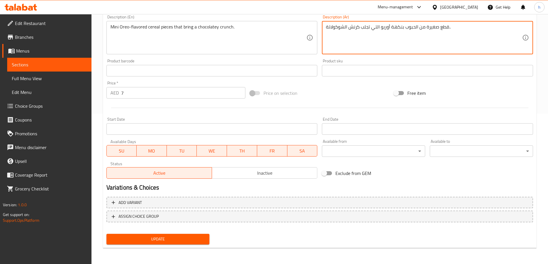
type textarea "قطع صغيرة من الحبوب بنكهة أوريو التي تجلب كرنش الشوكولاتة.."
click at [199, 238] on span "Update" at bounding box center [158, 239] width 94 height 7
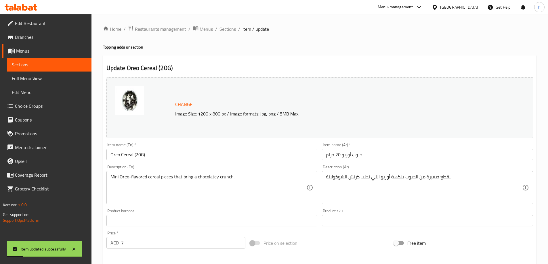
scroll to position [0, 0]
click at [232, 30] on span "Sections" at bounding box center [228, 29] width 16 height 7
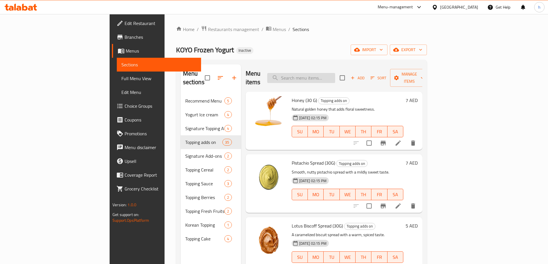
click at [335, 73] on input "search" at bounding box center [301, 78] width 68 height 10
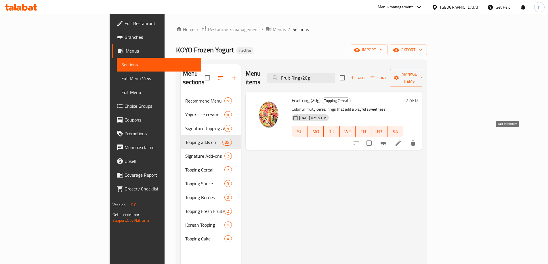
type input "Fruit Ring (20g"
click at [402, 140] on icon at bounding box center [398, 143] width 7 height 7
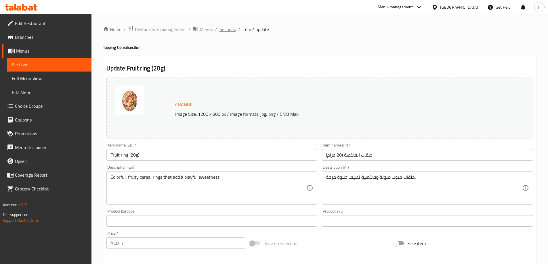
click at [234, 30] on span "Sections" at bounding box center [228, 29] width 16 height 7
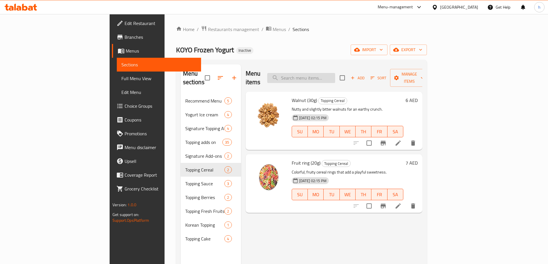
click at [329, 78] on input "search" at bounding box center [301, 78] width 68 height 10
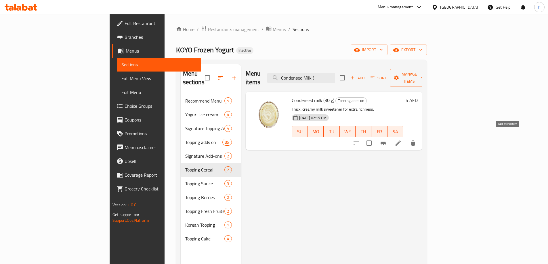
type input "Condensed Milk ("
click at [402, 140] on icon at bounding box center [398, 143] width 7 height 7
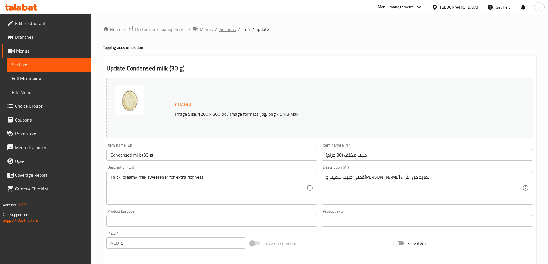
click at [230, 29] on span "Sections" at bounding box center [228, 29] width 16 height 7
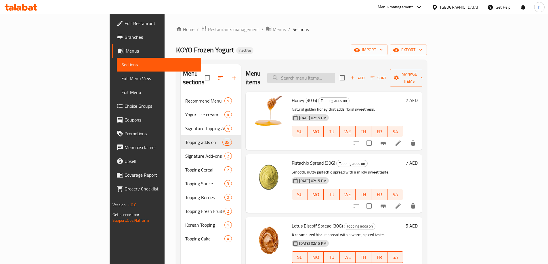
click at [316, 73] on input "search" at bounding box center [301, 78] width 68 height 10
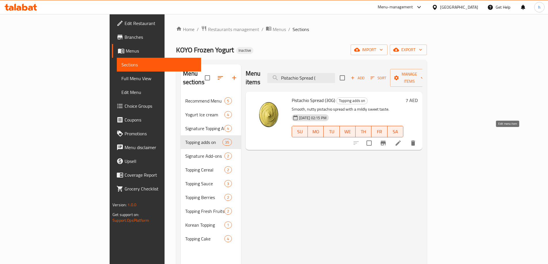
type input "Pistachio Spread ("
click at [402, 140] on icon at bounding box center [398, 143] width 7 height 7
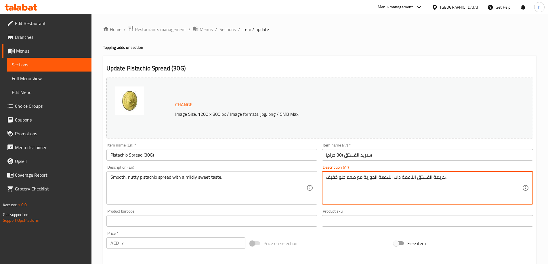
drag, startPoint x: 432, startPoint y: 177, endPoint x: 444, endPoint y: 175, distance: 11.9
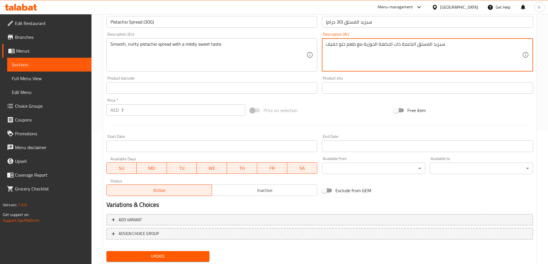
scroll to position [150, 0]
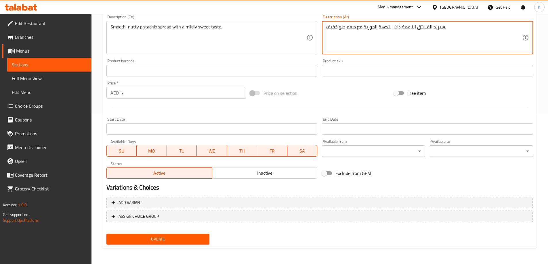
type textarea "سبريد الفستق الناعمة ذات النكهة الجوزية مع طعم حلو خفيف."
click at [184, 237] on span "Update" at bounding box center [158, 239] width 94 height 7
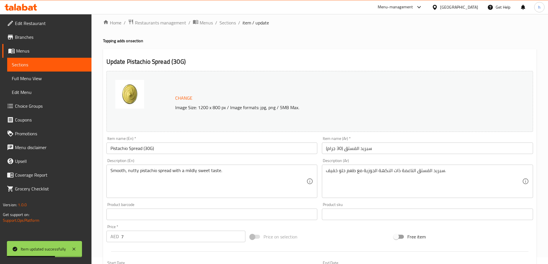
scroll to position [0, 0]
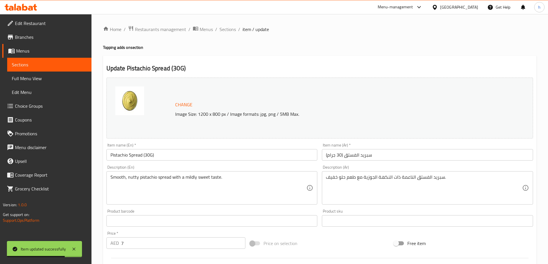
click at [237, 31] on ol "Home / Restaurants management / Menus / Sections / item / update" at bounding box center [320, 29] width 434 height 7
click at [230, 28] on span "Sections" at bounding box center [228, 29] width 16 height 7
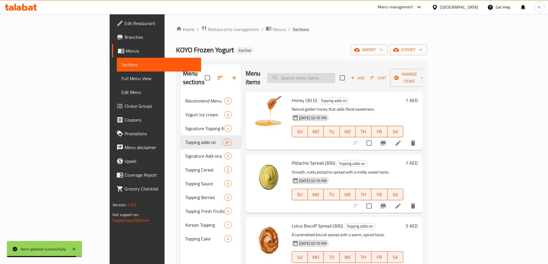
click at [335, 75] on input "search" at bounding box center [301, 78] width 68 height 10
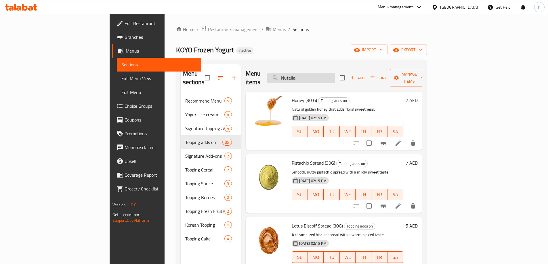
click at [335, 74] on input "Nutella" at bounding box center [301, 78] width 68 height 10
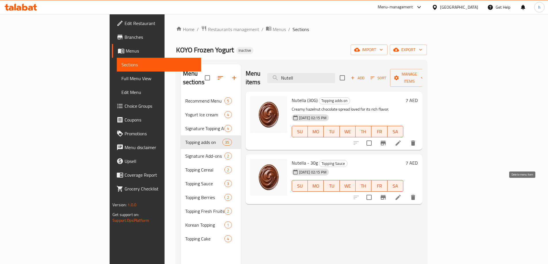
type input "Nutell"
click at [420, 191] on button "delete" at bounding box center [413, 198] width 14 height 14
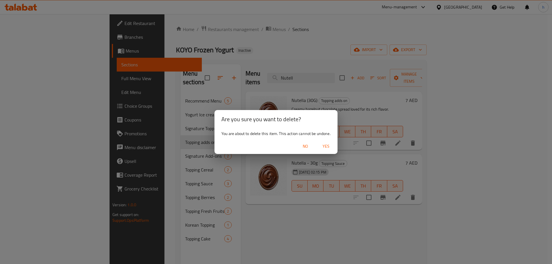
click at [327, 146] on span "Yes" at bounding box center [326, 146] width 14 height 7
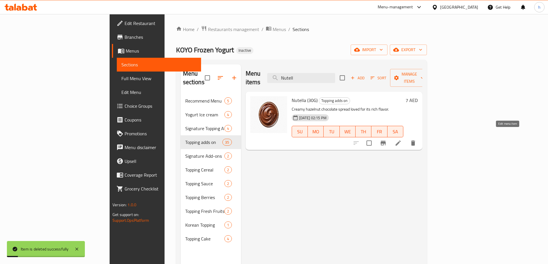
click at [402, 140] on icon at bounding box center [398, 143] width 7 height 7
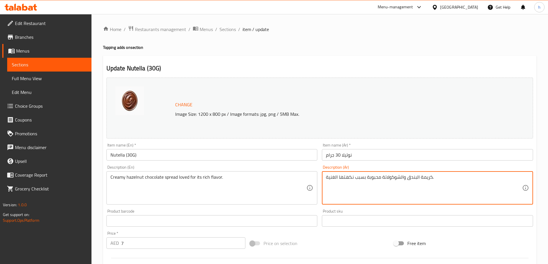
drag, startPoint x: 419, startPoint y: 179, endPoint x: 430, endPoint y: 182, distance: 11.5
click at [411, 178] on textarea "سبريد البندق والشوكولاتة محبوبة بسبب نكهتها الغنية." at bounding box center [424, 188] width 196 height 27
click at [403, 179] on textarea "سبريد والشوكولاتة محبوبة بسبب نكهتها الغنية." at bounding box center [424, 188] width 196 height 27
click at [381, 178] on textarea "سبريد الشوكولاتة محبوبة بسبب نكهتها الغنية." at bounding box center [424, 188] width 196 height 27
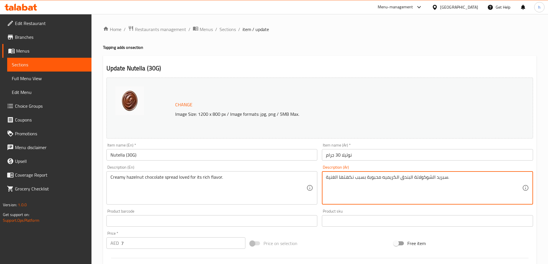
type textarea "سبريد الشوكولاتة البندق الكريميه محبوبة بسبب نكهتها الغنية."
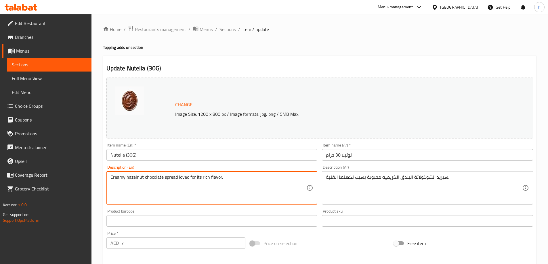
drag, startPoint x: 179, startPoint y: 179, endPoint x: 228, endPoint y: 187, distance: 49.0
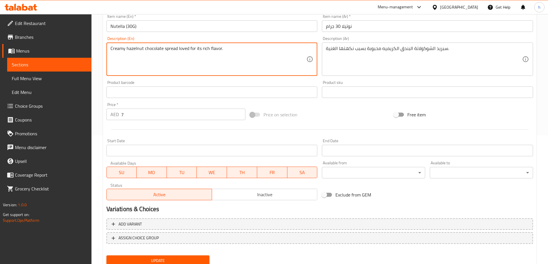
scroll to position [150, 0]
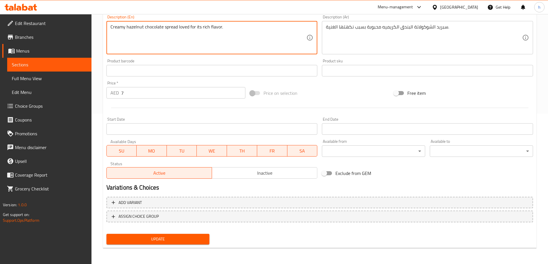
click at [183, 241] on span "Update" at bounding box center [158, 239] width 94 height 7
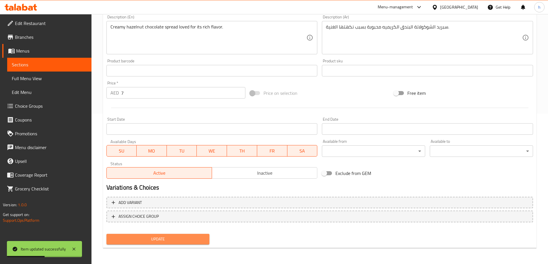
click at [190, 236] on span "Update" at bounding box center [158, 239] width 94 height 7
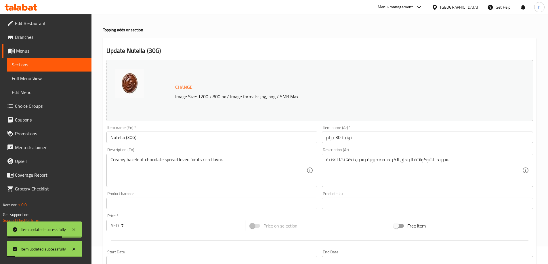
scroll to position [0, 0]
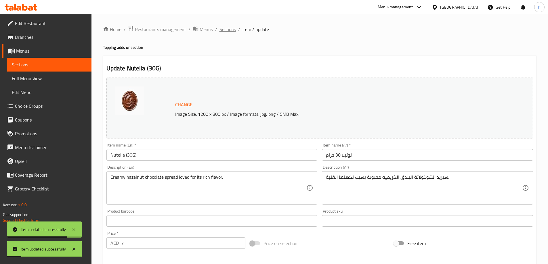
click at [231, 26] on span "Sections" at bounding box center [228, 29] width 16 height 7
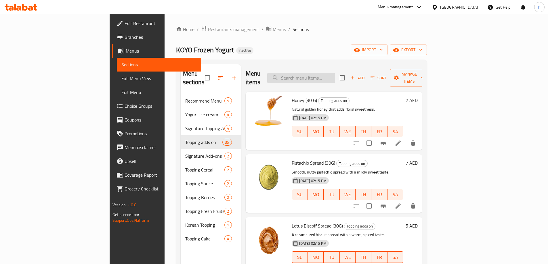
click at [330, 73] on input "search" at bounding box center [301, 78] width 68 height 10
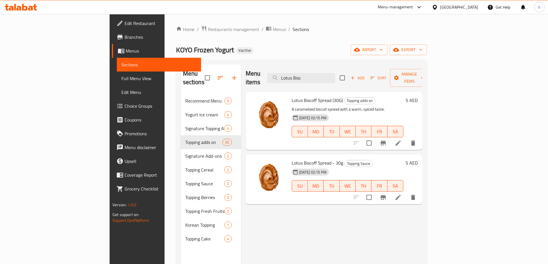
type input "Lotus Bisc"
click at [420, 191] on button "delete" at bounding box center [413, 198] width 14 height 14
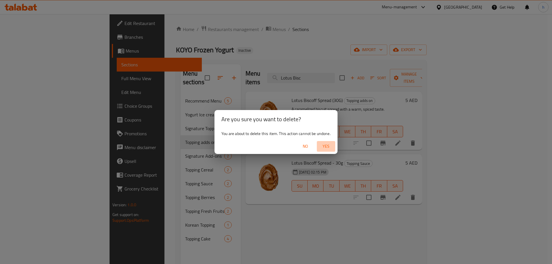
click at [328, 147] on span "Yes" at bounding box center [326, 146] width 14 height 7
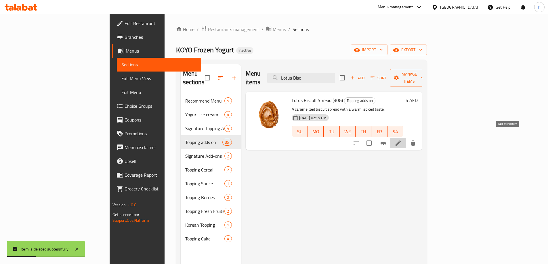
click at [401, 141] on icon at bounding box center [398, 143] width 5 height 5
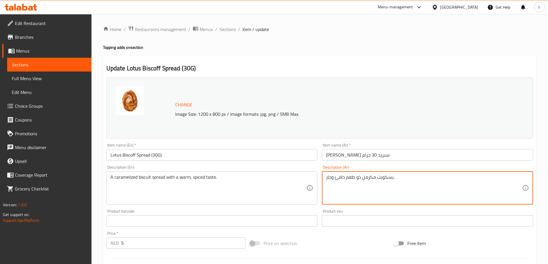
click at [379, 189] on textarea "بسكويت مكرمل ذو طعم دافئ وحار." at bounding box center [424, 188] width 196 height 27
click at [393, 178] on textarea "بسكويت مكرمل ذو طعم دافئ وحار." at bounding box center [424, 188] width 196 height 27
type textarea "بسكويت مكرمل ذو طعم دافئ وحار."
click at [230, 30] on span "Sections" at bounding box center [228, 29] width 16 height 7
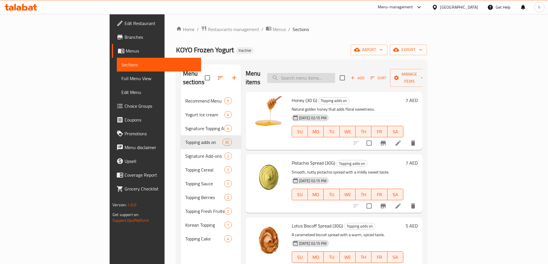
click at [335, 73] on input "search" at bounding box center [301, 78] width 68 height 10
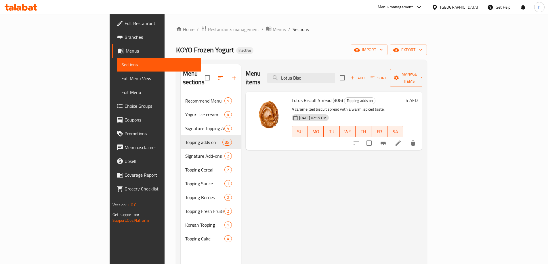
type input "Lotus Bisc"
click at [406, 139] on li at bounding box center [398, 143] width 16 height 10
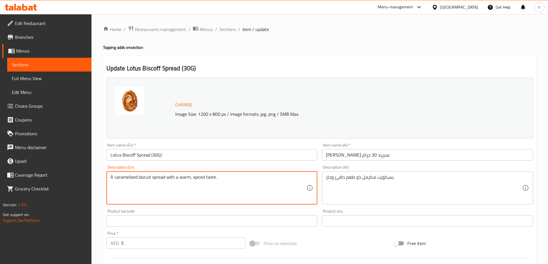
click at [232, 182] on textarea "A caramelized biscuit spread with a warm, spiced taste." at bounding box center [208, 188] width 196 height 27
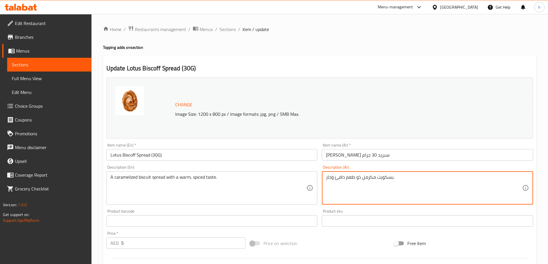
click at [414, 175] on textarea "بسكويت مكرمل ذو طعم دافئ وحار." at bounding box center [424, 188] width 196 height 27
drag, startPoint x: 392, startPoint y: 178, endPoint x: 377, endPoint y: 178, distance: 15.0
click at [377, 178] on textarea "بسكويت مكرمل ذو طعم دافئ وحار." at bounding box center [424, 188] width 196 height 27
click at [342, 177] on textarea "سبريد بسكريت مكرمل ذو طعم دافئ وحار." at bounding box center [424, 188] width 196 height 27
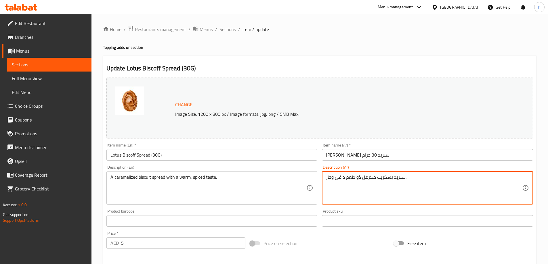
type textarea "سبريد بسكريت مكرمل ذو طعم دافئ وحار."
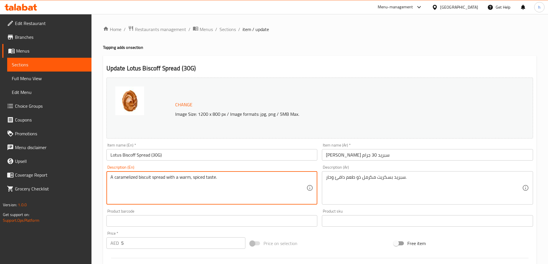
click at [198, 177] on textarea "A caramelized biscuit spread with a warm, spiced taste." at bounding box center [208, 188] width 196 height 27
click at [211, 180] on textarea "A caramelized biscuit spread with a warm, spiced taste." at bounding box center [208, 188] width 196 height 27
click at [201, 177] on textarea "A caramelized biscuit spread with a warm, spiced taste." at bounding box center [208, 188] width 196 height 27
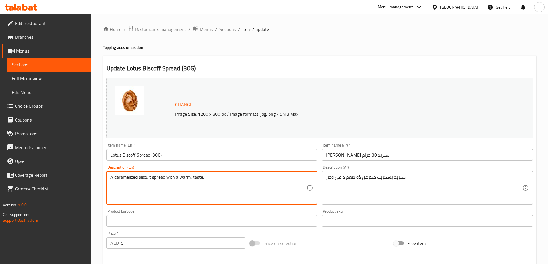
type textarea "A caramelized biscuit spread with a warm, spiced taste."
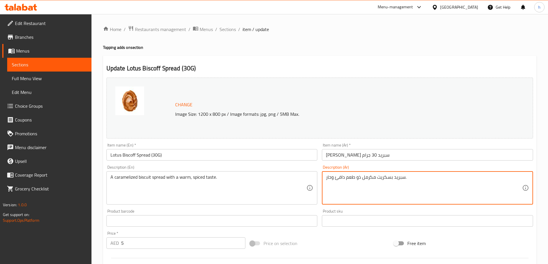
drag, startPoint x: 331, startPoint y: 179, endPoint x: 324, endPoint y: 181, distance: 7.7
type textarea "سبريد بسكريت مكرمل ذو طعم دافئ ومتبل."
click at [318, 173] on div "Description (En) A caramelized biscuit spread with a warm, spiced taste. Descri…" at bounding box center [212, 185] width 216 height 44
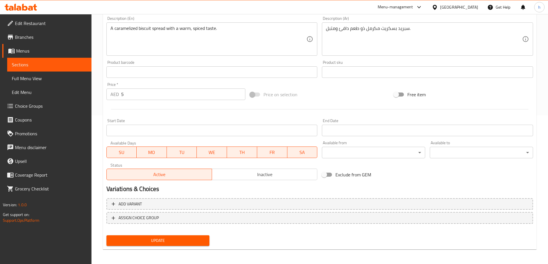
scroll to position [150, 0]
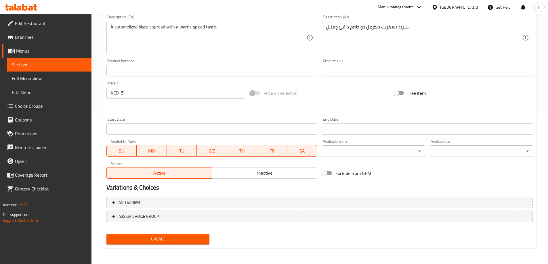
click at [192, 246] on div "Update" at bounding box center [158, 239] width 108 height 15
click at [208, 242] on button "Update" at bounding box center [157, 239] width 103 height 11
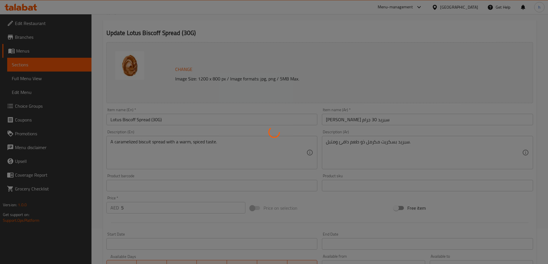
scroll to position [0, 0]
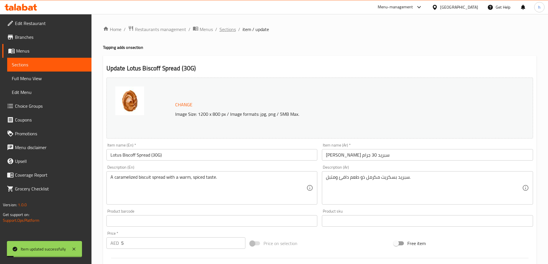
drag, startPoint x: 228, startPoint y: 27, endPoint x: 230, endPoint y: 41, distance: 14.0
click at [228, 27] on span "Sections" at bounding box center [228, 29] width 16 height 7
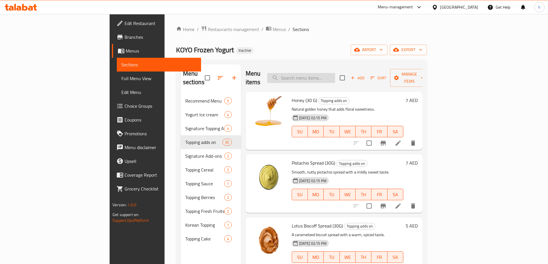
click at [319, 73] on input "search" at bounding box center [301, 78] width 68 height 10
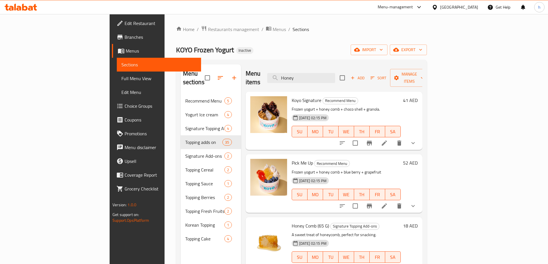
click at [349, 79] on div "Menu items Honey Add Sort Manage items" at bounding box center [334, 77] width 177 height 27
click at [335, 77] on input "Honey" at bounding box center [301, 78] width 68 height 10
type input "H"
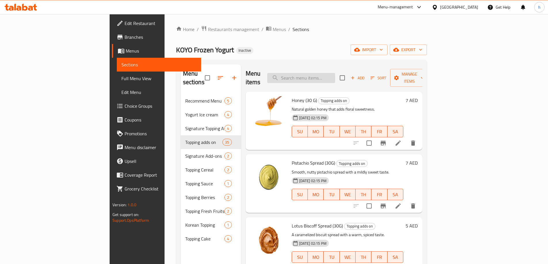
type input "Honey"
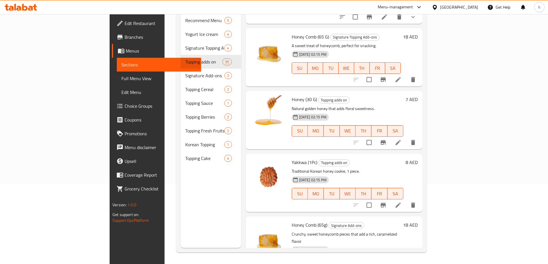
scroll to position [98, 0]
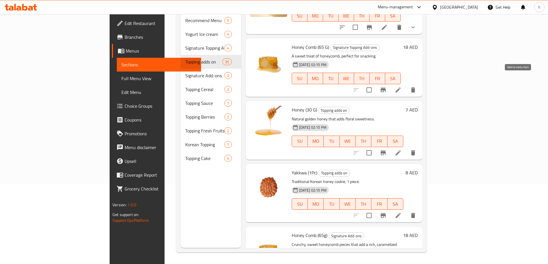
click at [415, 87] on icon "delete" at bounding box center [413, 89] width 4 height 5
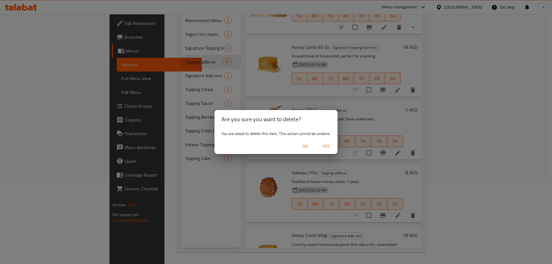
click at [325, 147] on span "Yes" at bounding box center [326, 146] width 14 height 7
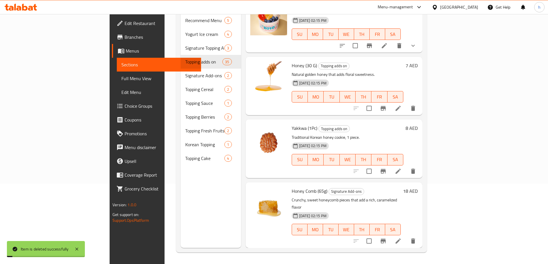
scroll to position [64, 0]
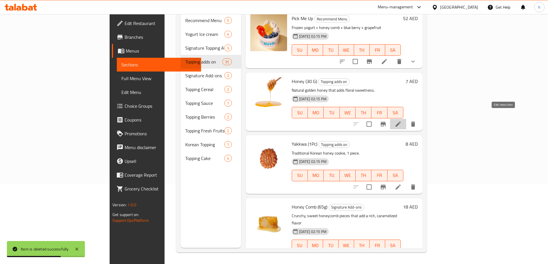
click at [402, 121] on icon at bounding box center [398, 124] width 7 height 7
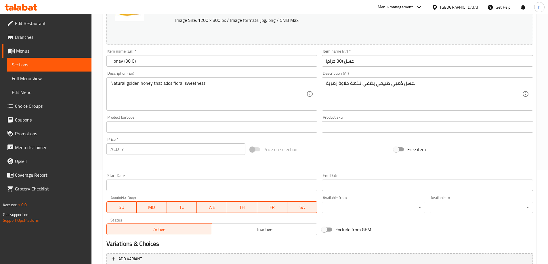
scroll to position [150, 0]
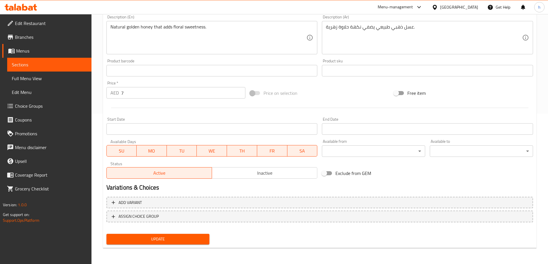
click at [185, 234] on div "Update" at bounding box center [158, 239] width 108 height 15
drag, startPoint x: 171, startPoint y: 247, endPoint x: 180, endPoint y: 245, distance: 9.1
click at [171, 247] on div "Update" at bounding box center [158, 239] width 108 height 15
click at [182, 242] on span "Update" at bounding box center [158, 239] width 94 height 7
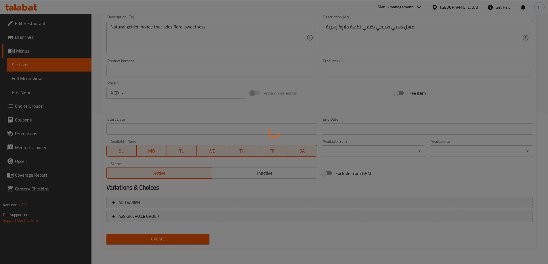
scroll to position [0, 0]
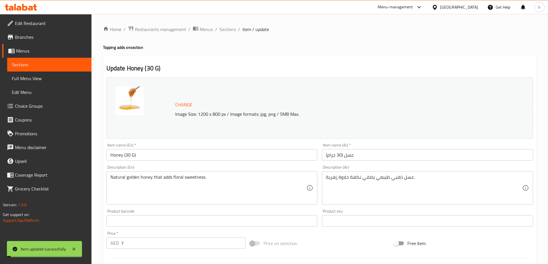
click at [220, 24] on div "Home / Restaurants management / Menus / Sections / item / update Topping adds o…" at bounding box center [319, 214] width 457 height 401
click at [223, 27] on span "Sections" at bounding box center [228, 29] width 16 height 7
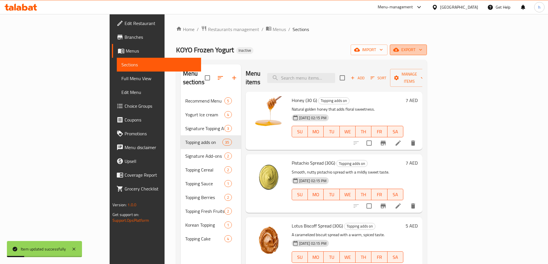
click at [422, 53] on span "export" at bounding box center [408, 49] width 28 height 7
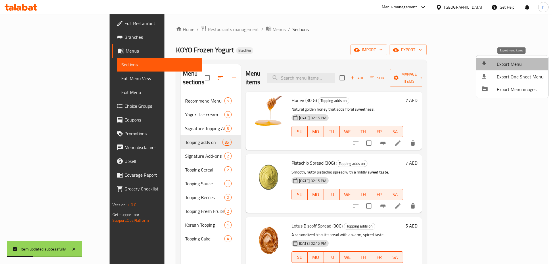
click at [516, 63] on span "Export Menu" at bounding box center [520, 64] width 47 height 7
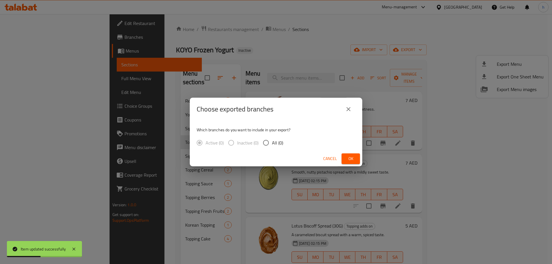
click at [266, 140] on input "All (0)" at bounding box center [266, 143] width 12 height 12
radio input "true"
click at [357, 159] on button "Ok" at bounding box center [351, 159] width 18 height 11
click at [353, 160] on span "Ok" at bounding box center [350, 158] width 9 height 7
click at [349, 163] on button "Ok" at bounding box center [351, 159] width 18 height 11
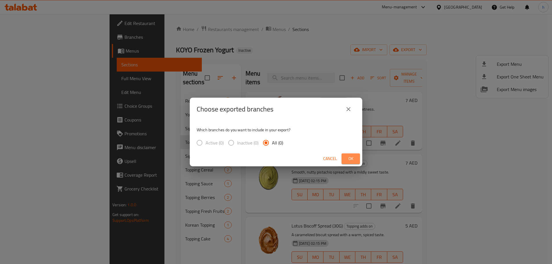
click at [345, 164] on button "Ok" at bounding box center [351, 159] width 18 height 11
click at [346, 114] on button "close" at bounding box center [349, 109] width 14 height 14
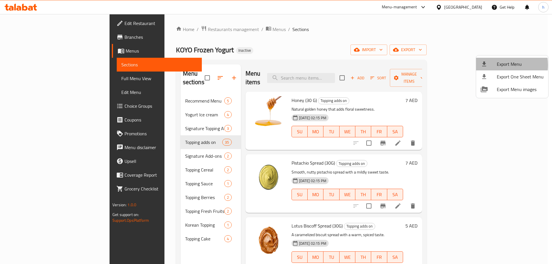
click at [496, 65] on div at bounding box center [489, 64] width 16 height 7
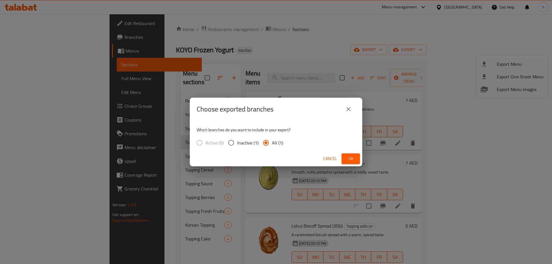
click at [351, 156] on span "Ok" at bounding box center [350, 158] width 9 height 7
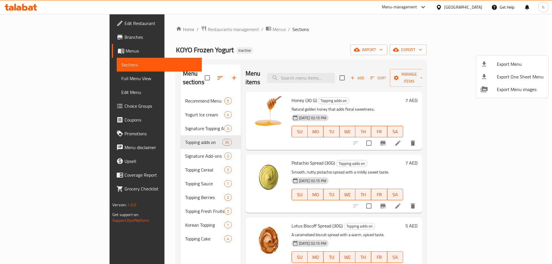
click at [289, 34] on div at bounding box center [276, 132] width 552 height 264
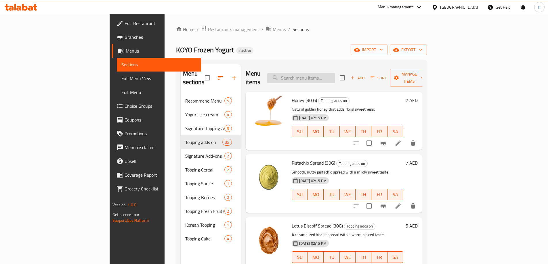
click at [329, 73] on input "search" at bounding box center [301, 78] width 68 height 10
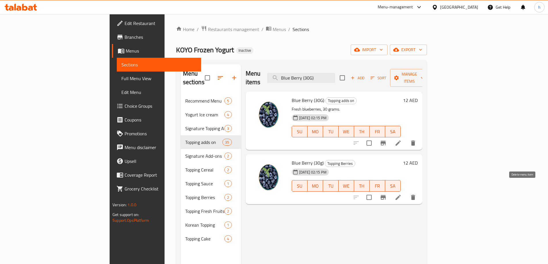
click at [420, 191] on button "delete" at bounding box center [413, 198] width 14 height 14
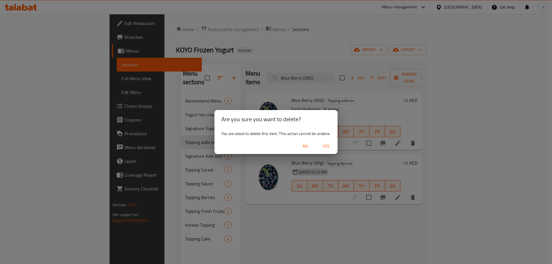
click at [328, 145] on span "Yes" at bounding box center [326, 146] width 14 height 7
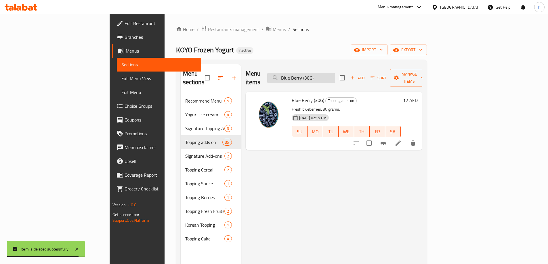
click at [332, 73] on input "Blue Berry (30G)" at bounding box center [301, 78] width 68 height 10
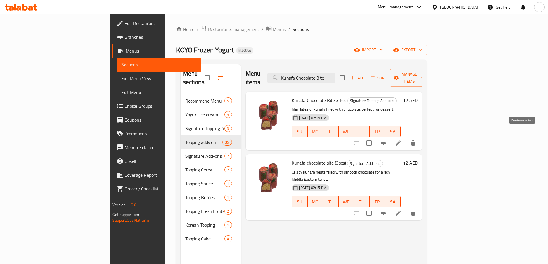
click at [415, 141] on icon "delete" at bounding box center [413, 143] width 4 height 5
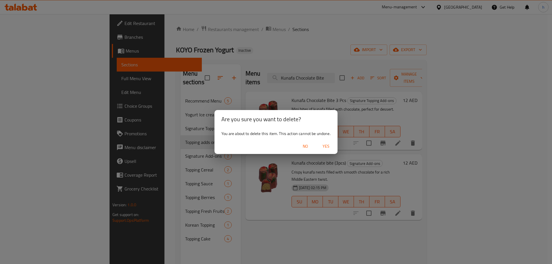
click at [327, 149] on span "Yes" at bounding box center [326, 146] width 14 height 7
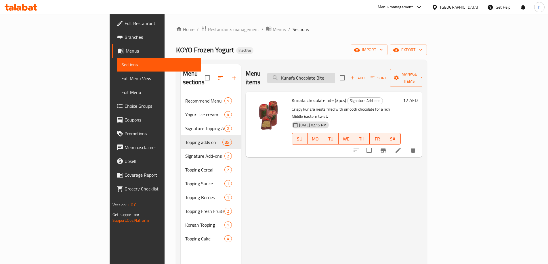
click at [335, 74] on input "Kunafa Chocolate Bite" at bounding box center [301, 78] width 68 height 10
click at [335, 75] on input "Kunafa Chocolate Bite" at bounding box center [301, 78] width 68 height 10
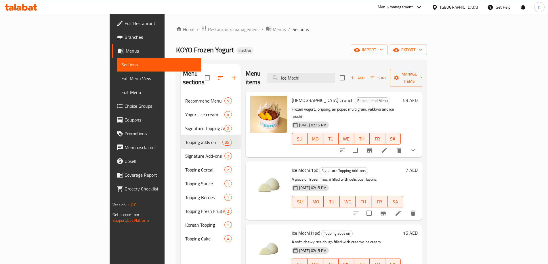
type input "Ice Mochi"
click at [406, 208] on li at bounding box center [398, 213] width 16 height 10
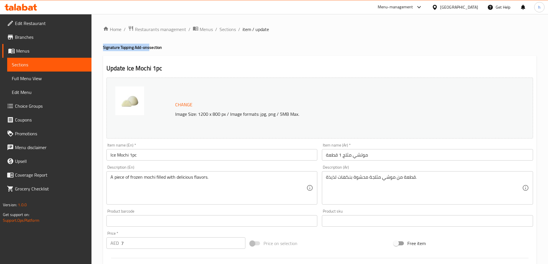
drag, startPoint x: 102, startPoint y: 48, endPoint x: 150, endPoint y: 50, distance: 48.4
click at [150, 50] on div "Home / Restaurants management / Menus / Sections / item / update Signature Topp…" at bounding box center [319, 214] width 457 height 401
click at [144, 45] on h4 "Signature Topping Add-ons section" at bounding box center [320, 48] width 434 height 6
drag, startPoint x: 103, startPoint y: 46, endPoint x: 133, endPoint y: 51, distance: 30.8
click at [133, 50] on h4 "Signature Topping Add-ons section" at bounding box center [320, 48] width 434 height 6
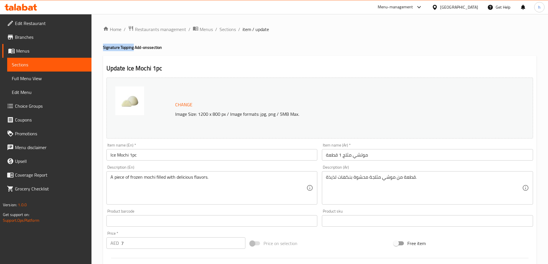
copy h4 "Signature Topping"
click at [183, 155] on input "Ice Mochi 1pc" at bounding box center [211, 155] width 211 height 12
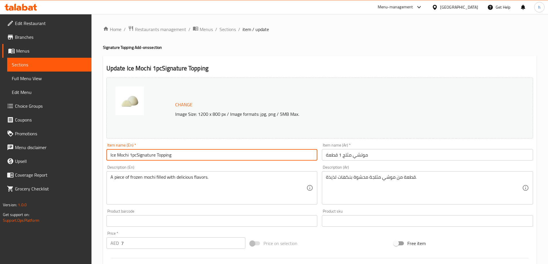
click at [137, 155] on input "Ice Mochi 1pcSignature Topping" at bounding box center [211, 155] width 211 height 12
type input "Ice Mochi 1pc Signature Topping"
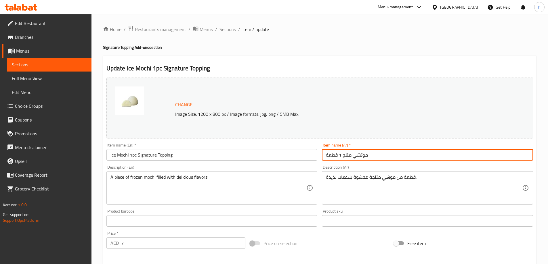
click at [405, 160] on input "موتشي مثلج 1 قطعة" at bounding box center [427, 155] width 211 height 12
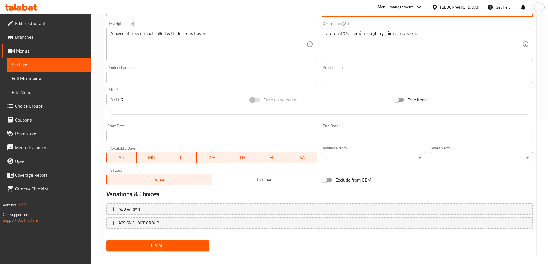
scroll to position [150, 0]
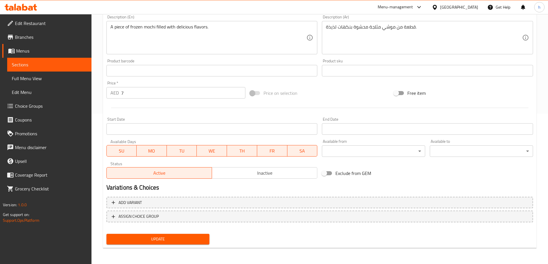
type input "موتشي مثلج 1 قطعة سيجنتشر توبينج"
click at [183, 240] on span "Update" at bounding box center [158, 239] width 94 height 7
click at [298, 95] on div "Price on selection" at bounding box center [320, 93] width 144 height 16
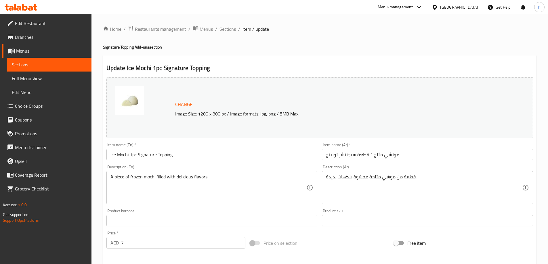
scroll to position [0, 0]
drag, startPoint x: 127, startPoint y: 67, endPoint x: 161, endPoint y: 73, distance: 34.3
click at [161, 73] on h2 "Update Ice Mochi 1pc Signature Topping" at bounding box center [319, 68] width 427 height 9
copy h2 "Ice Mochi 1pc"
click at [303, 145] on div "Item name (En)   * Ice Mochi 1pc Signature Topping Item name (En) *" at bounding box center [211, 152] width 211 height 18
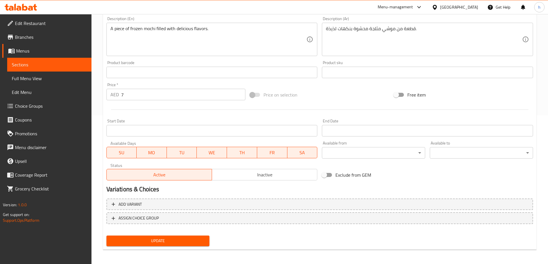
scroll to position [150, 0]
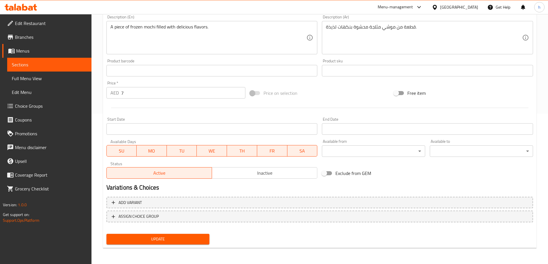
click at [198, 238] on span "Update" at bounding box center [158, 239] width 94 height 7
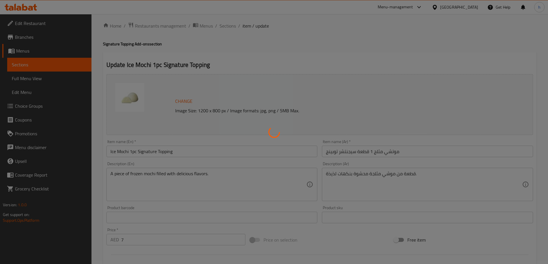
scroll to position [0, 0]
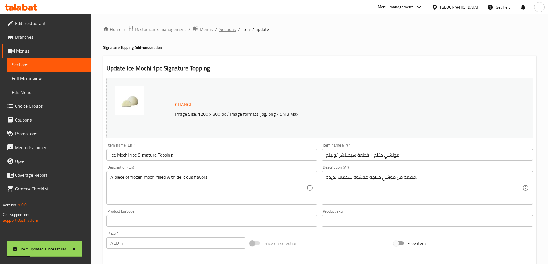
click at [234, 30] on span "Sections" at bounding box center [228, 29] width 16 height 7
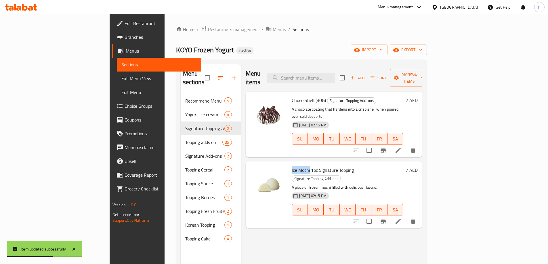
drag, startPoint x: 264, startPoint y: 153, endPoint x: 282, endPoint y: 154, distance: 17.9
click at [292, 166] on span "Ice Mochi 1pc Signature Topping" at bounding box center [323, 170] width 62 height 9
copy span "Ice Mochi"
click at [334, 73] on input "search" at bounding box center [301, 78] width 68 height 10
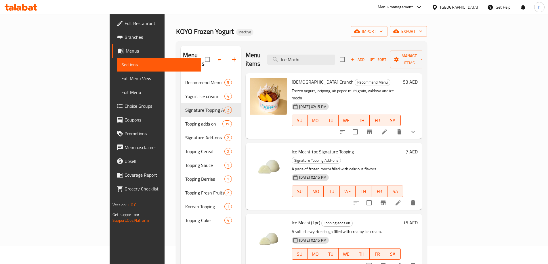
scroll to position [29, 0]
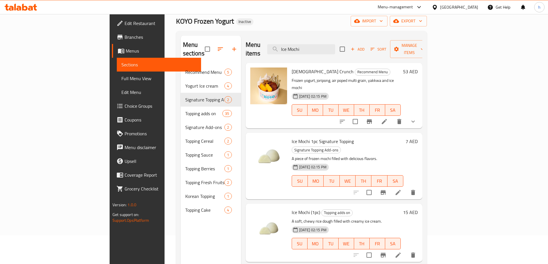
type input "Ice Mochi"
click at [402, 252] on icon at bounding box center [398, 255] width 7 height 7
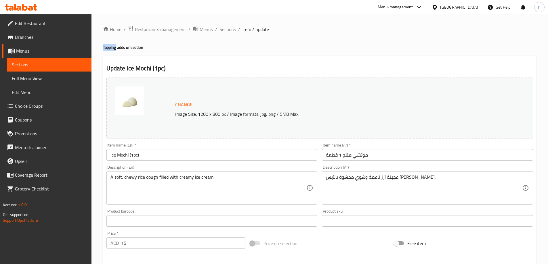
drag, startPoint x: 103, startPoint y: 47, endPoint x: 116, endPoint y: 50, distance: 13.3
click at [116, 50] on h4 "Topping adds on section" at bounding box center [320, 48] width 434 height 6
copy h4 "Topping"
click at [150, 157] on input "Ice Mochi (1pc)" at bounding box center [211, 155] width 211 height 12
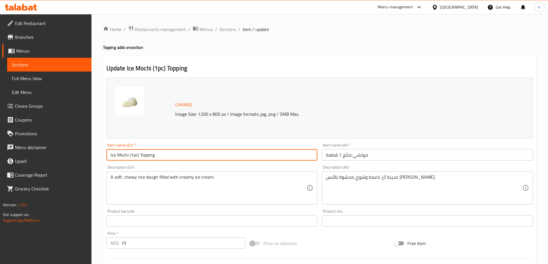
type input "Ice Mochi (1pc) Topping"
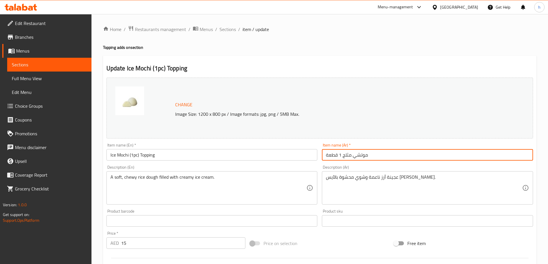
click at [388, 160] on input "موتشي مثلج 1 قطعة" at bounding box center [427, 155] width 211 height 12
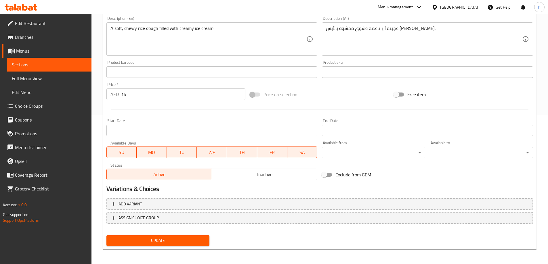
scroll to position [150, 0]
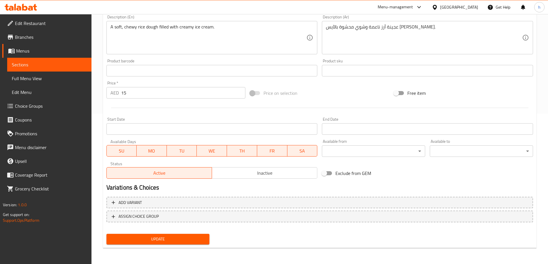
type input "موتشي مثلج 1 قطعة توبينج"
click at [192, 238] on span "Update" at bounding box center [158, 239] width 94 height 7
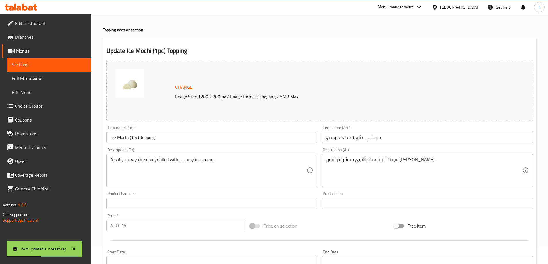
scroll to position [0, 0]
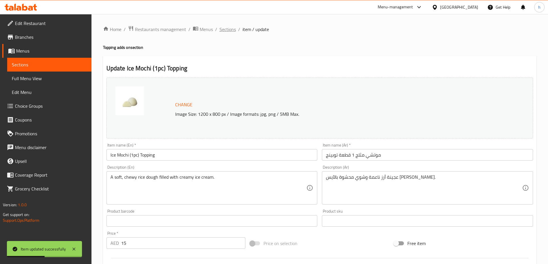
click at [230, 31] on span "Sections" at bounding box center [228, 29] width 16 height 7
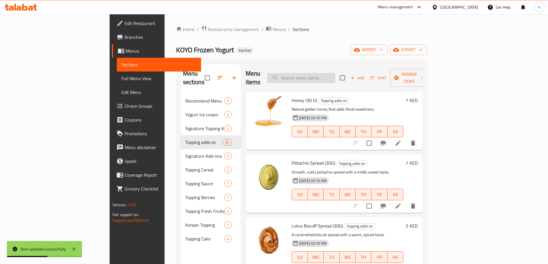
drag, startPoint x: 345, startPoint y: 82, endPoint x: 344, endPoint y: 72, distance: 9.5
click at [344, 82] on div "Menu items Add Sort Manage items" at bounding box center [334, 77] width 177 height 27
click at [335, 73] on input "search" at bounding box center [301, 78] width 68 height 10
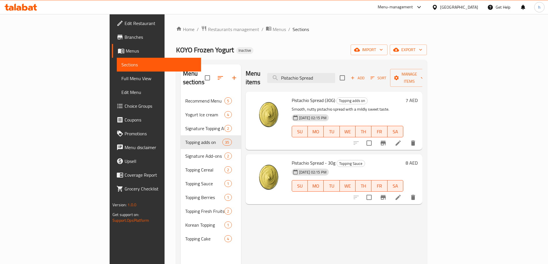
type input "Pistachio Spread"
click at [331, 244] on div "Menu items Pistachio Spread Add Sort Manage items Pistachio Spread (30G) Toppin…" at bounding box center [331, 196] width 181 height 264
click at [401, 141] on icon at bounding box center [398, 143] width 5 height 5
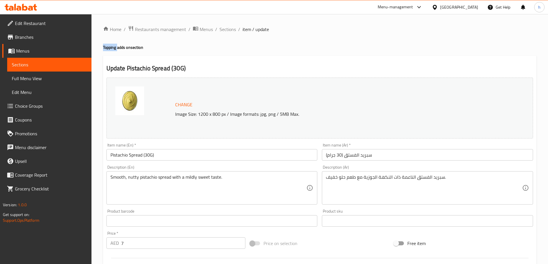
drag, startPoint x: 103, startPoint y: 45, endPoint x: 118, endPoint y: 47, distance: 14.8
click at [118, 47] on h4 "Topping adds on section" at bounding box center [320, 48] width 434 height 6
copy h4 "Topping"
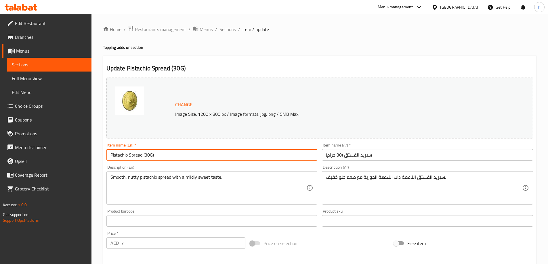
click at [210, 152] on input "Pistachio Spread (30G)" at bounding box center [211, 155] width 211 height 12
type input "Pistachio Spread (30G) Topping"
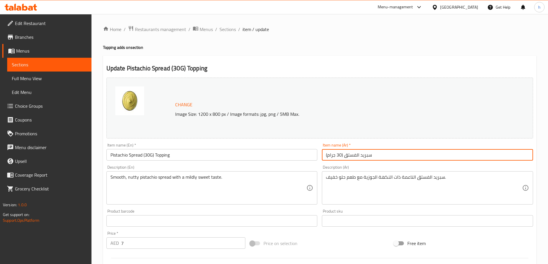
click at [426, 154] on input "سبريد الفستق (30 جرام)" at bounding box center [427, 155] width 211 height 12
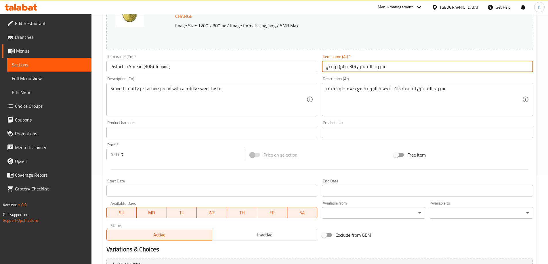
scroll to position [144, 0]
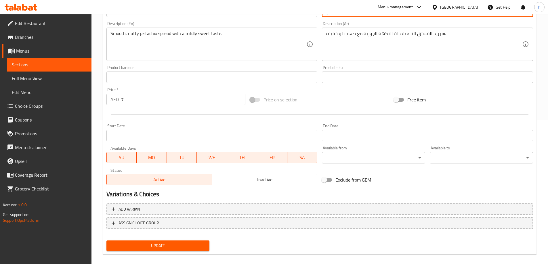
type input "سبريد الفستق (30 جرام) توبينج"
click at [186, 254] on div "Update" at bounding box center [158, 246] width 108 height 15
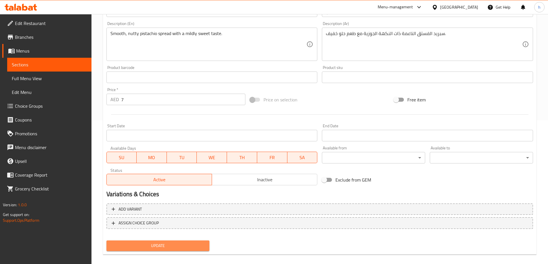
click at [191, 247] on span "Update" at bounding box center [158, 246] width 94 height 7
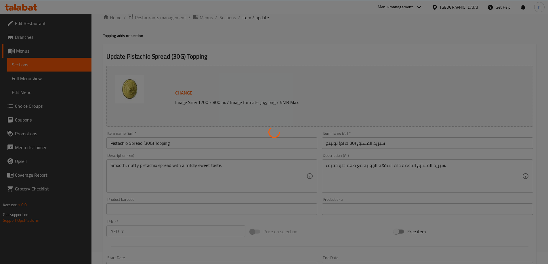
scroll to position [0, 0]
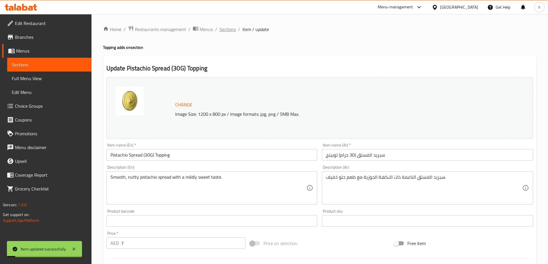
click at [231, 27] on span "Sections" at bounding box center [228, 29] width 16 height 7
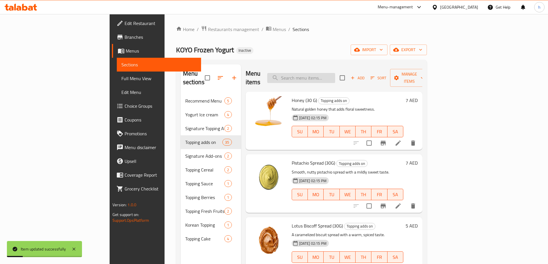
click at [335, 73] on input "search" at bounding box center [301, 78] width 68 height 10
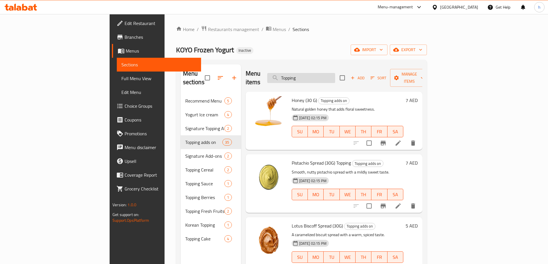
click at [335, 77] on input "Topping" at bounding box center [301, 78] width 68 height 10
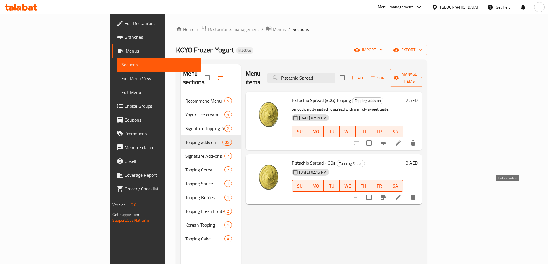
type input "Pistachio Spread"
click at [402, 194] on icon at bounding box center [398, 197] width 7 height 7
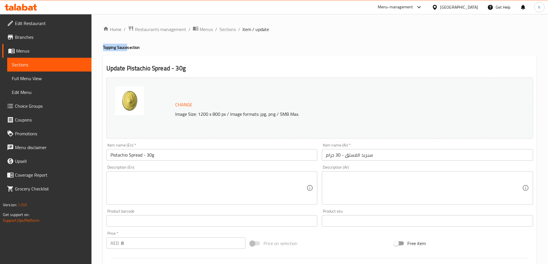
drag, startPoint x: 103, startPoint y: 47, endPoint x: 127, endPoint y: 51, distance: 24.4
click at [127, 50] on h4 "Topping Sauce section" at bounding box center [320, 48] width 434 height 6
copy h4 "Topping Sauce"
click at [182, 148] on div "Item name (En)   * Pistachio Spread - 30g Item name (En) *" at bounding box center [211, 152] width 211 height 18
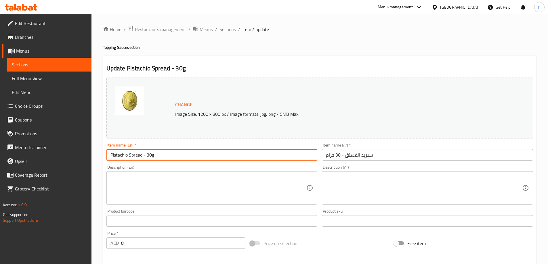
click at [182, 154] on input "Pistachio Spread - 30g" at bounding box center [211, 155] width 211 height 12
type input "Pistachio Spread - 30g Topping Sauce"
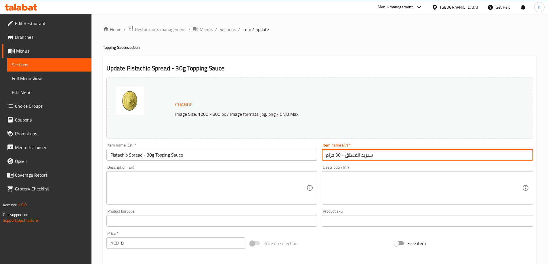
click at [421, 153] on input "سبريد الفستق - 30 جرام" at bounding box center [427, 155] width 211 height 12
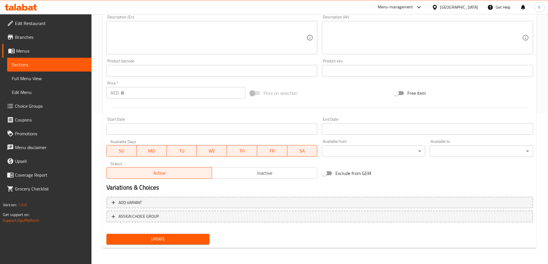
type input "سبريد الفستق - 30 جرام توبينج صوص"
click at [181, 241] on span "Update" at bounding box center [158, 239] width 94 height 7
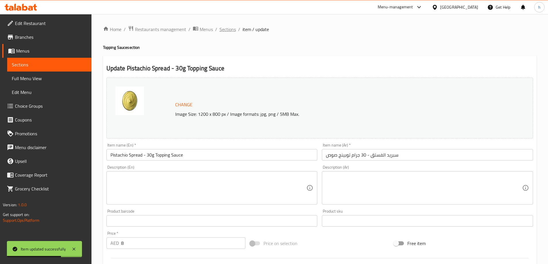
click at [234, 28] on span "Sections" at bounding box center [228, 29] width 16 height 7
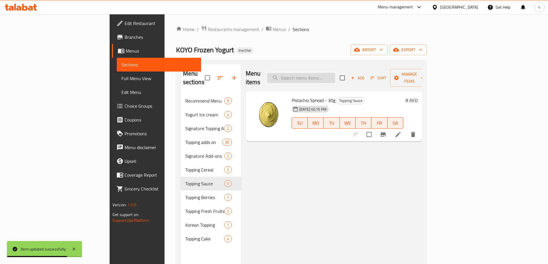
click at [335, 73] on input "search" at bounding box center [301, 78] width 68 height 10
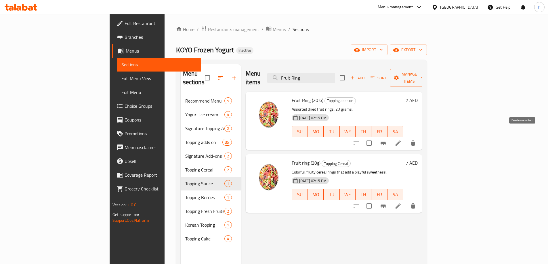
click at [417, 140] on icon "delete" at bounding box center [413, 143] width 7 height 7
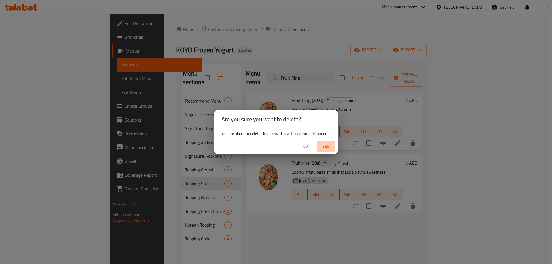
click at [324, 147] on span "Yes" at bounding box center [326, 146] width 14 height 7
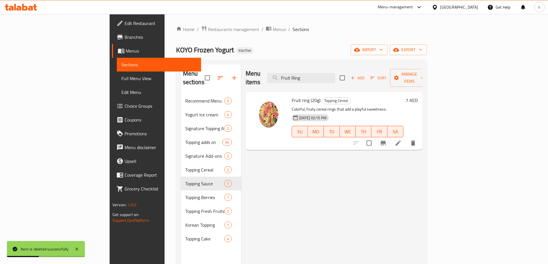
click at [337, 81] on div "Menu items Fruit Ring Add Sort Manage items" at bounding box center [334, 77] width 177 height 27
click at [335, 77] on input "Fruit Ring" at bounding box center [301, 78] width 68 height 10
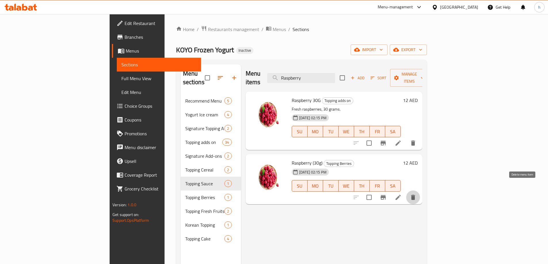
click at [417, 194] on icon "delete" at bounding box center [413, 197] width 7 height 7
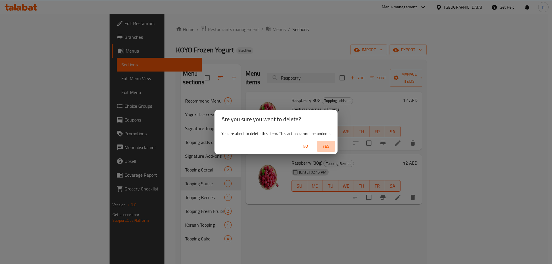
click at [326, 147] on span "Yes" at bounding box center [326, 146] width 14 height 7
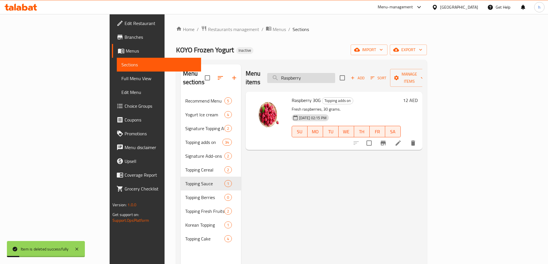
click at [335, 78] on input "Raspberry" at bounding box center [301, 78] width 68 height 10
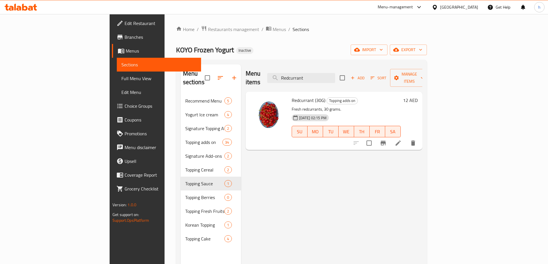
click at [328, 68] on div "Menu items Redcurrant Add Sort Manage items" at bounding box center [334, 77] width 177 height 27
click at [331, 73] on input "Redcurrant" at bounding box center [301, 78] width 68 height 10
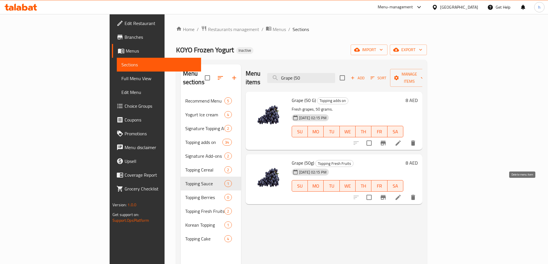
click at [420, 191] on button "delete" at bounding box center [413, 198] width 14 height 14
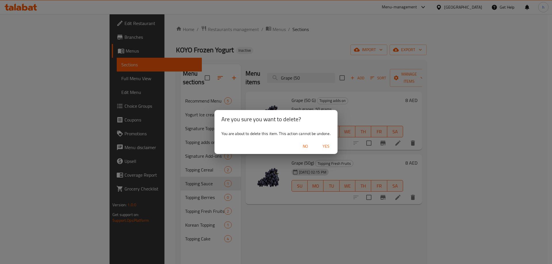
click at [328, 147] on span "Yes" at bounding box center [326, 146] width 14 height 7
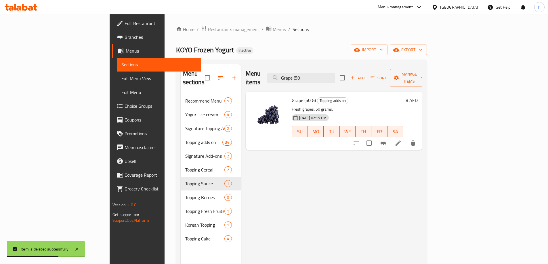
drag, startPoint x: 337, startPoint y: 84, endPoint x: 335, endPoint y: 75, distance: 9.8
click at [336, 92] on div "Grape (50 G) Topping adds on Fresh grapes, 50 grams. 25-08-2025 02:15 PM SU MO …" at bounding box center [334, 121] width 177 height 58
click at [335, 75] on input "Grape (50" at bounding box center [301, 78] width 68 height 10
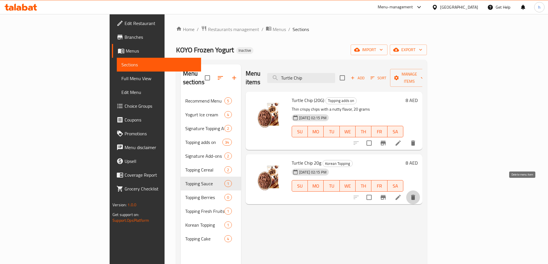
click at [420, 191] on button "delete" at bounding box center [413, 198] width 14 height 14
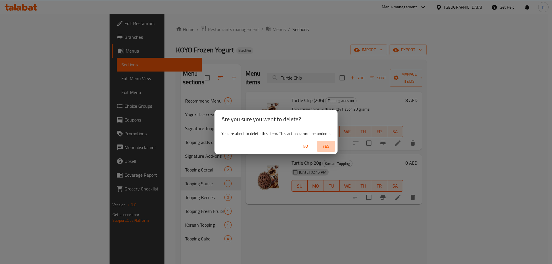
click at [331, 145] on span "Yes" at bounding box center [326, 146] width 14 height 7
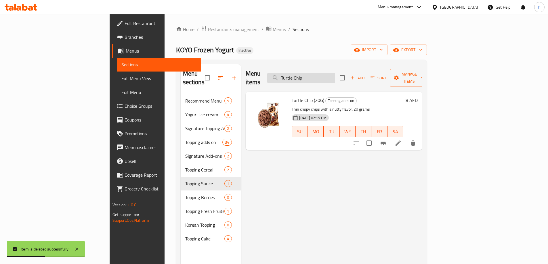
click at [335, 75] on input "Turtle Chip" at bounding box center [301, 78] width 68 height 10
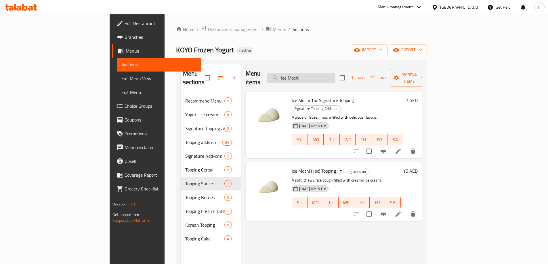
click at [323, 74] on input "Ice Mochi" at bounding box center [301, 78] width 68 height 10
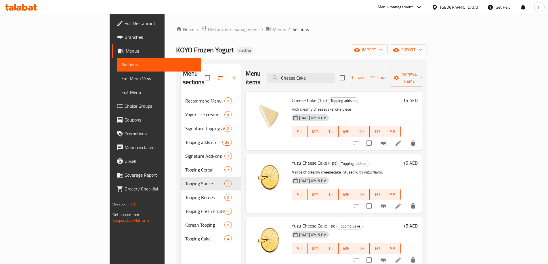
scroll to position [29, 0]
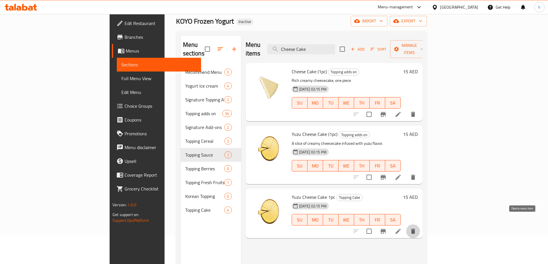
click at [415, 229] on icon "delete" at bounding box center [413, 231] width 4 height 5
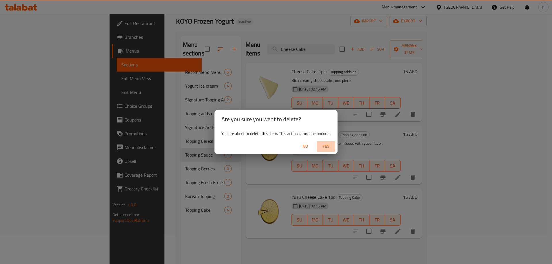
click at [323, 147] on span "Yes" at bounding box center [326, 146] width 14 height 7
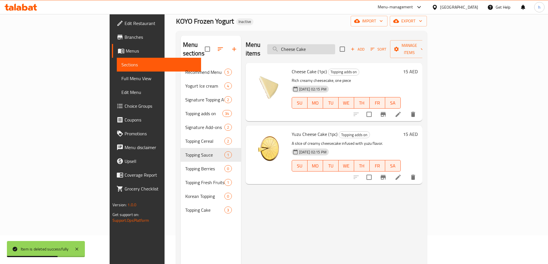
click at [335, 48] on input "Cheese Cake" at bounding box center [301, 49] width 68 height 10
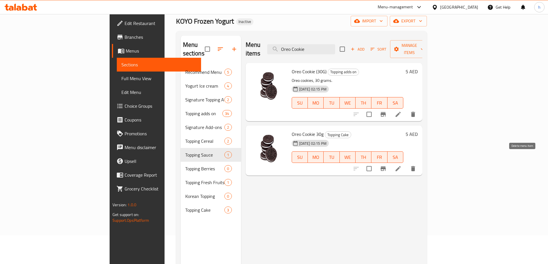
click at [420, 162] on button "delete" at bounding box center [413, 169] width 14 height 14
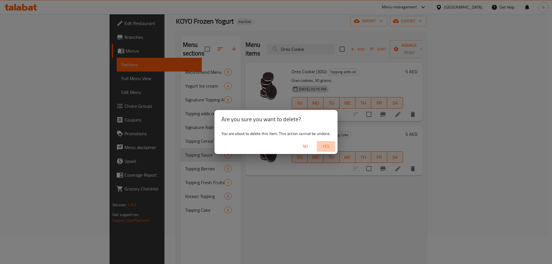
click at [332, 148] on span "Yes" at bounding box center [326, 146] width 14 height 7
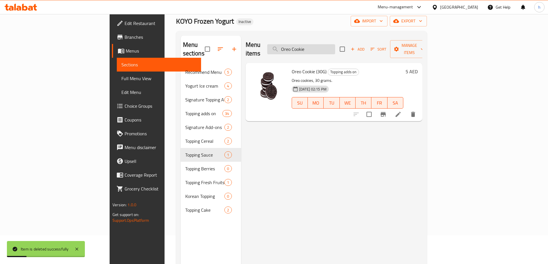
click at [335, 44] on input "Oreo Cookie" at bounding box center [301, 49] width 68 height 10
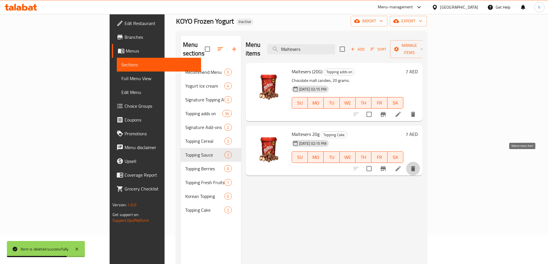
click at [415, 166] on icon "delete" at bounding box center [413, 168] width 4 height 5
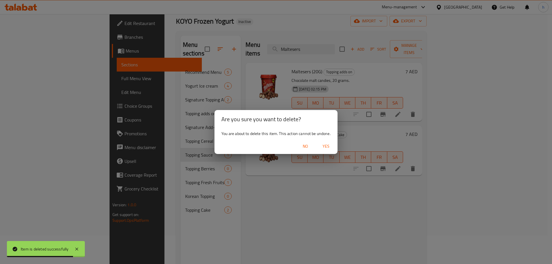
click at [328, 149] on span "Yes" at bounding box center [326, 146] width 14 height 7
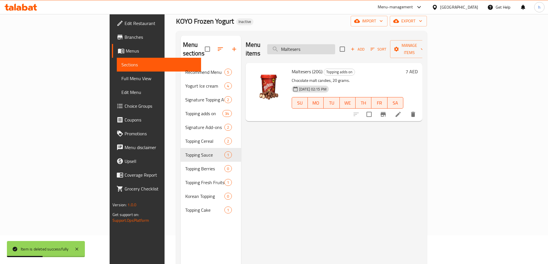
click at [325, 44] on input "Maltesers" at bounding box center [301, 49] width 68 height 10
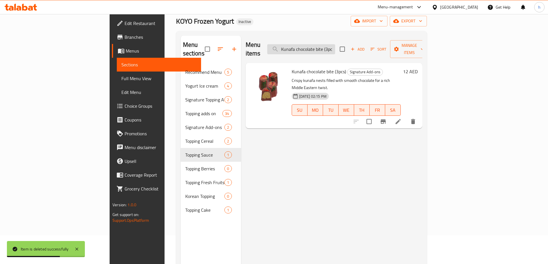
scroll to position [0, 0]
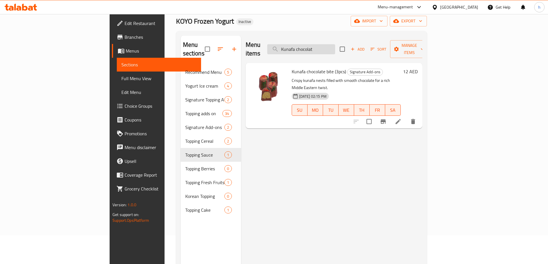
click at [320, 44] on input "Kunafa chocolat" at bounding box center [301, 49] width 68 height 10
click at [335, 46] on input "Kunafa chocolat" at bounding box center [301, 49] width 68 height 10
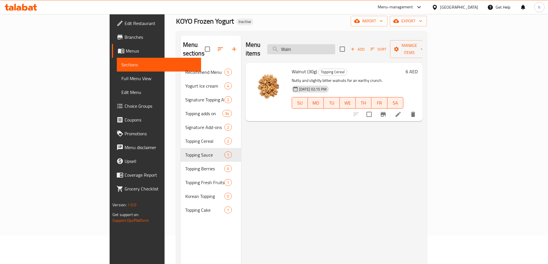
click at [335, 47] on input "Waln" at bounding box center [301, 49] width 68 height 10
click at [335, 44] on input "Fruit rin" at bounding box center [301, 49] width 68 height 10
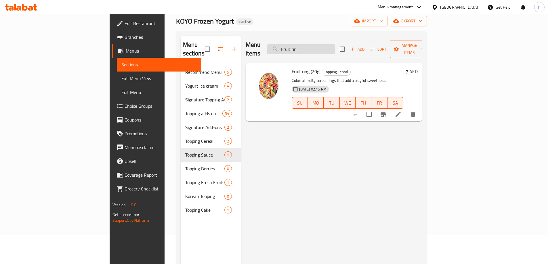
click at [335, 44] on input "Fruit rin" at bounding box center [301, 49] width 68 height 10
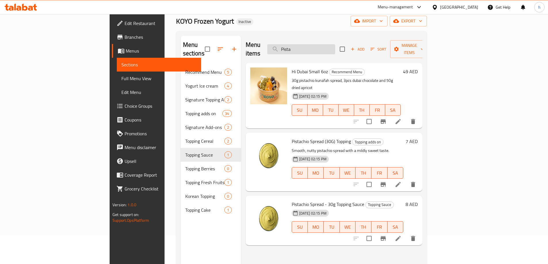
click at [335, 45] on input "Pista" at bounding box center [301, 49] width 68 height 10
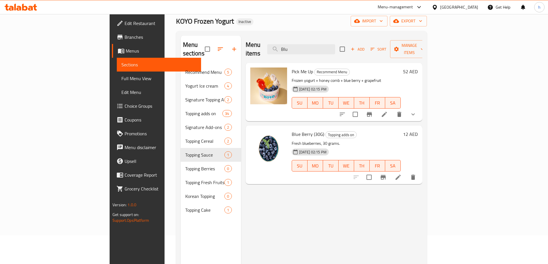
type input "Blu"
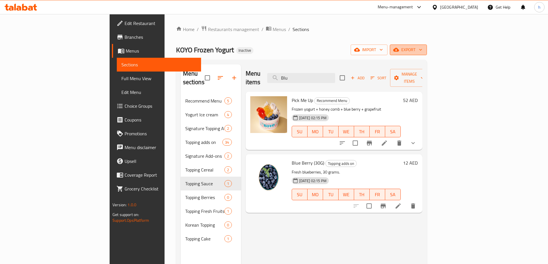
click at [422, 50] on span "export" at bounding box center [408, 49] width 28 height 7
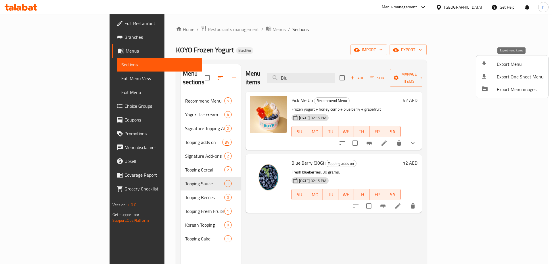
click at [500, 67] on span "Export Menu" at bounding box center [520, 64] width 47 height 7
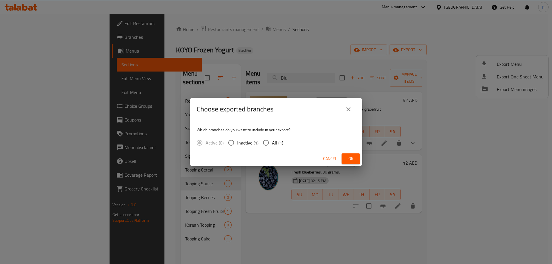
click at [272, 148] on label "All (1)" at bounding box center [271, 143] width 23 height 12
click at [272, 148] on input "All (1)" at bounding box center [266, 143] width 12 height 12
radio input "true"
click at [346, 158] on button "Ok" at bounding box center [351, 159] width 18 height 11
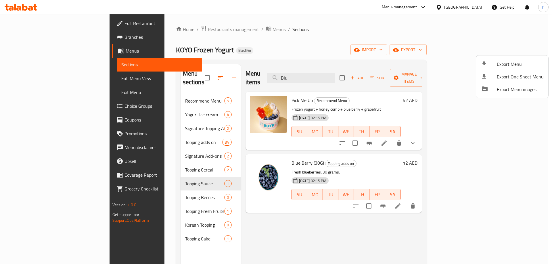
click at [331, 36] on div at bounding box center [276, 132] width 552 height 264
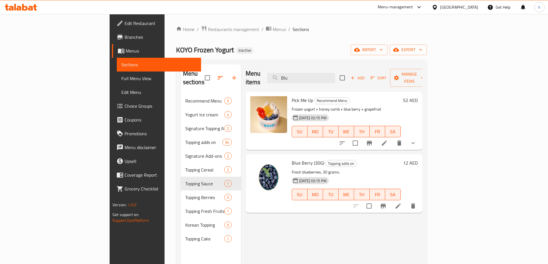
click at [454, 12] on div "United Arab Emirates" at bounding box center [455, 7] width 56 height 14
click at [455, 11] on div "United Arab Emirates" at bounding box center [455, 7] width 56 height 14
click at [452, 8] on div "United Arab Emirates" at bounding box center [459, 7] width 38 height 6
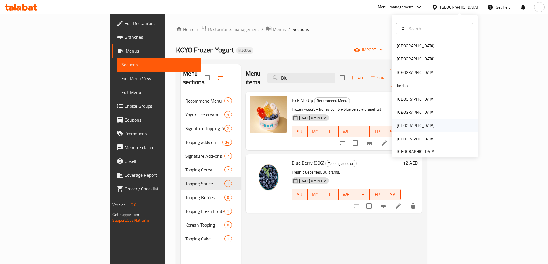
click at [402, 130] on div "[GEOGRAPHIC_DATA]" at bounding box center [415, 125] width 47 height 13
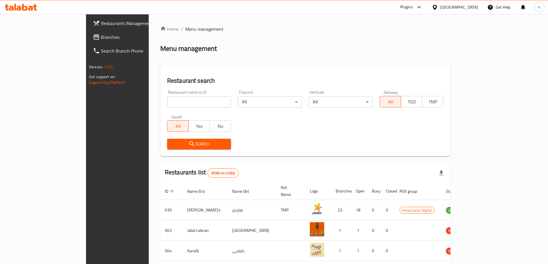
click at [101, 38] on span "Branches" at bounding box center [137, 37] width 72 height 7
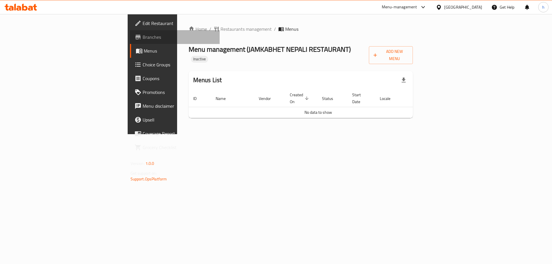
click at [130, 33] on link "Branches" at bounding box center [175, 37] width 90 height 14
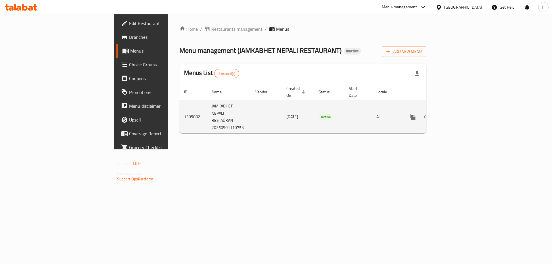
click at [457, 115] on icon "enhanced table" at bounding box center [454, 117] width 5 height 5
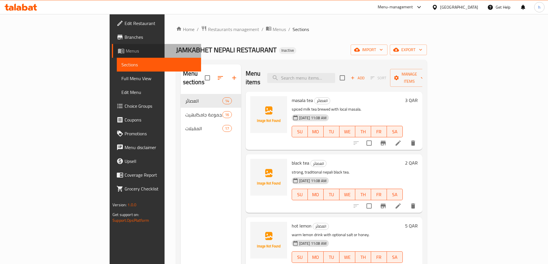
click at [126, 53] on span "Menus" at bounding box center [161, 50] width 71 height 7
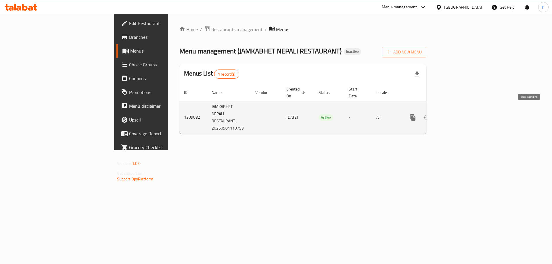
click at [457, 115] on icon "enhanced table" at bounding box center [454, 117] width 5 height 5
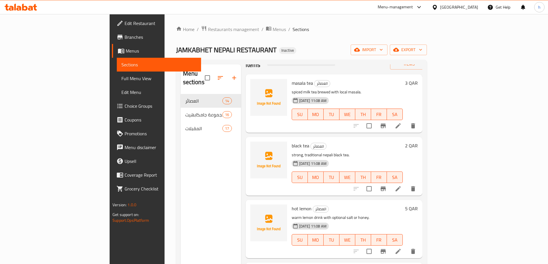
scroll to position [86, 0]
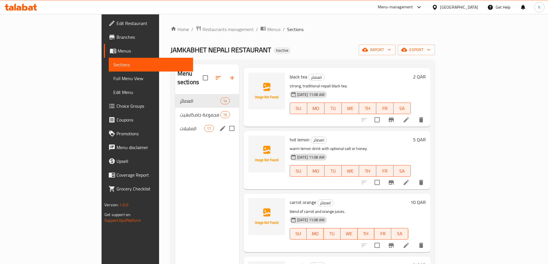
click at [175, 122] on div "المقبلات 17" at bounding box center [207, 129] width 64 height 14
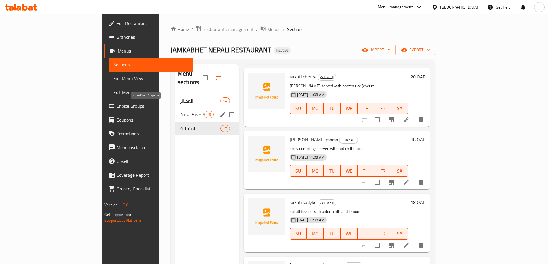
click at [180, 111] on span "مجموعة جامكابهيت" at bounding box center [192, 114] width 24 height 7
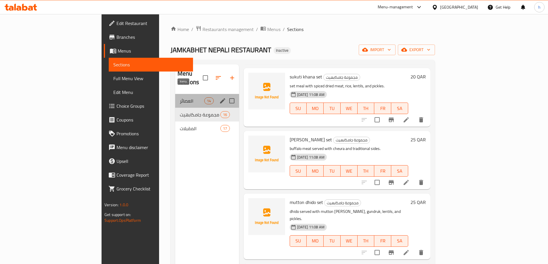
click at [205, 98] on span "14" at bounding box center [209, 100] width 9 height 5
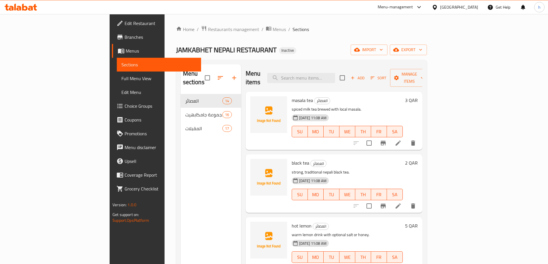
click at [125, 23] on span "Edit Restaurant" at bounding box center [161, 23] width 72 height 7
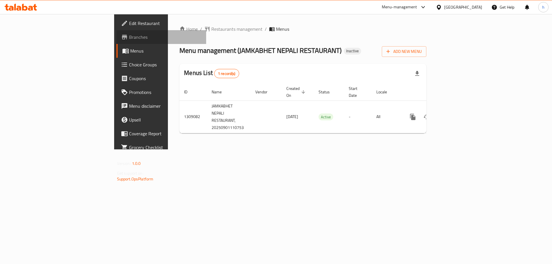
click at [129, 38] on span "Branches" at bounding box center [165, 37] width 73 height 7
